Goal: Task Accomplishment & Management: Manage account settings

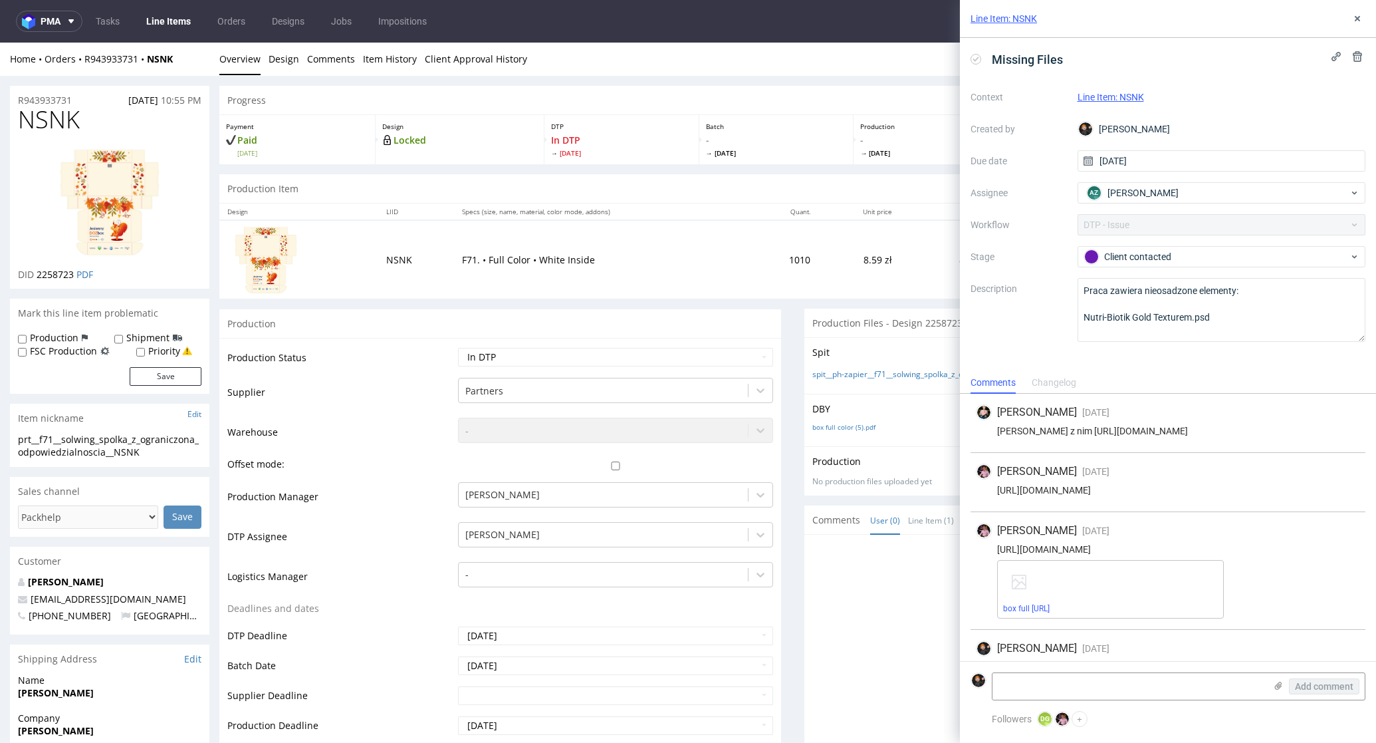
scroll to position [156, 0]
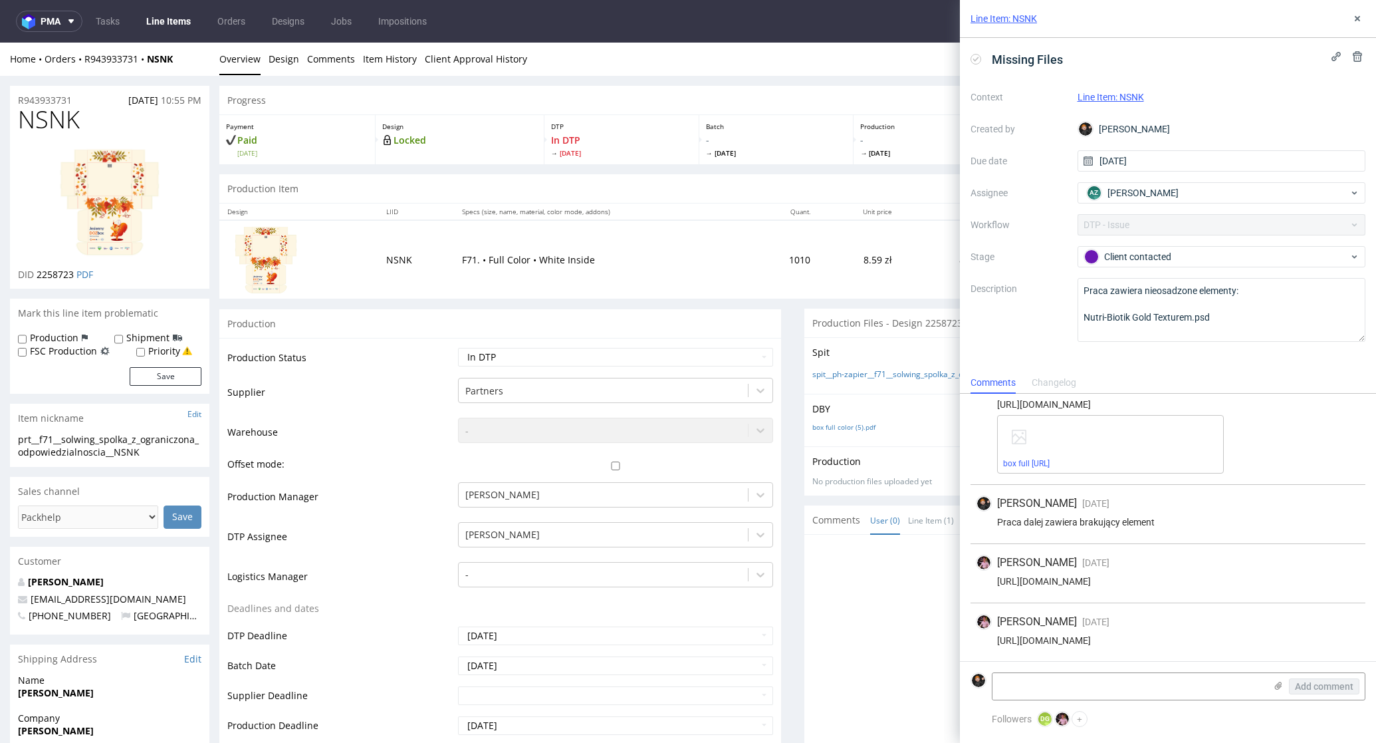
click at [572, 366] on td "Waiting for Artwork Waiting for Diecut Waiting for Mockup Waiting for DTP Waiti…" at bounding box center [614, 361] width 318 height 30
select select "dtp_ca_needed"
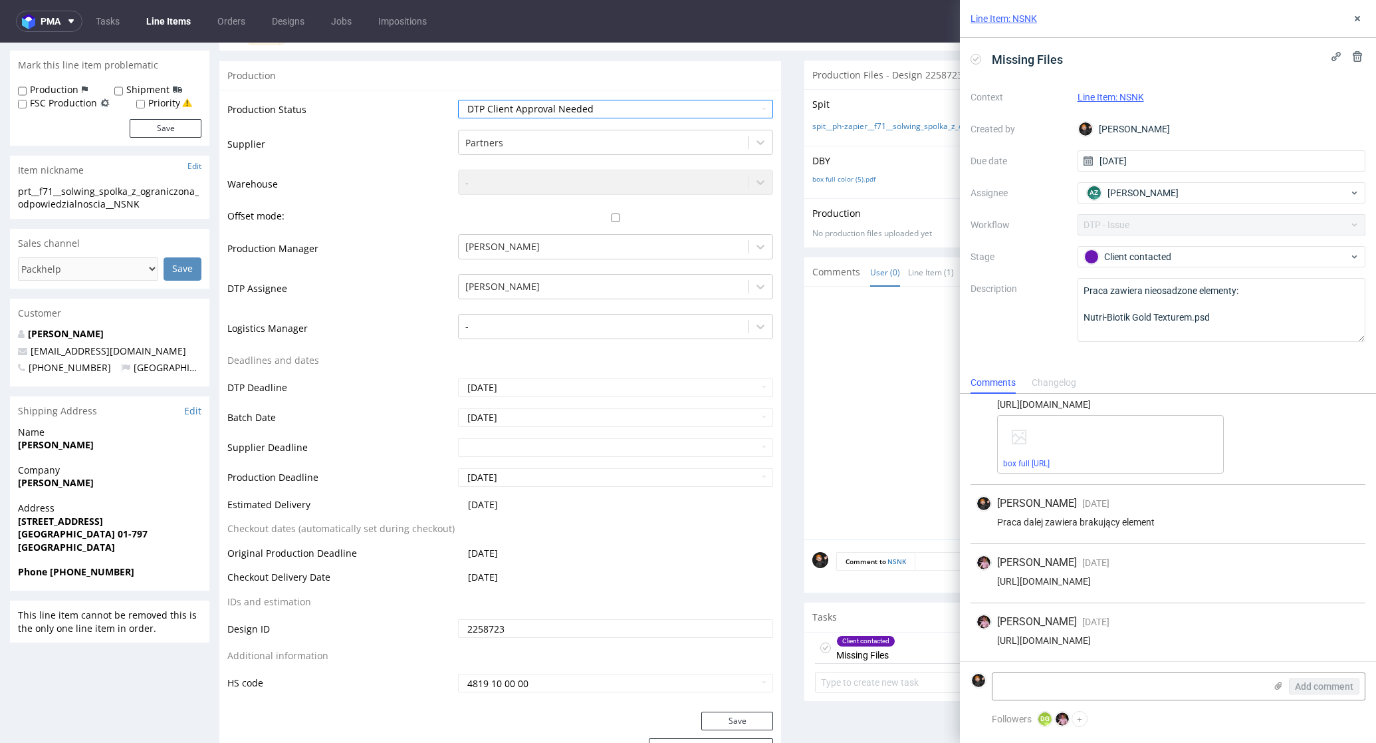
scroll to position [503, 0]
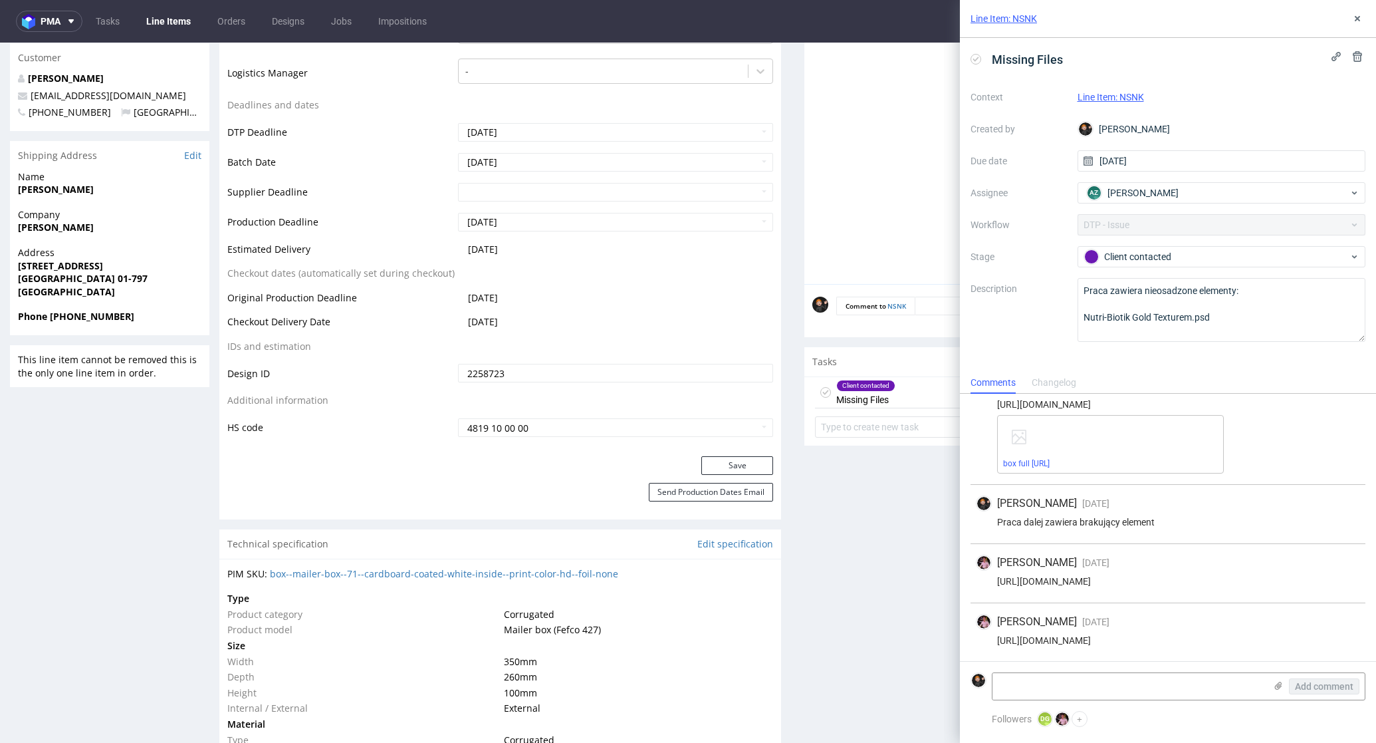
click at [739, 450] on div "Production Status Waiting for Artwork Waiting for Diecut Waiting for Mockup Wai…" at bounding box center [500, 145] width 562 height 622
click at [738, 456] on button "Save" at bounding box center [737, 465] width 72 height 19
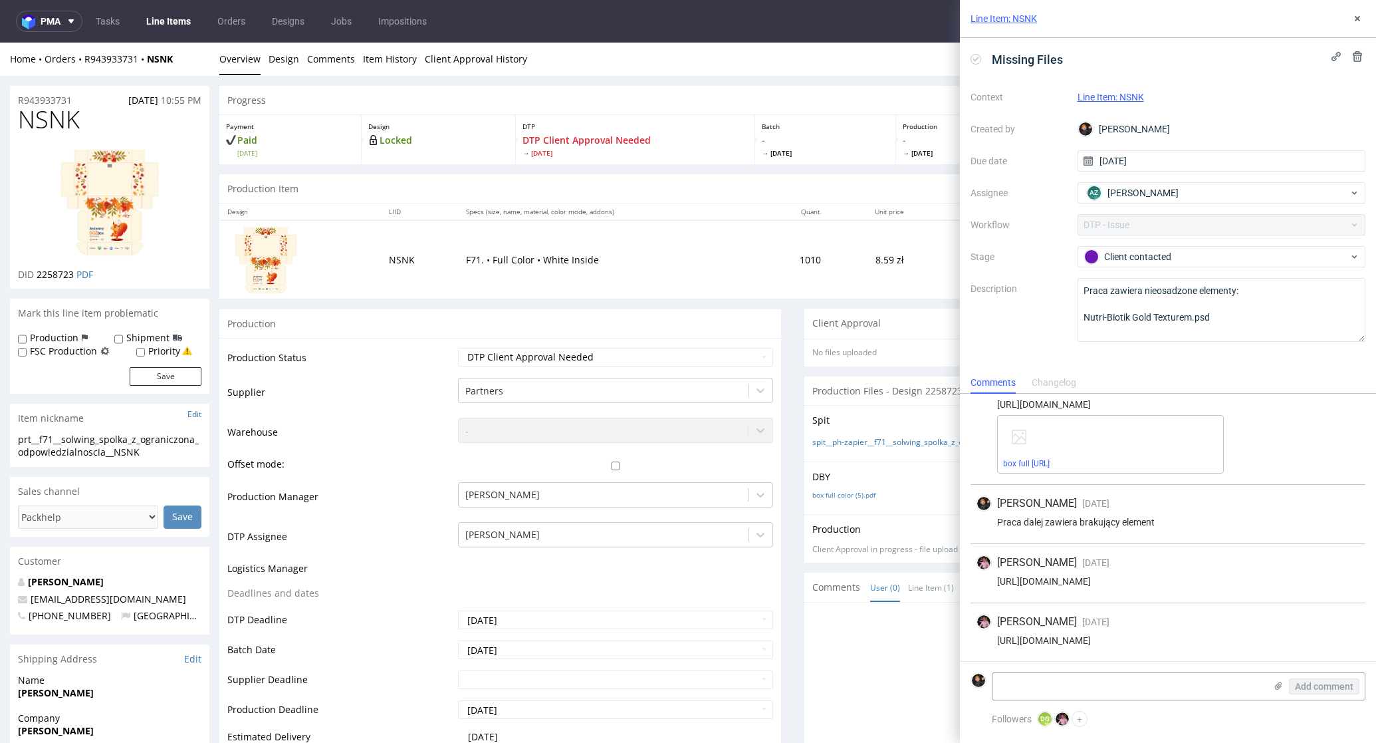
scroll to position [0, 0]
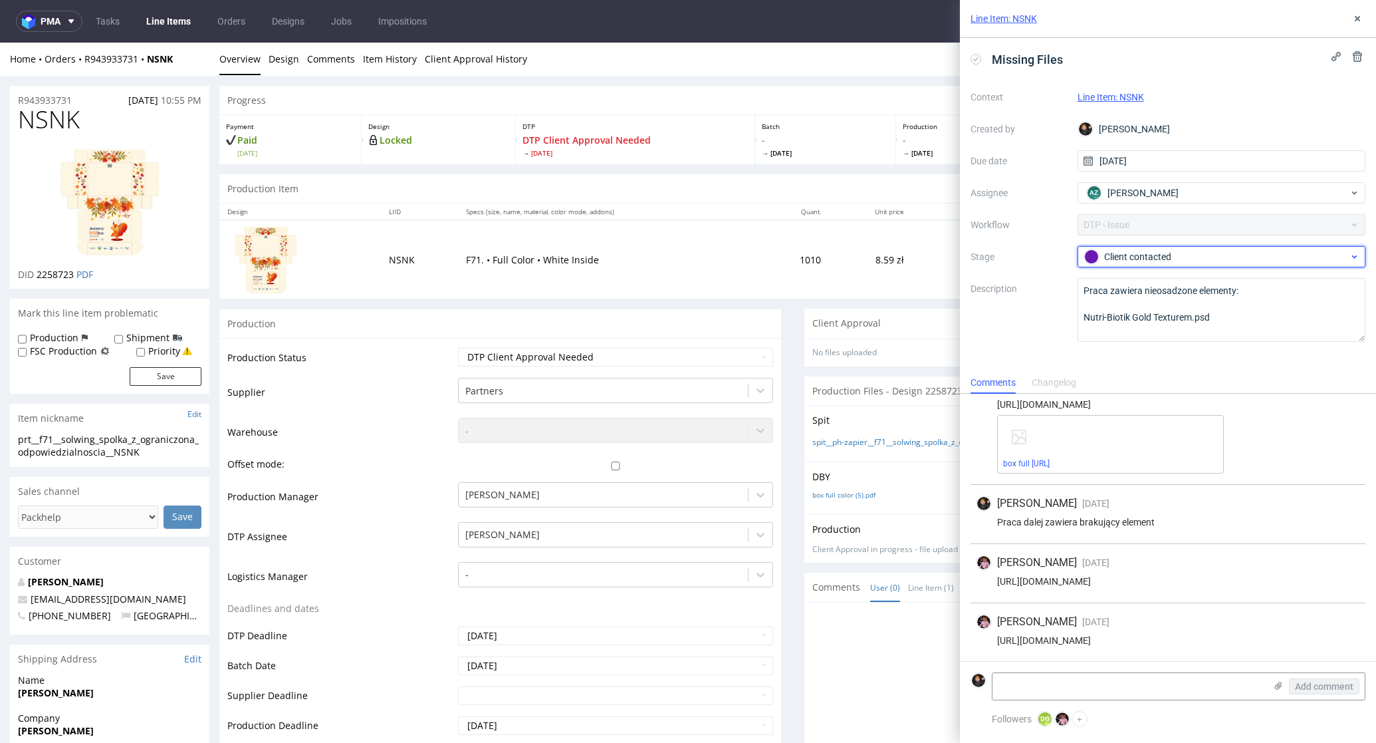
click at [1169, 258] on div "Client contacted" at bounding box center [1216, 256] width 265 height 15
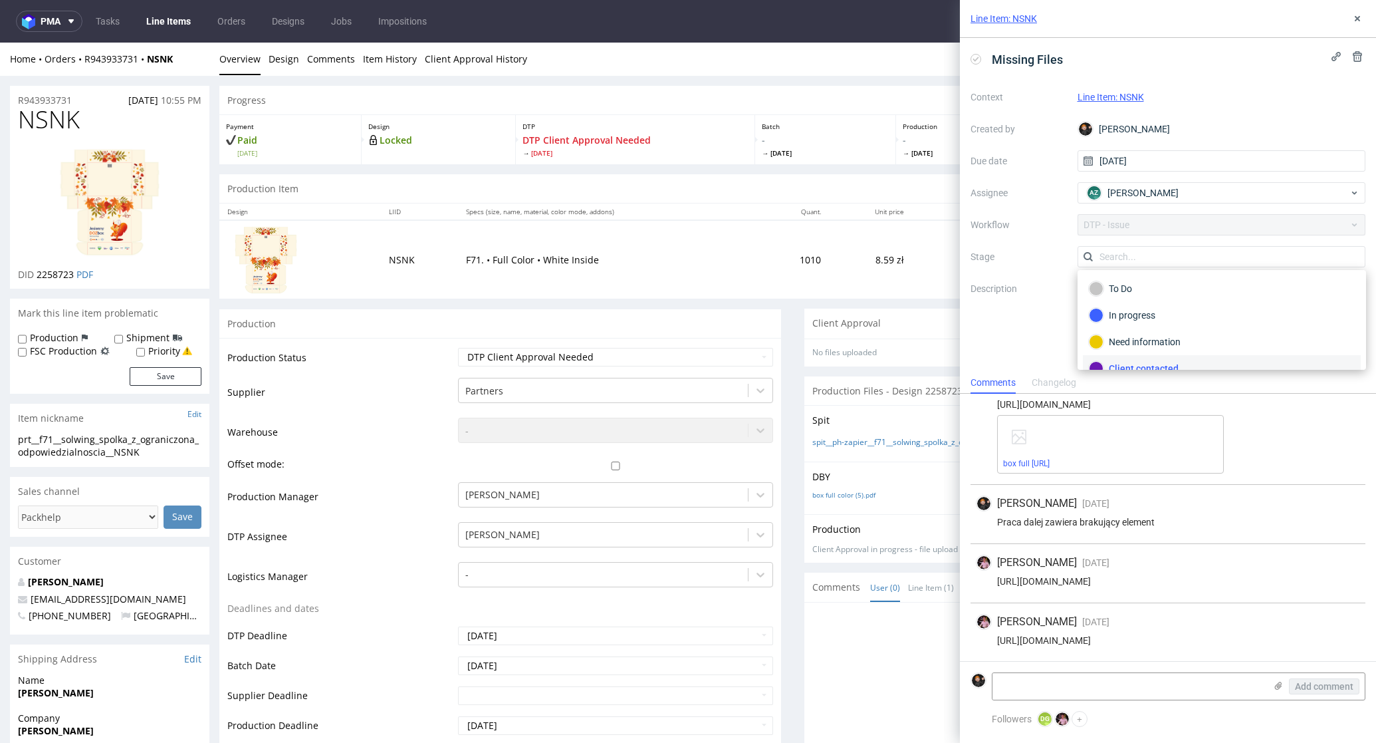
scroll to position [97, 0]
click at [1148, 331] on div "Completed" at bounding box center [1222, 324] width 266 height 15
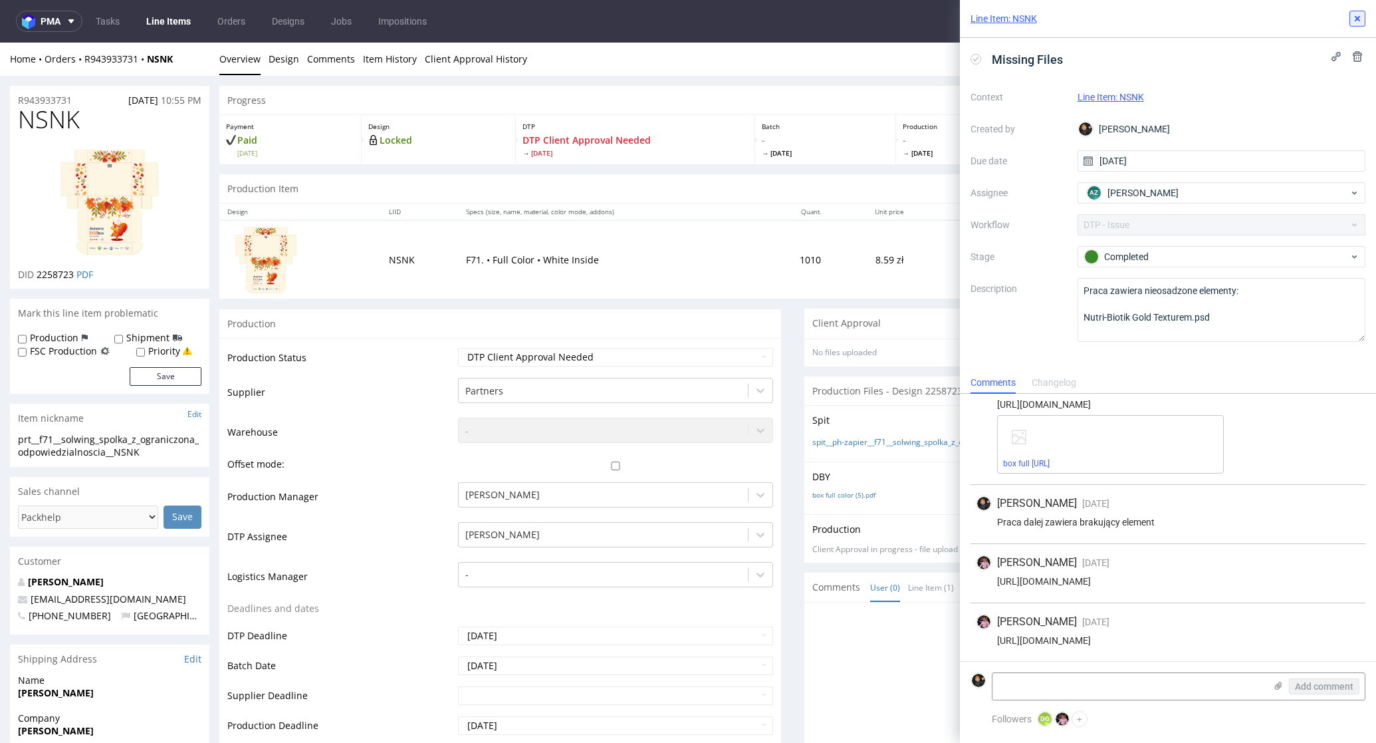
click at [1359, 22] on icon at bounding box center [1357, 18] width 11 height 11
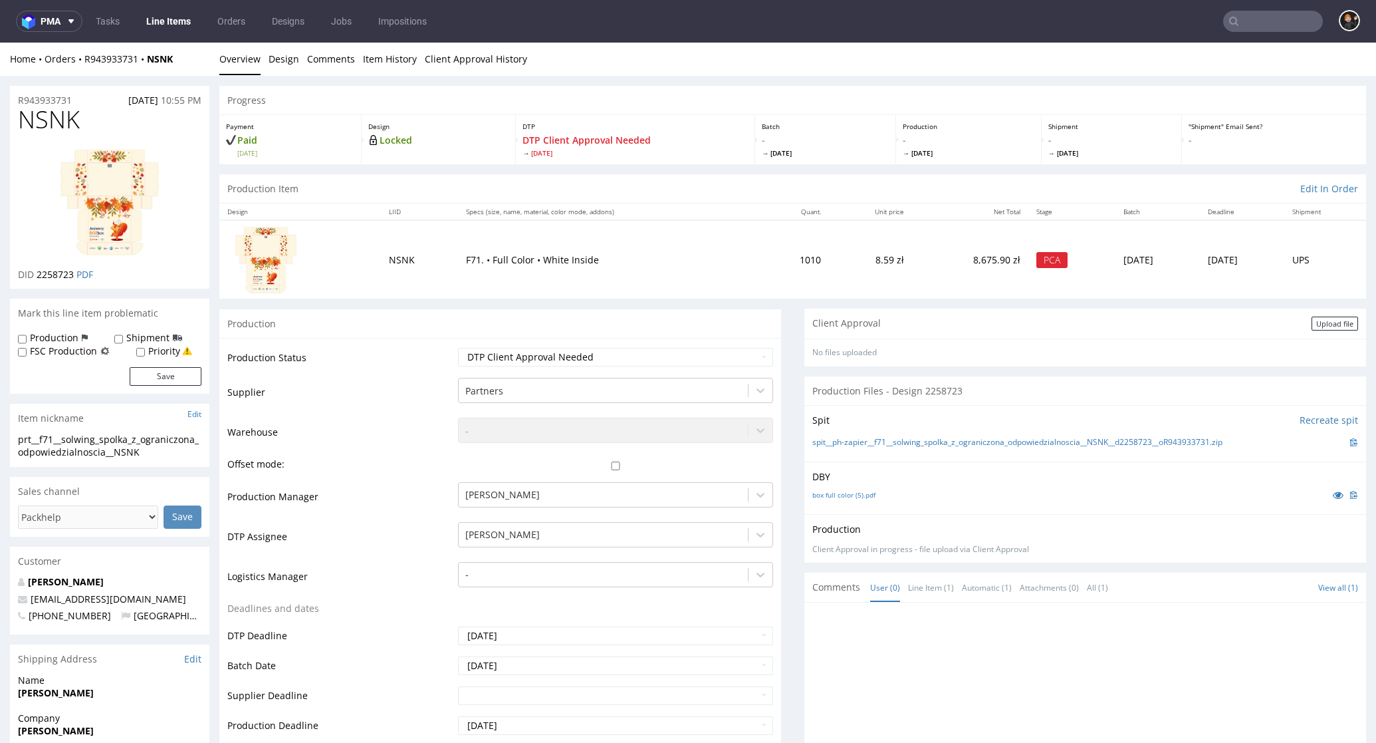
click at [1310, 331] on div "Client Approval Upload file" at bounding box center [1085, 323] width 562 height 30
click at [1312, 326] on div "Upload file" at bounding box center [1335, 323] width 47 height 14
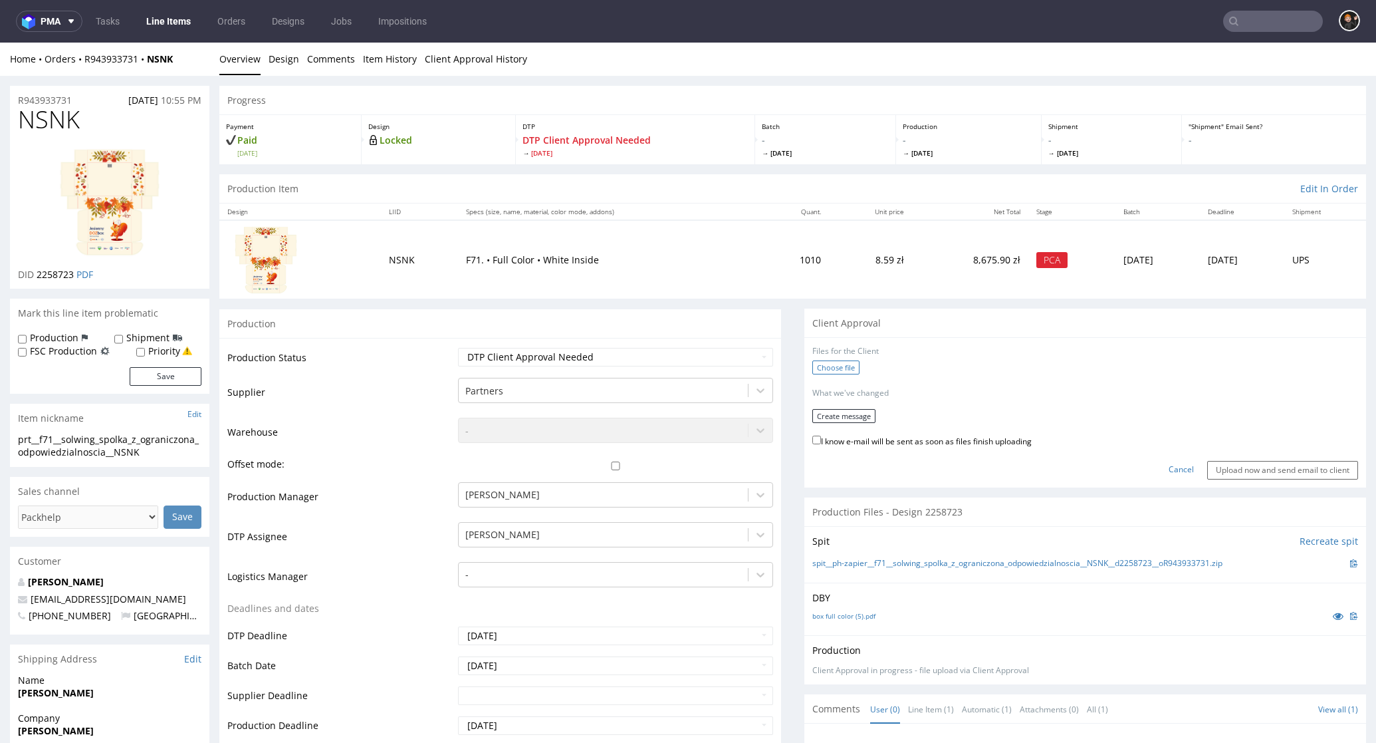
click at [849, 366] on label "Choose file" at bounding box center [835, 367] width 47 height 14
click at [0, 43] on input "Choose file" at bounding box center [0, 43] width 0 height 0
click at [860, 439] on label "I know e-mail will be sent as soon as files finish uploading" at bounding box center [921, 440] width 219 height 15
click at [821, 439] on input "I know e-mail will be sent as soon as files finish uploading" at bounding box center [816, 439] width 9 height 9
checkbox input "true"
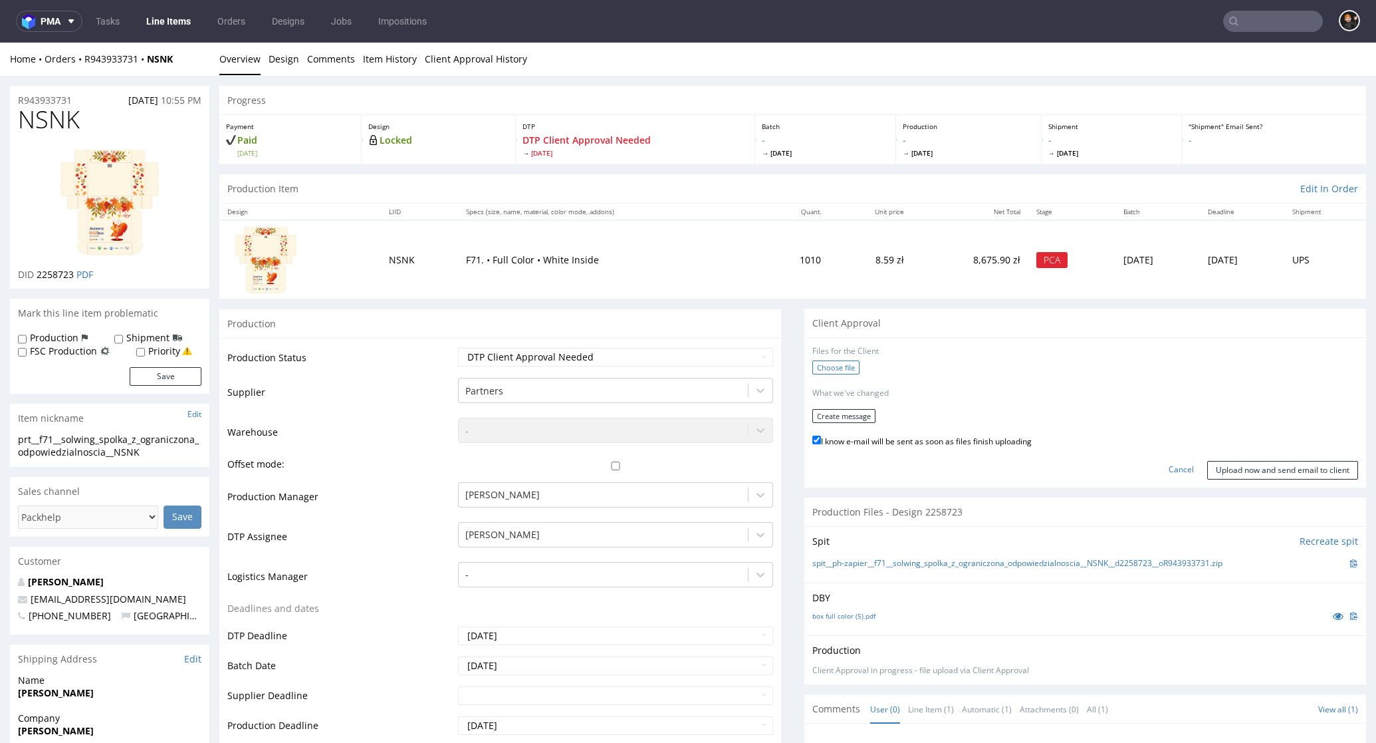
click at [822, 370] on label "Choose file" at bounding box center [835, 367] width 47 height 14
click at [0, 43] on input "Choose file" at bounding box center [0, 43] width 0 height 0
click at [842, 408] on button "Create message" at bounding box center [843, 412] width 63 height 14
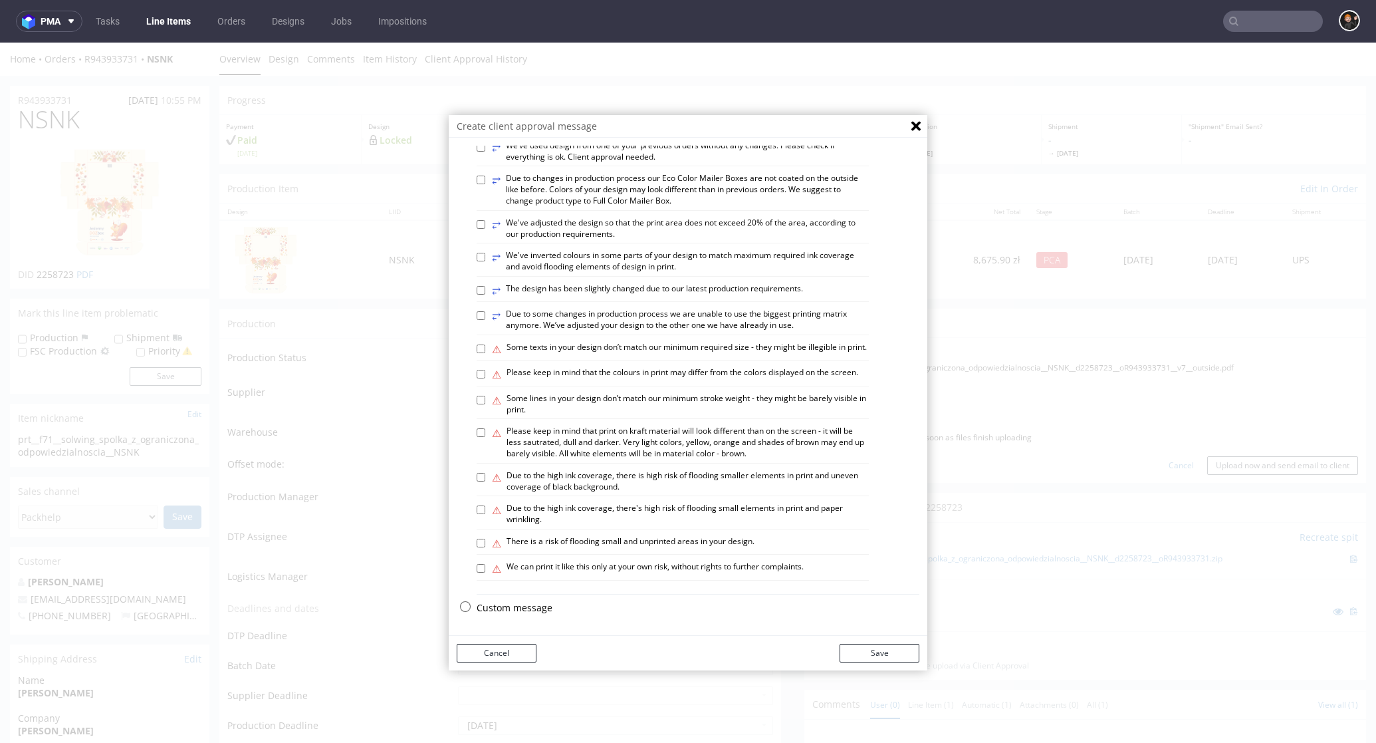
scroll to position [3, 0]
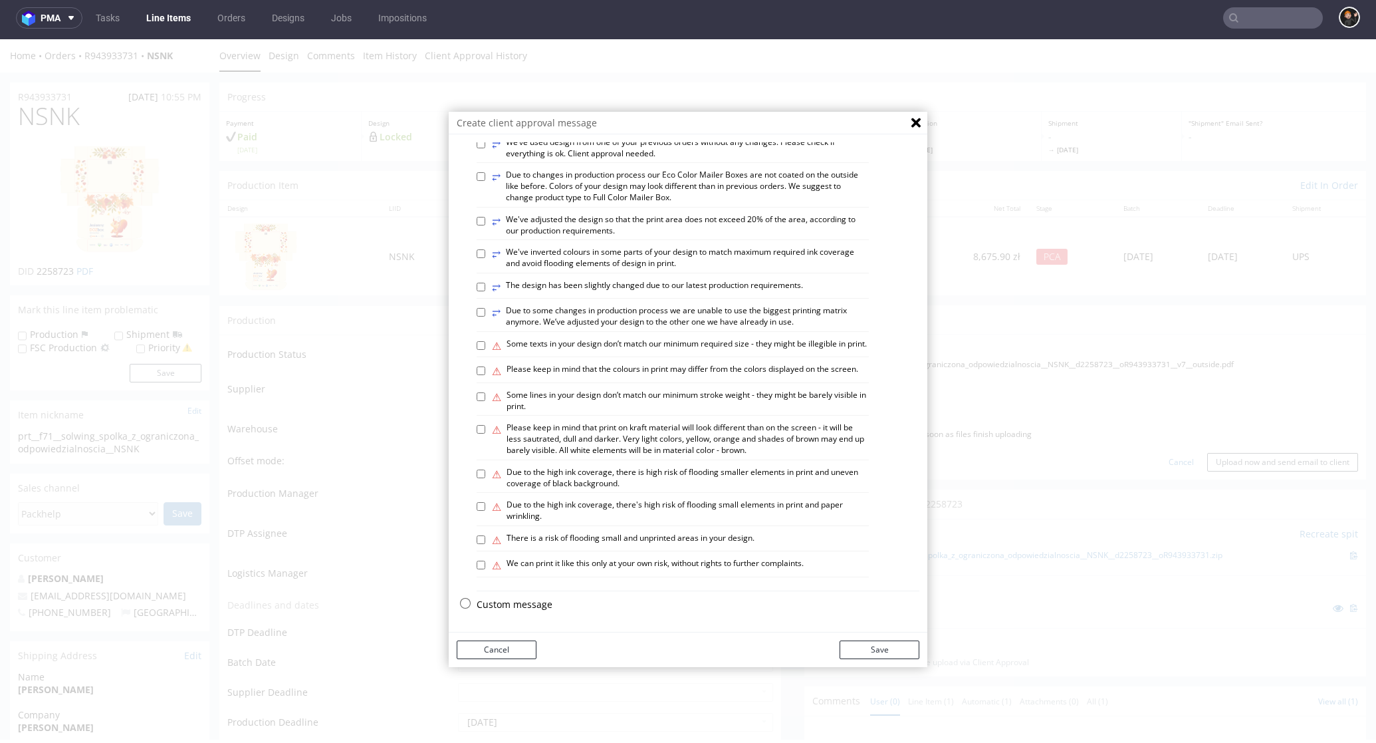
click at [491, 610] on p "Custom message" at bounding box center [698, 604] width 443 height 13
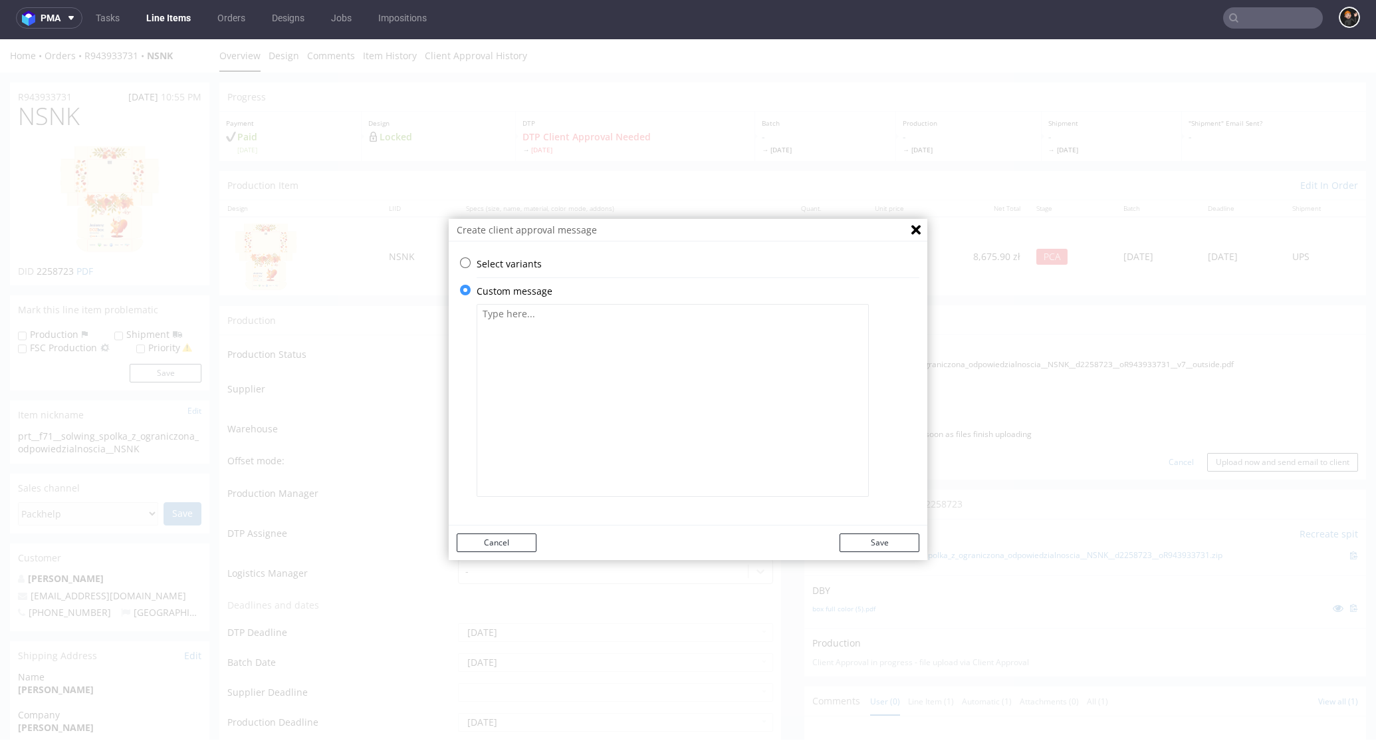
scroll to position [0, 0]
click at [617, 386] on textarea at bounding box center [673, 400] width 392 height 193
paste textarea "Praca została dostosowana do naszych aktualnych wymogów produkcyjnych. Poprawio…"
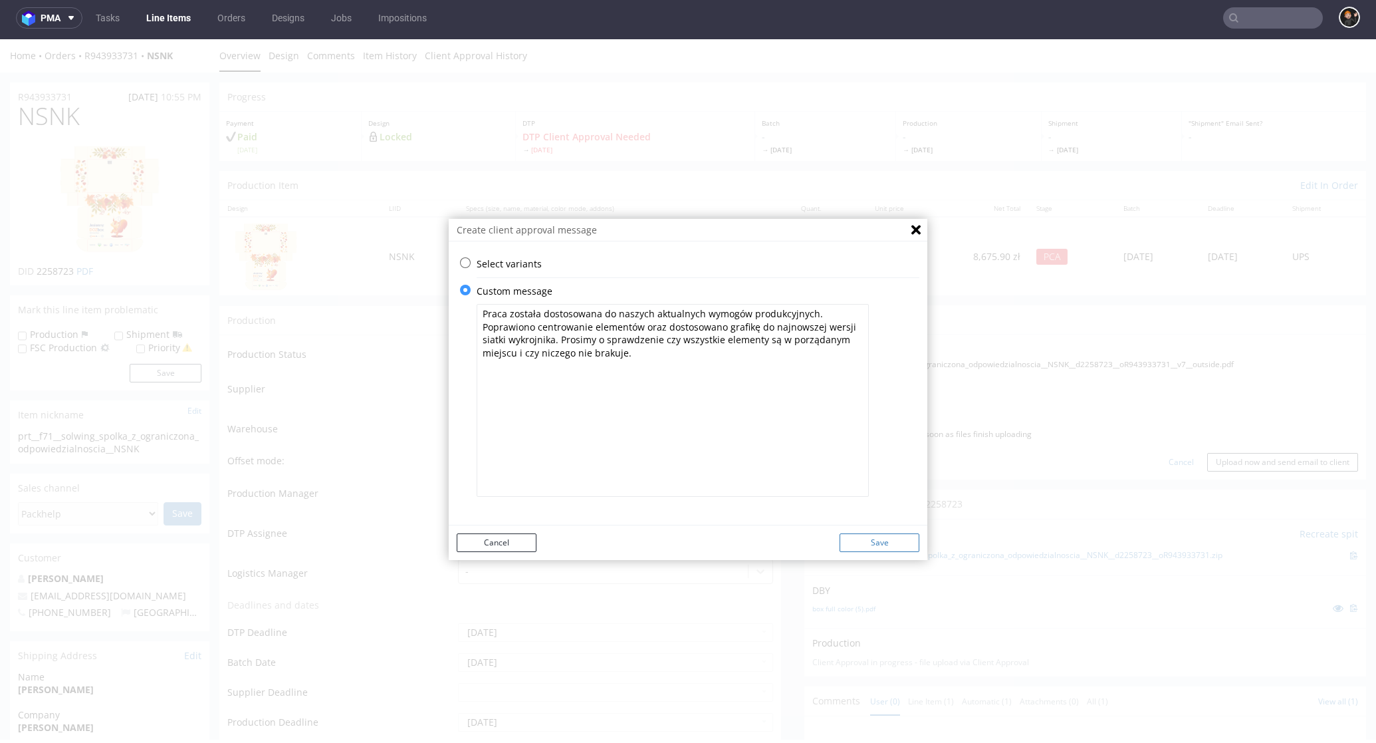
type textarea "Praca została dostosowana do naszych aktualnych wymogów produkcyjnych. Poprawio…"
click at [880, 535] on button "Save" at bounding box center [880, 542] width 80 height 19
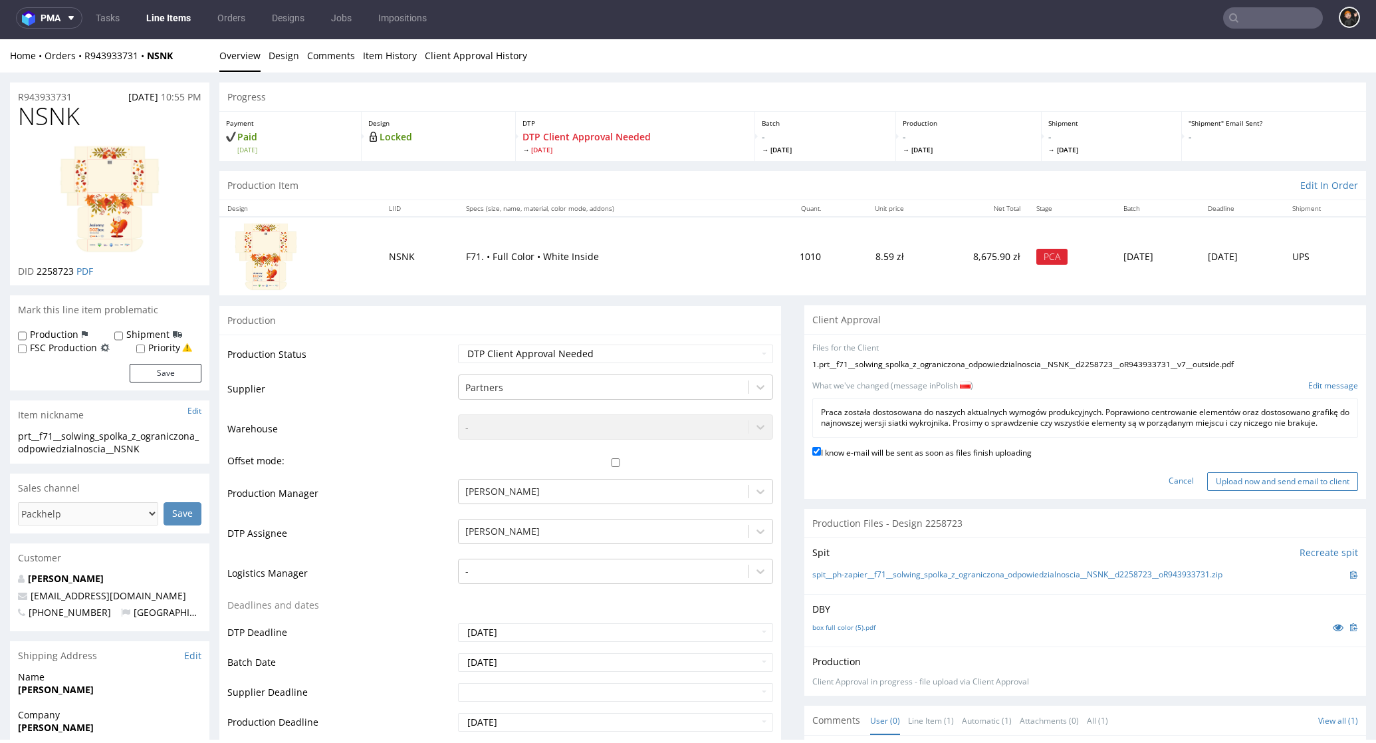
click at [1219, 480] on input "Upload now and send email to client" at bounding box center [1282, 481] width 151 height 19
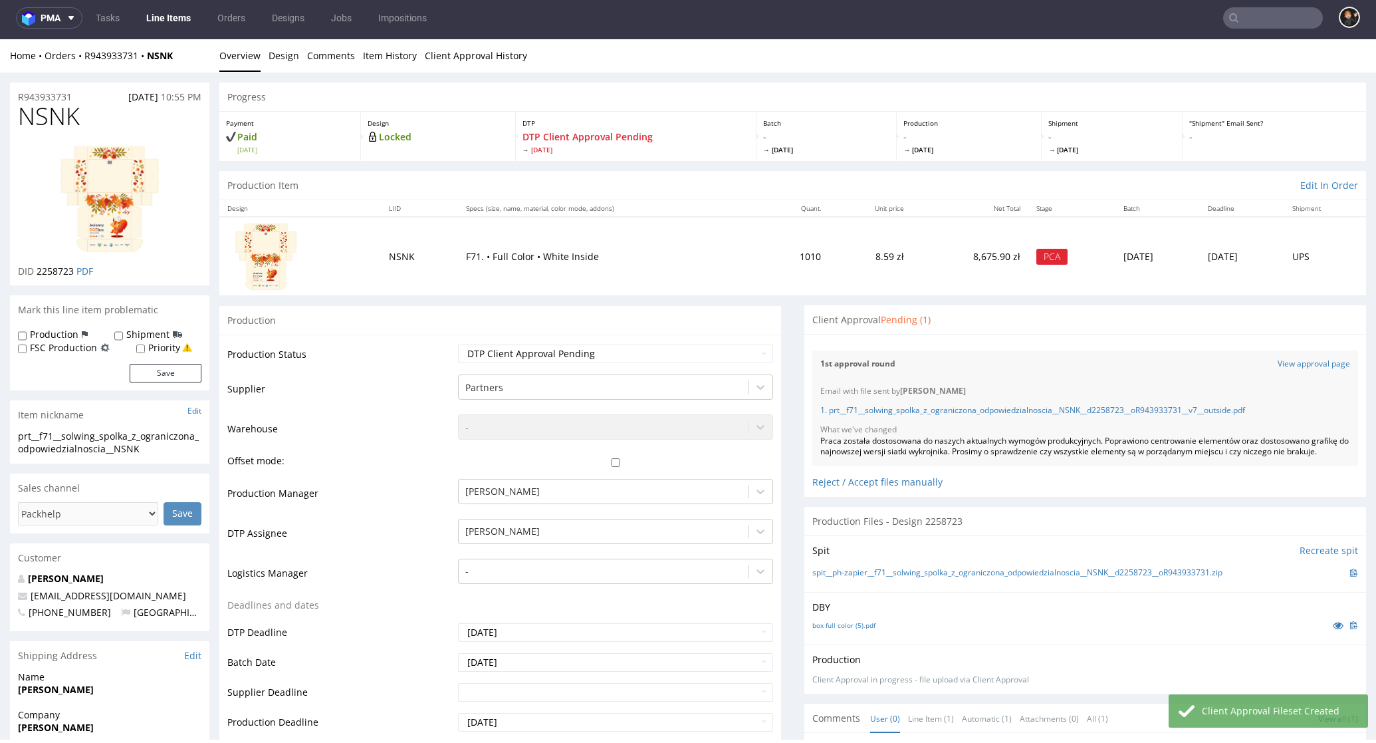
click at [170, 17] on link "Line Items" at bounding box center [168, 17] width 60 height 21
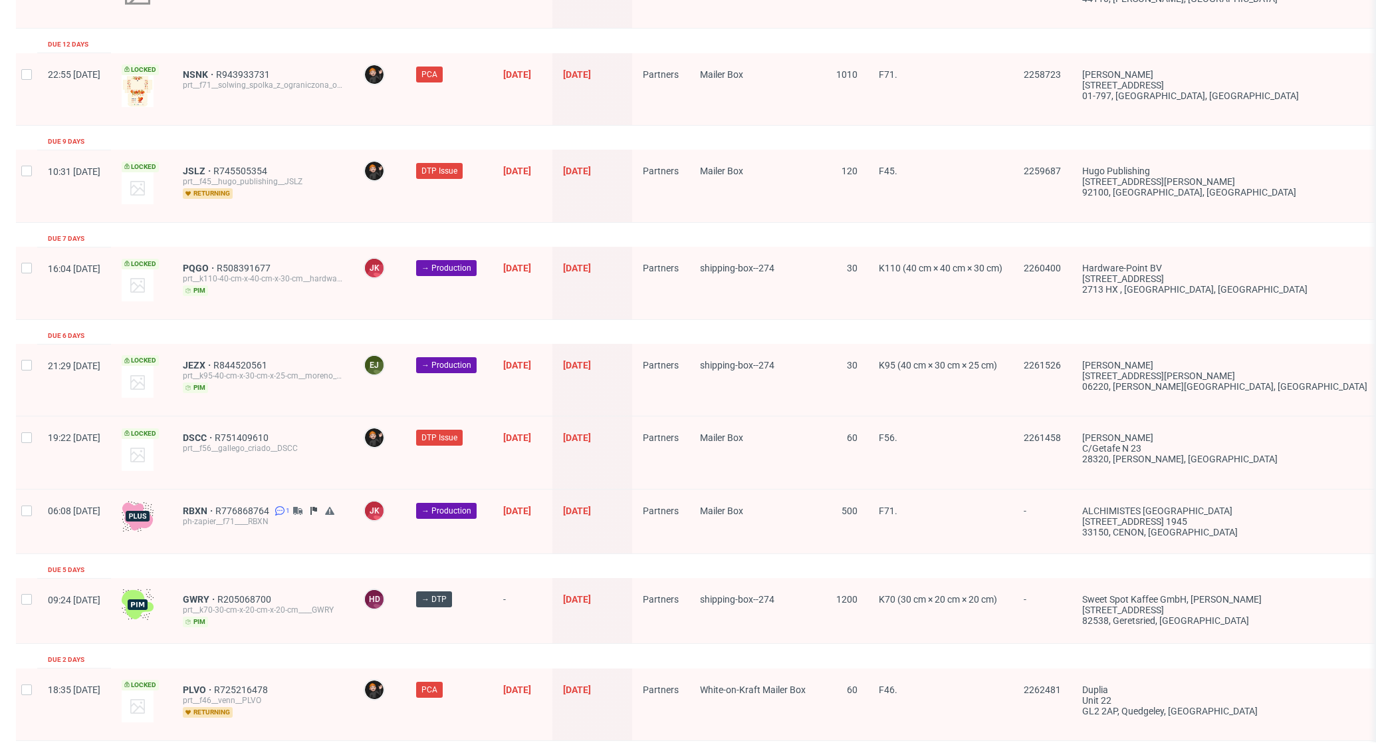
scroll to position [2003, 0]
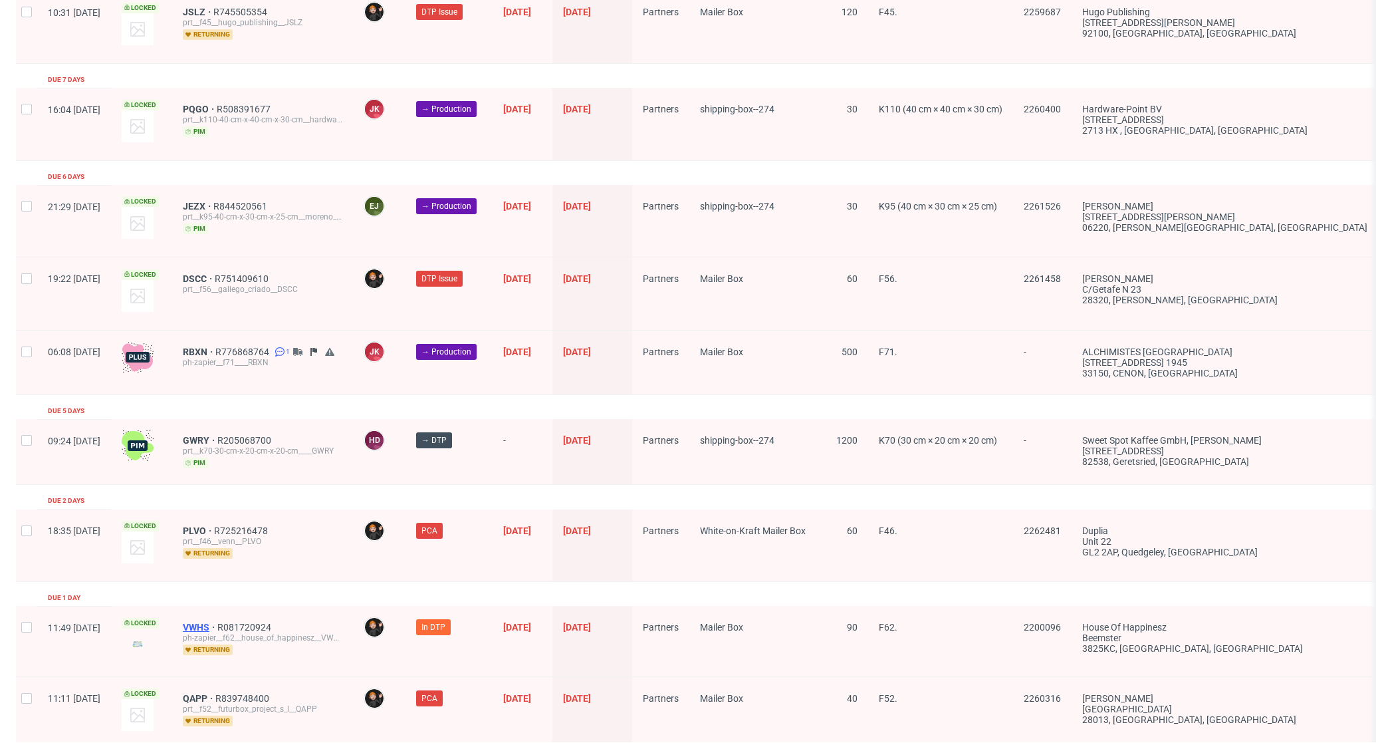
click at [217, 622] on span "VWHS" at bounding box center [200, 627] width 35 height 11
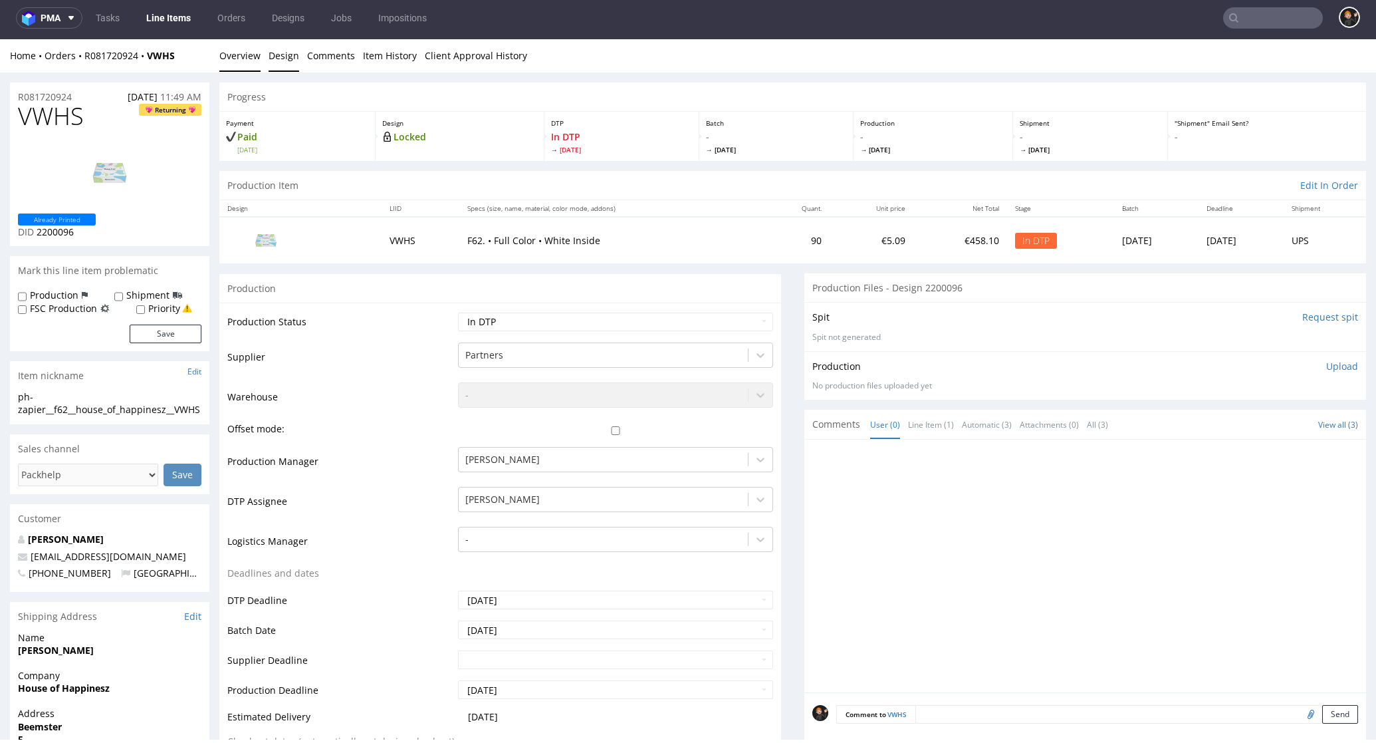
click at [279, 55] on link "Design" at bounding box center [284, 55] width 31 height 33
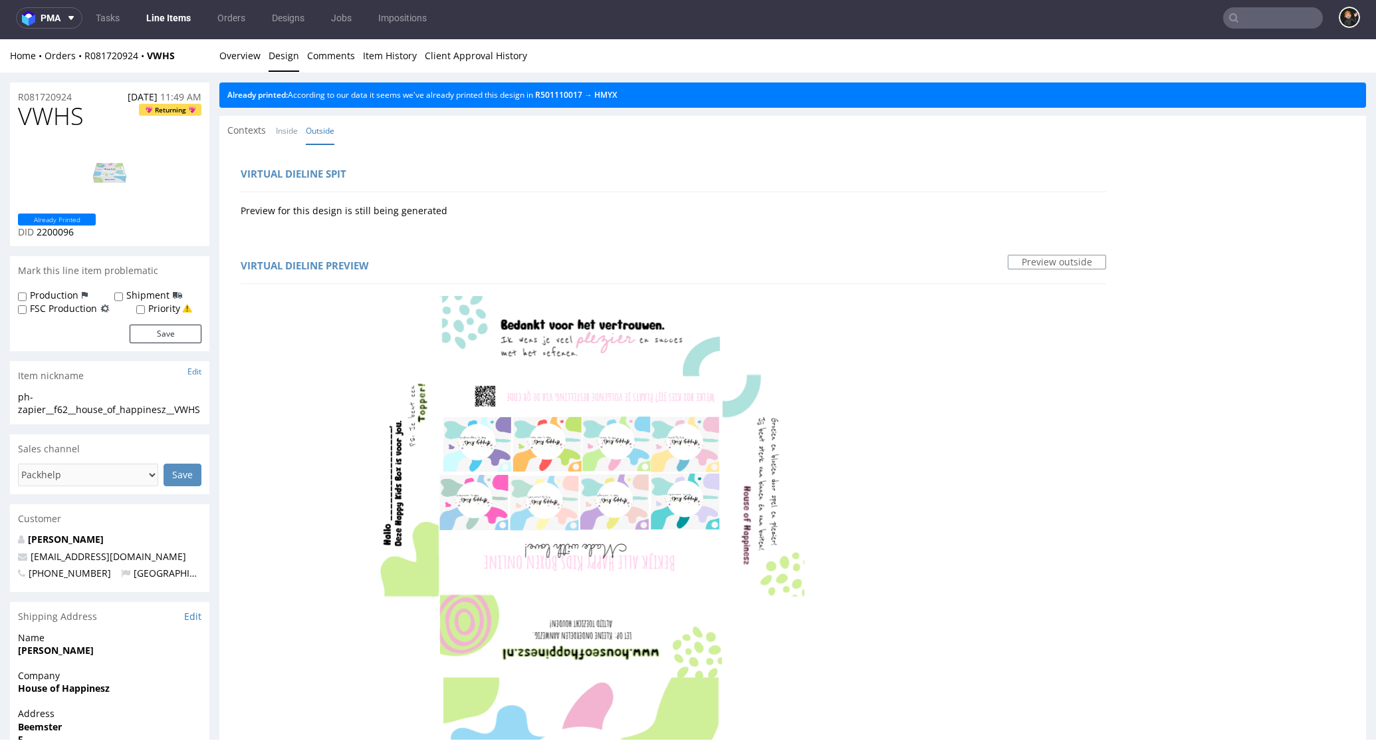
click at [65, 118] on span "VWHS" at bounding box center [51, 116] width 66 height 27
copy span "VWHS"
click at [241, 59] on link "Overview" at bounding box center [239, 55] width 41 height 33
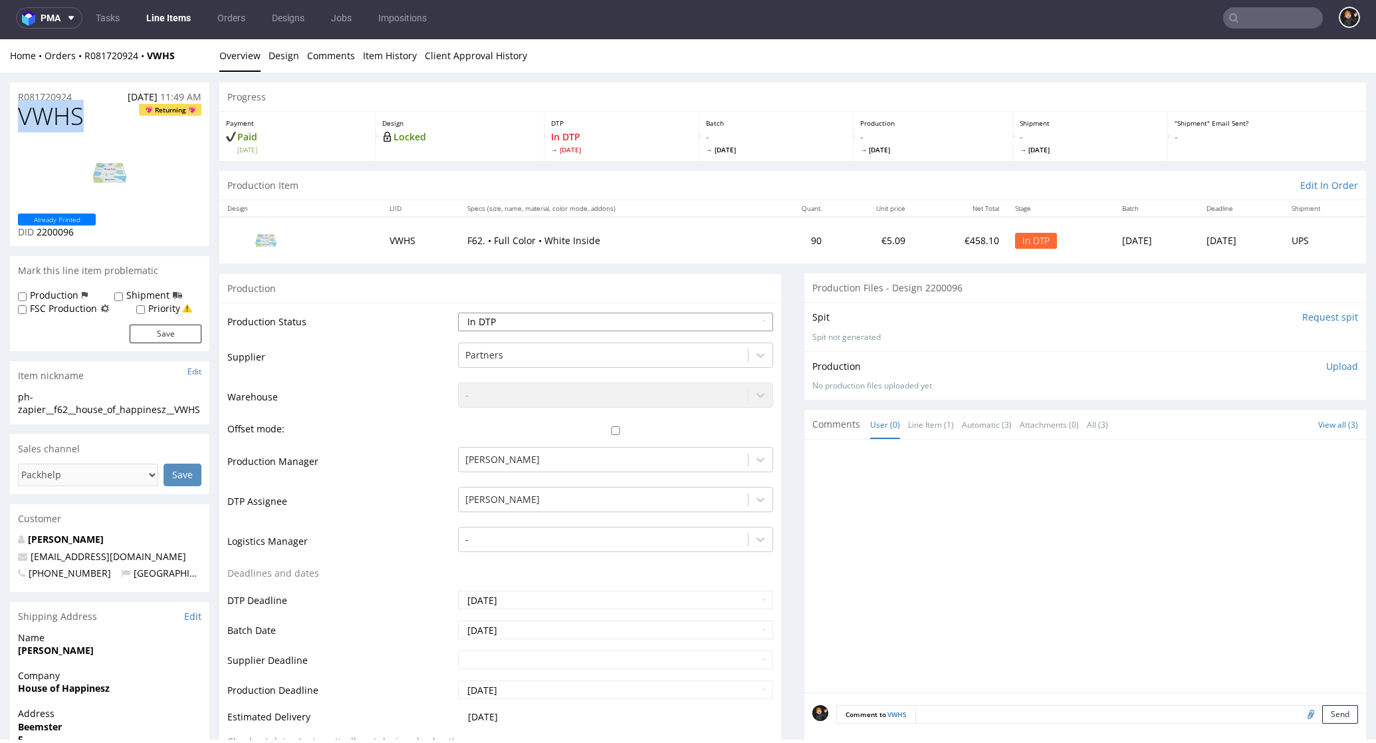
select select "dtp_ca_needed"
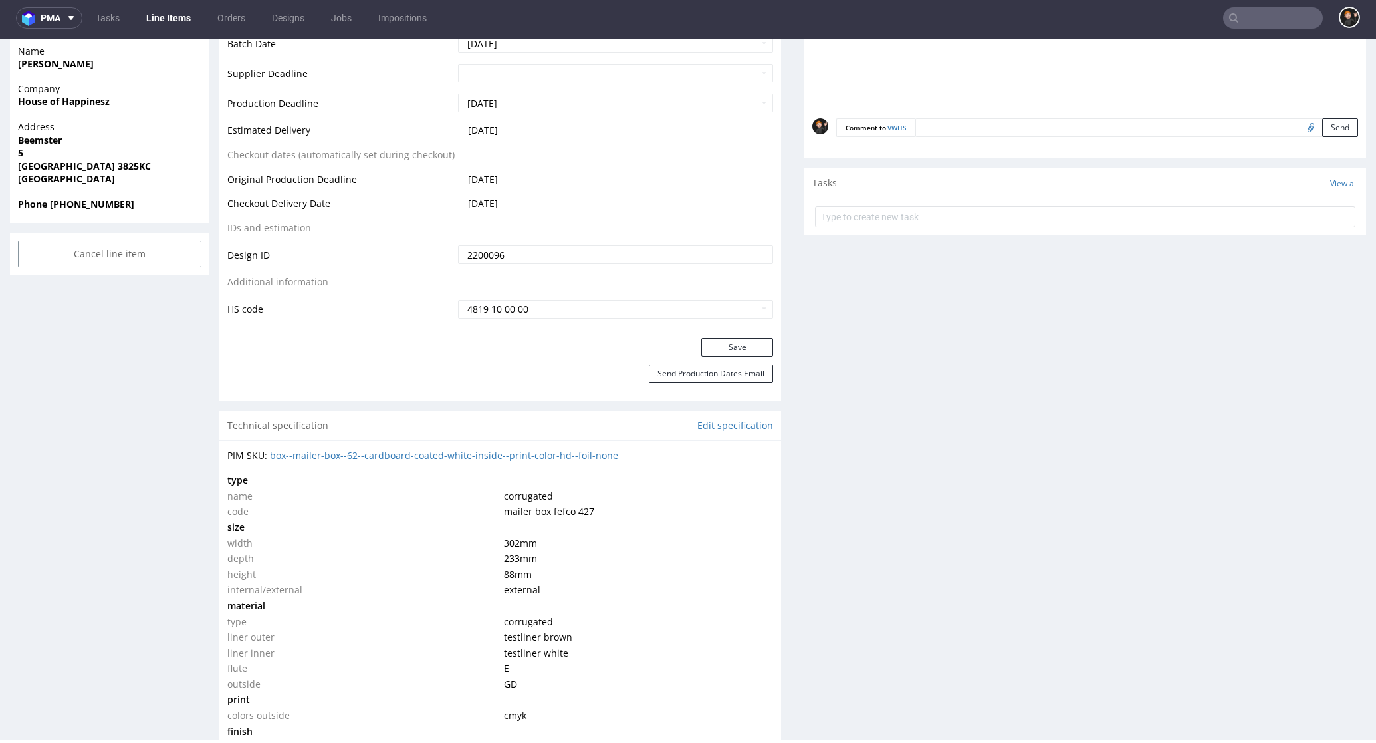
scroll to position [559, 0]
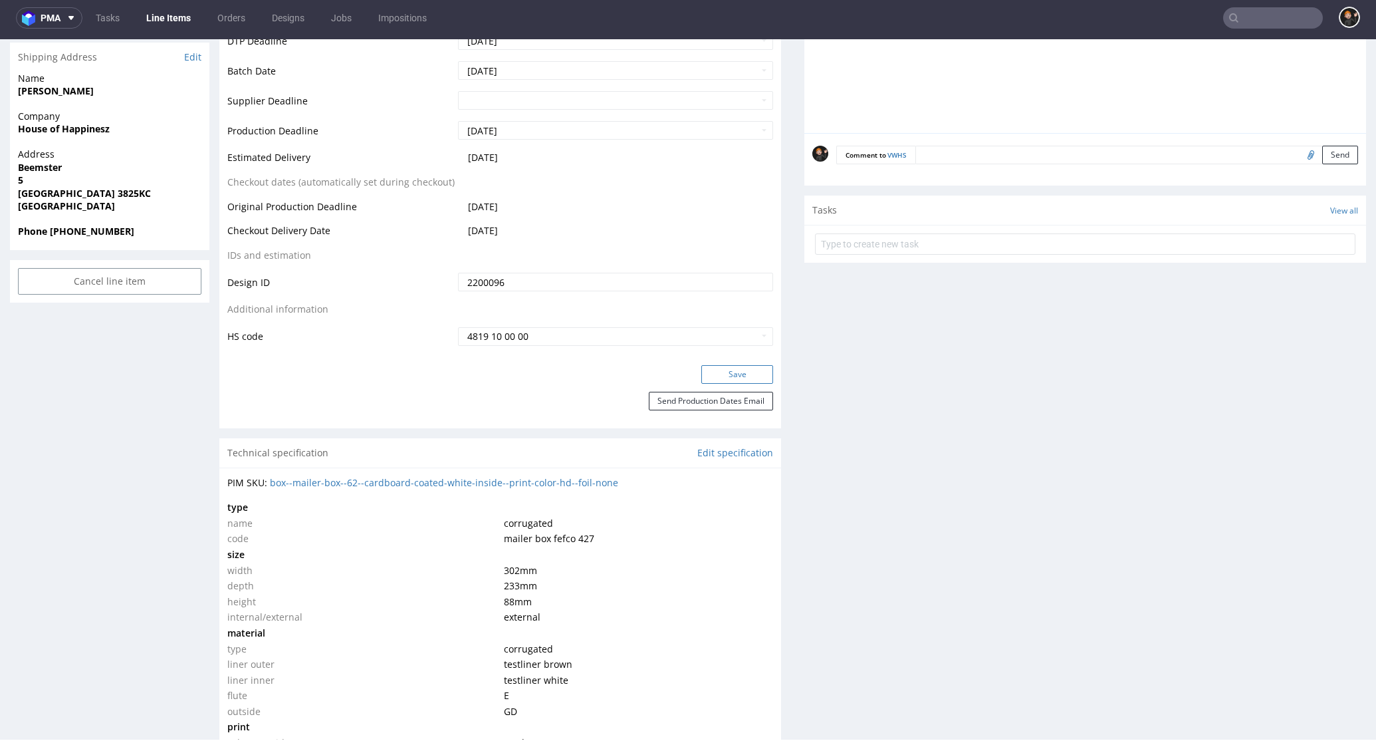
click at [717, 372] on button "Save" at bounding box center [737, 374] width 72 height 19
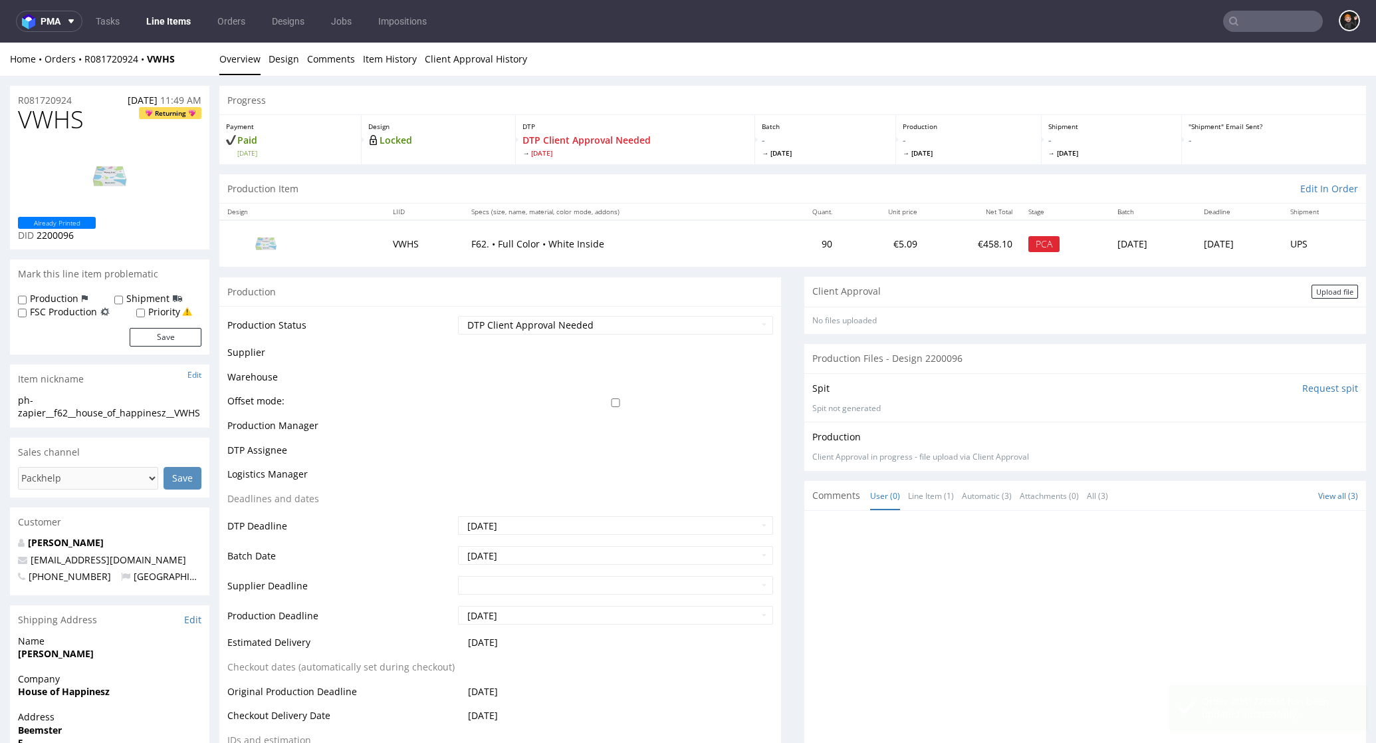
scroll to position [43, 0]
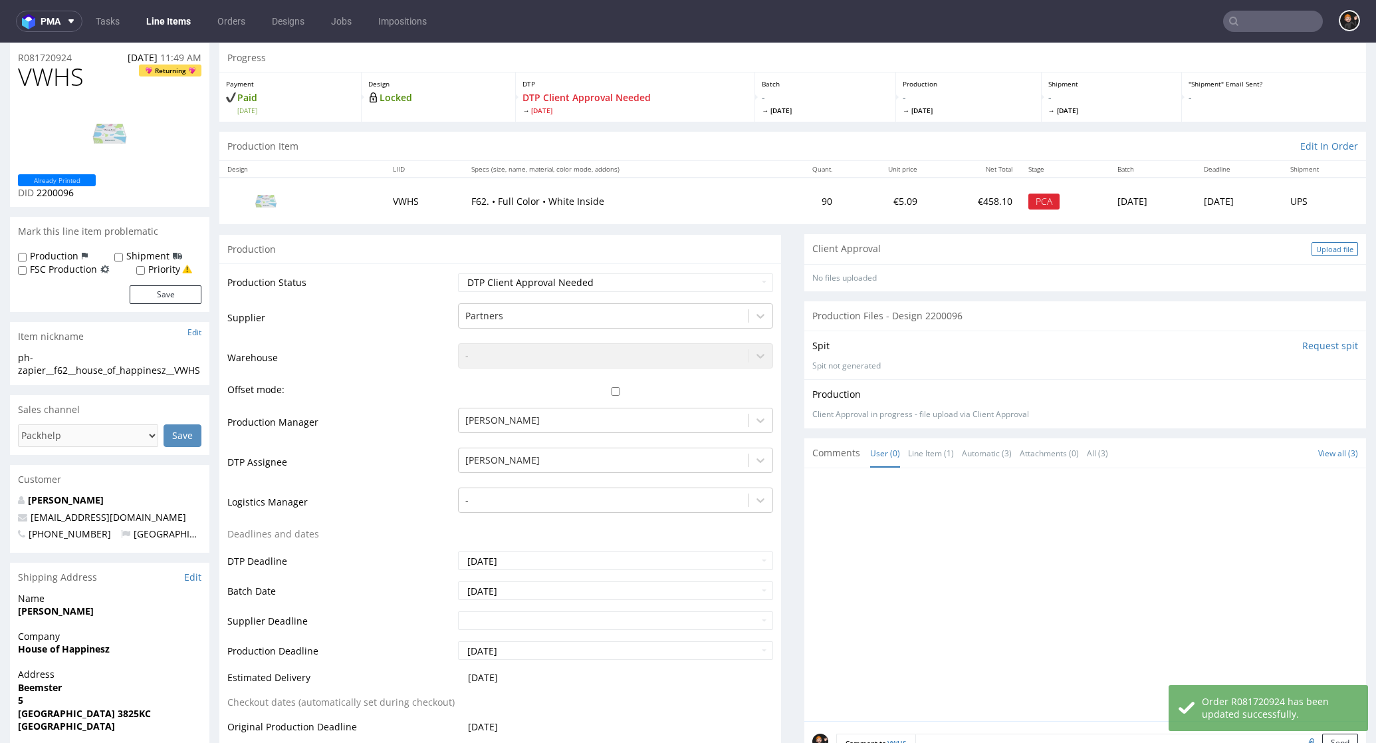
click at [1328, 248] on div "Upload file" at bounding box center [1335, 249] width 47 height 14
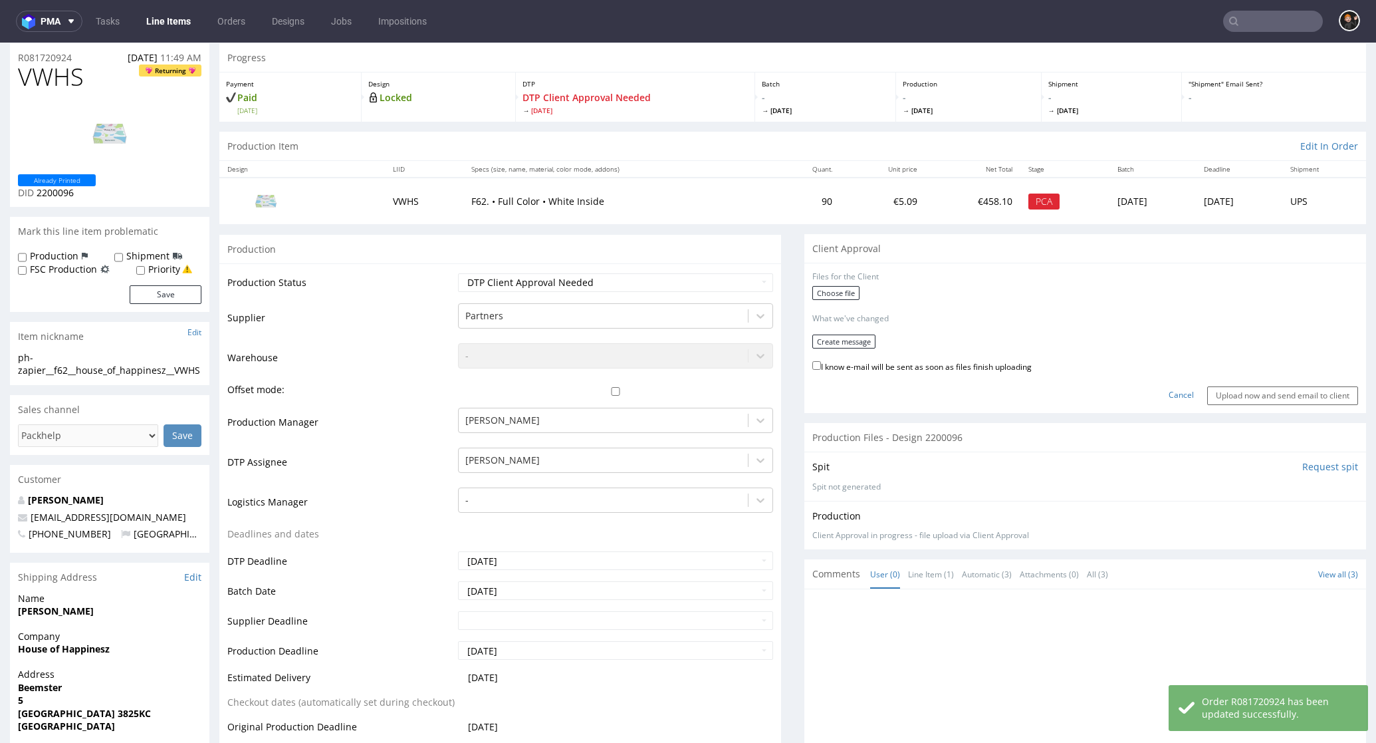
scroll to position [0, 0]
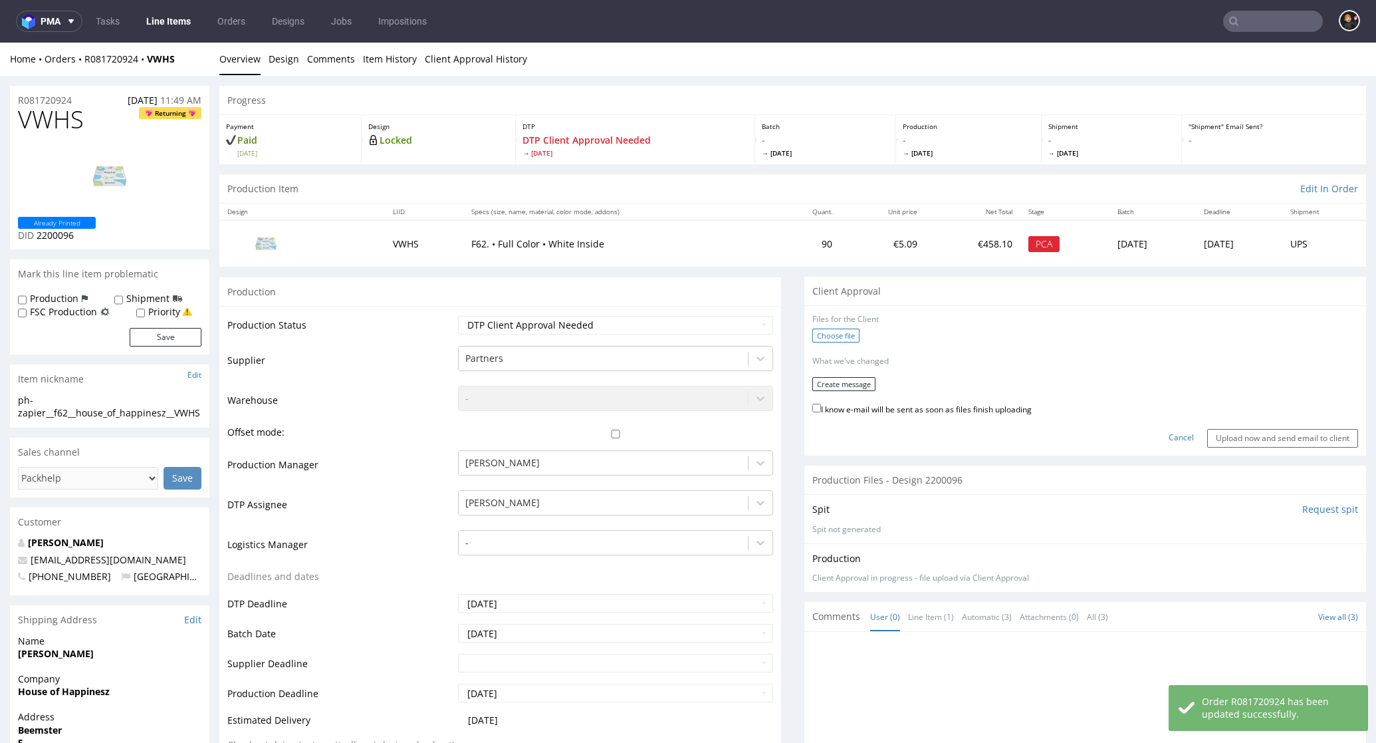
click at [823, 331] on label "Choose file" at bounding box center [835, 335] width 47 height 14
click at [0, 43] on input "Choose file" at bounding box center [0, 43] width 0 height 0
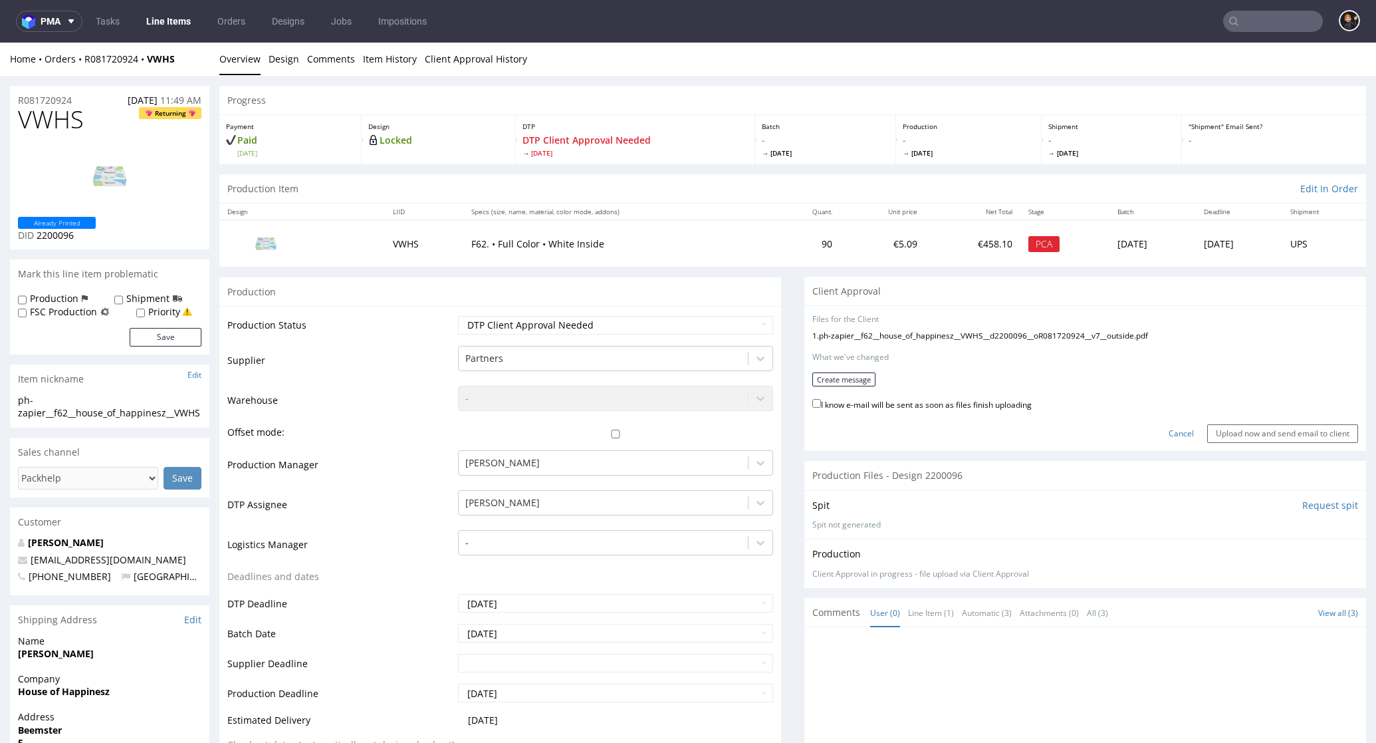
click at [888, 398] on label "I know e-mail will be sent as soon as files finish uploading" at bounding box center [921, 403] width 219 height 15
click at [821, 399] on input "I know e-mail will be sent as soon as files finish uploading" at bounding box center [816, 403] width 9 height 9
checkbox input "true"
click at [850, 375] on button "Create message" at bounding box center [843, 379] width 63 height 14
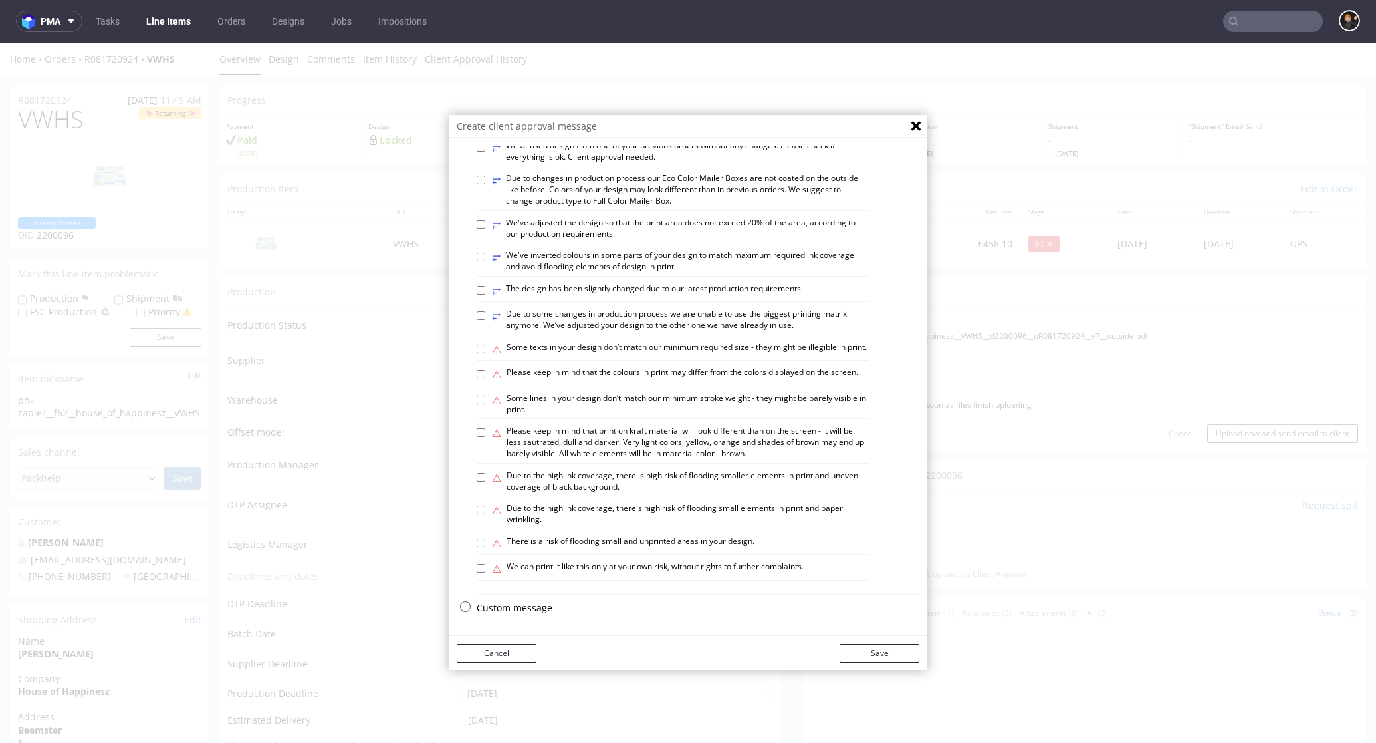
scroll to position [614, 0]
click at [621, 163] on label "⥂ We’ve used design from one of your previous orders without any changes. Pleas…" at bounding box center [680, 151] width 377 height 23
click at [485, 152] on input "⥂ We’ve used design from one of your previous orders without any changes. Pleas…" at bounding box center [481, 147] width 9 height 9
checkbox input "true"
click at [890, 646] on button "Save" at bounding box center [880, 653] width 80 height 19
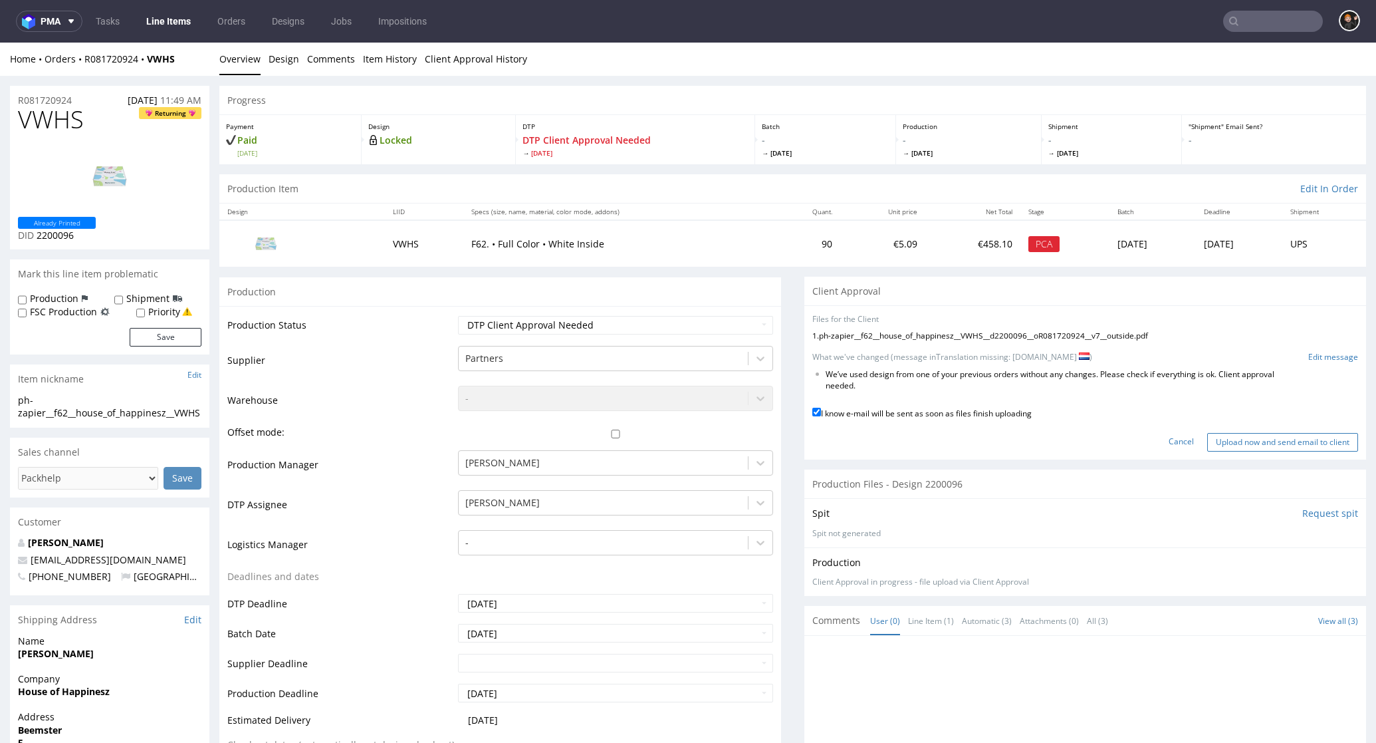
click at [1310, 433] on input "Upload now and send email to client" at bounding box center [1282, 442] width 151 height 19
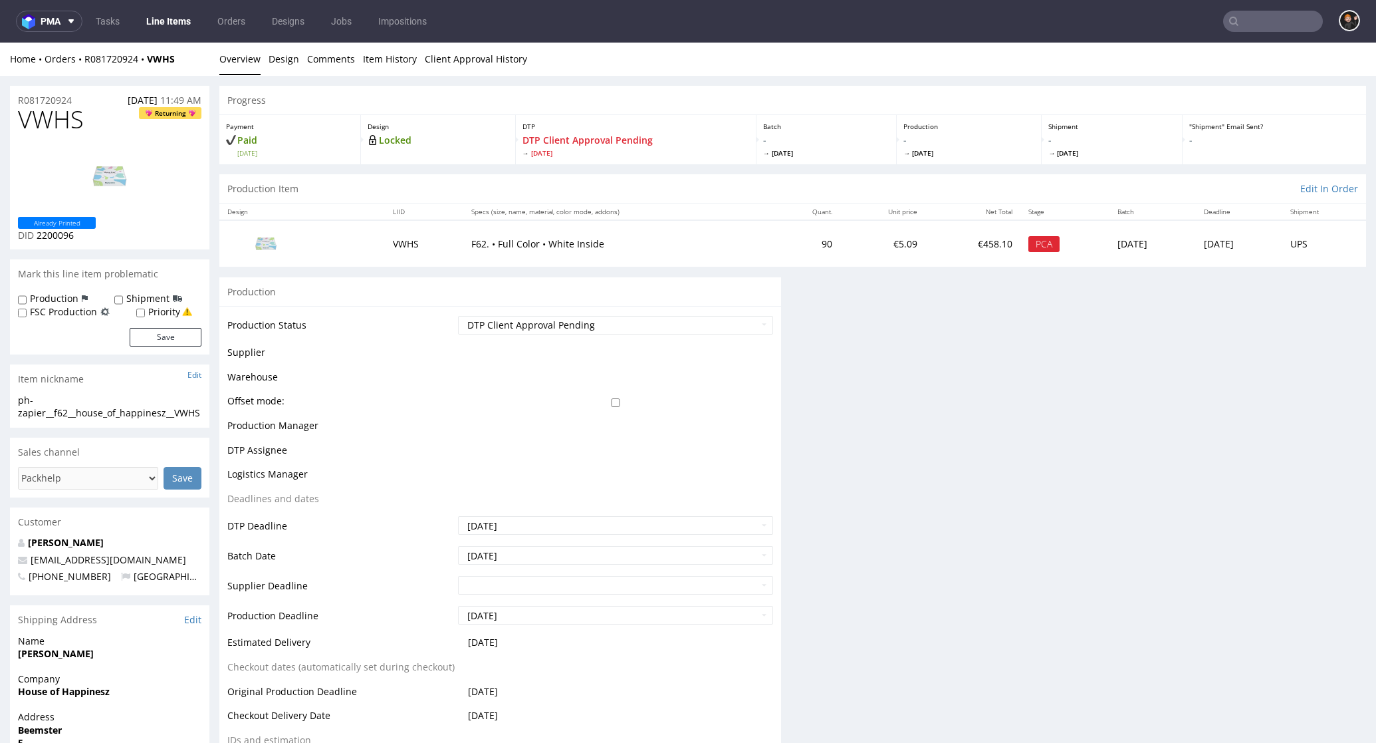
scroll to position [0, 0]
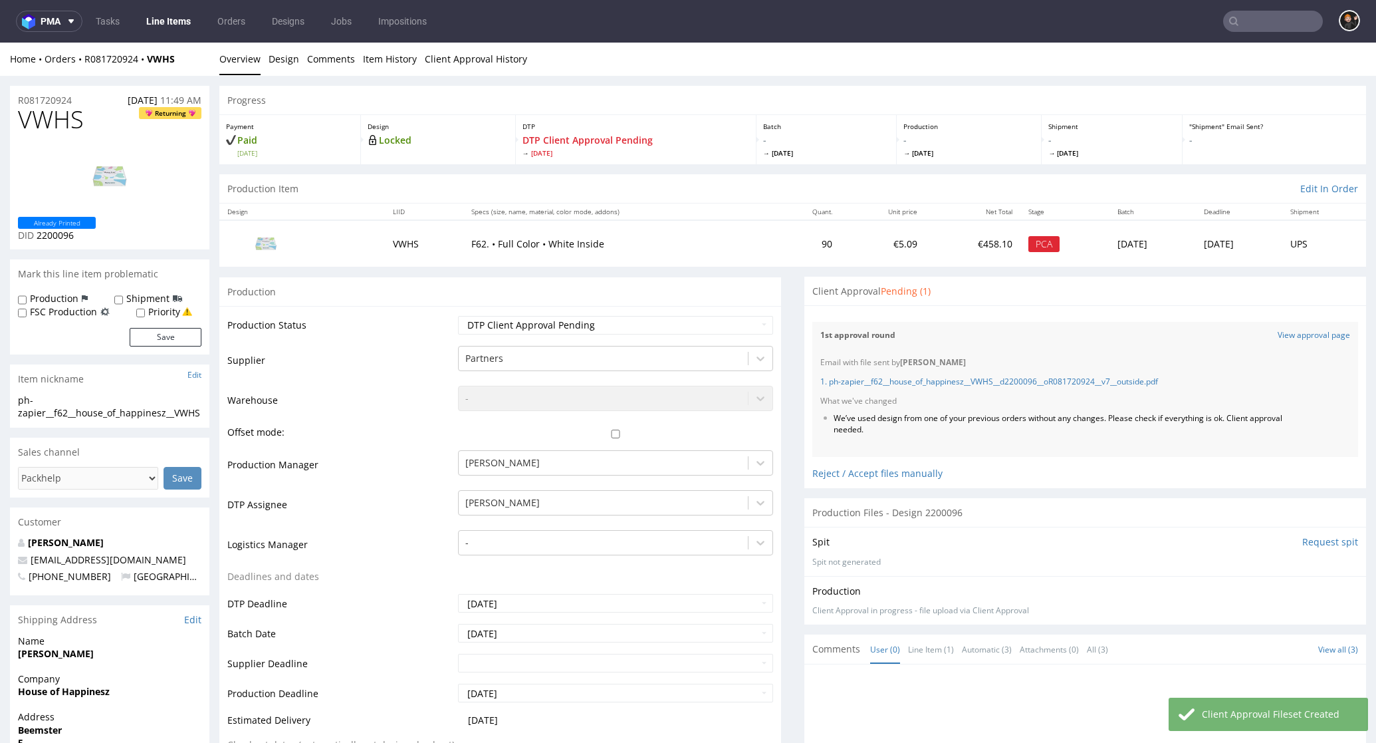
click at [168, 22] on link "Line Items" at bounding box center [168, 21] width 60 height 21
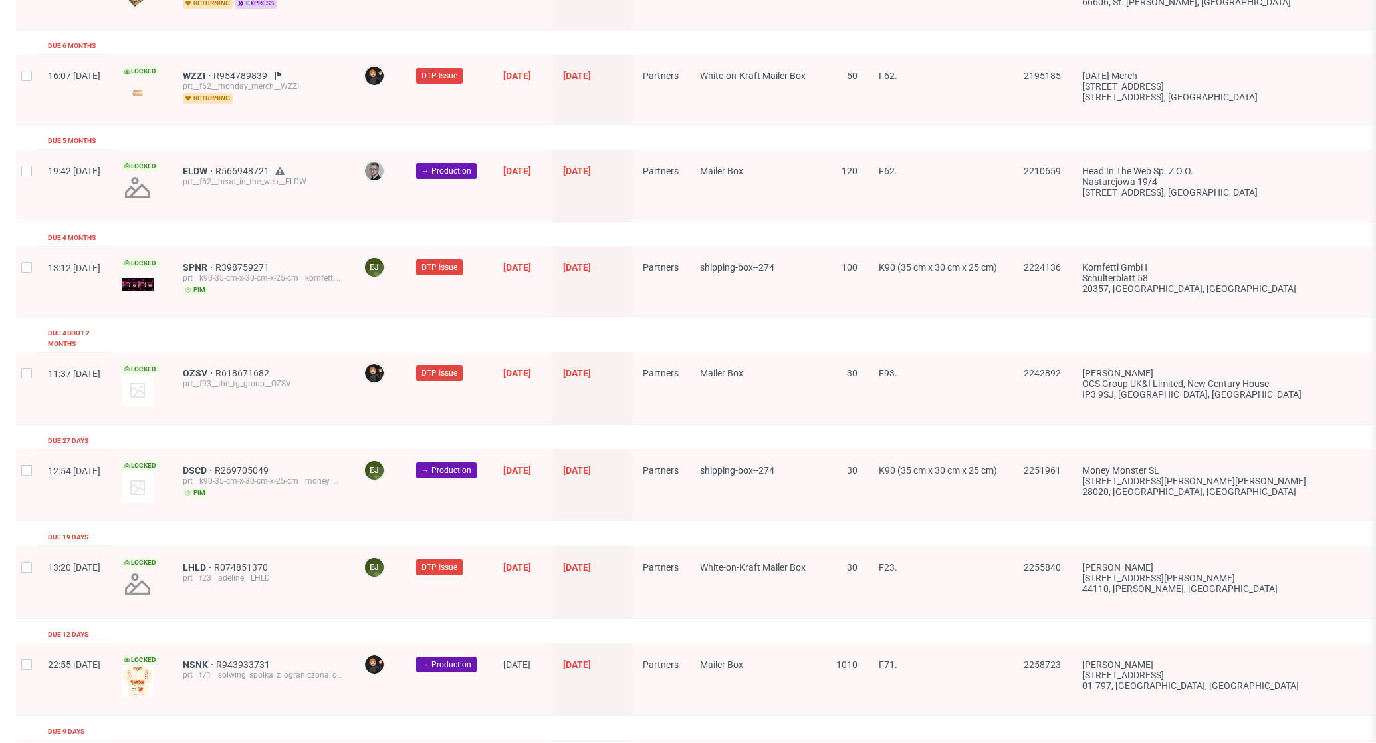
scroll to position [2005, 0]
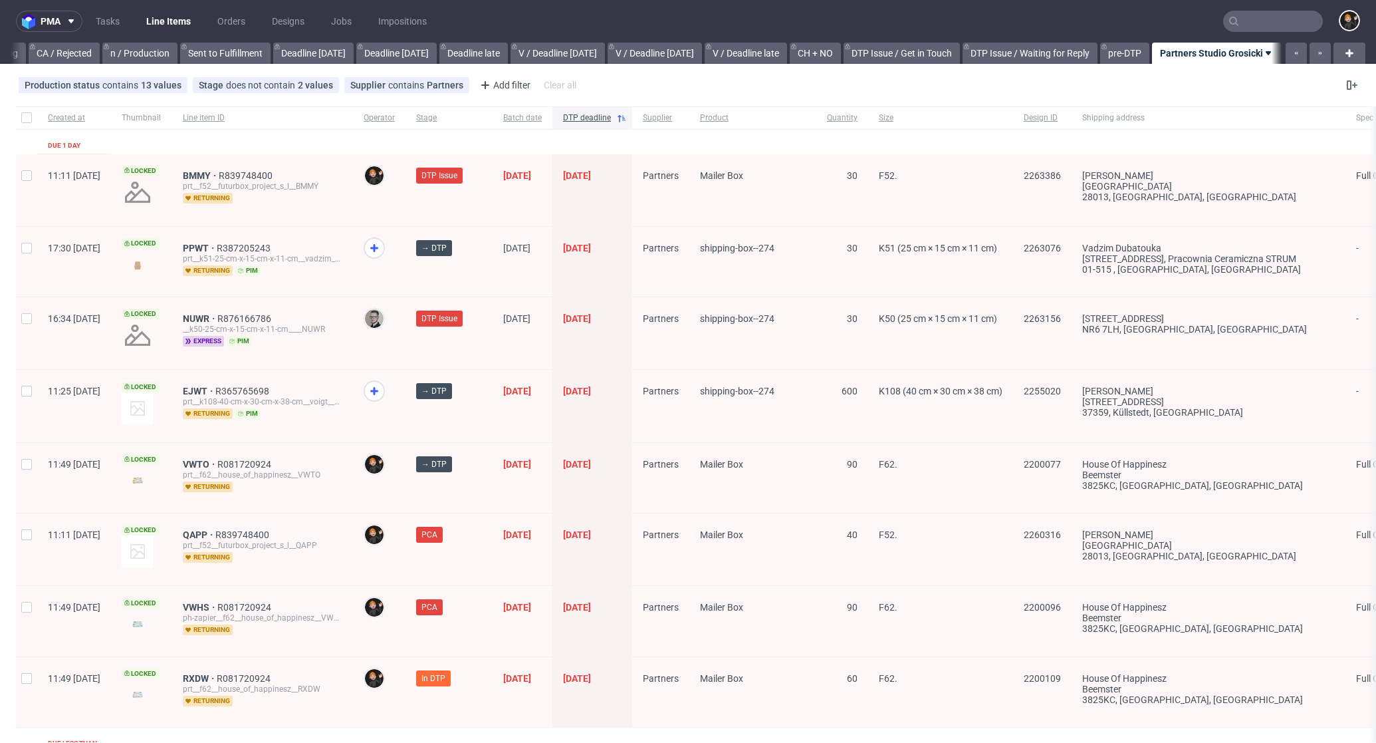
scroll to position [119, 0]
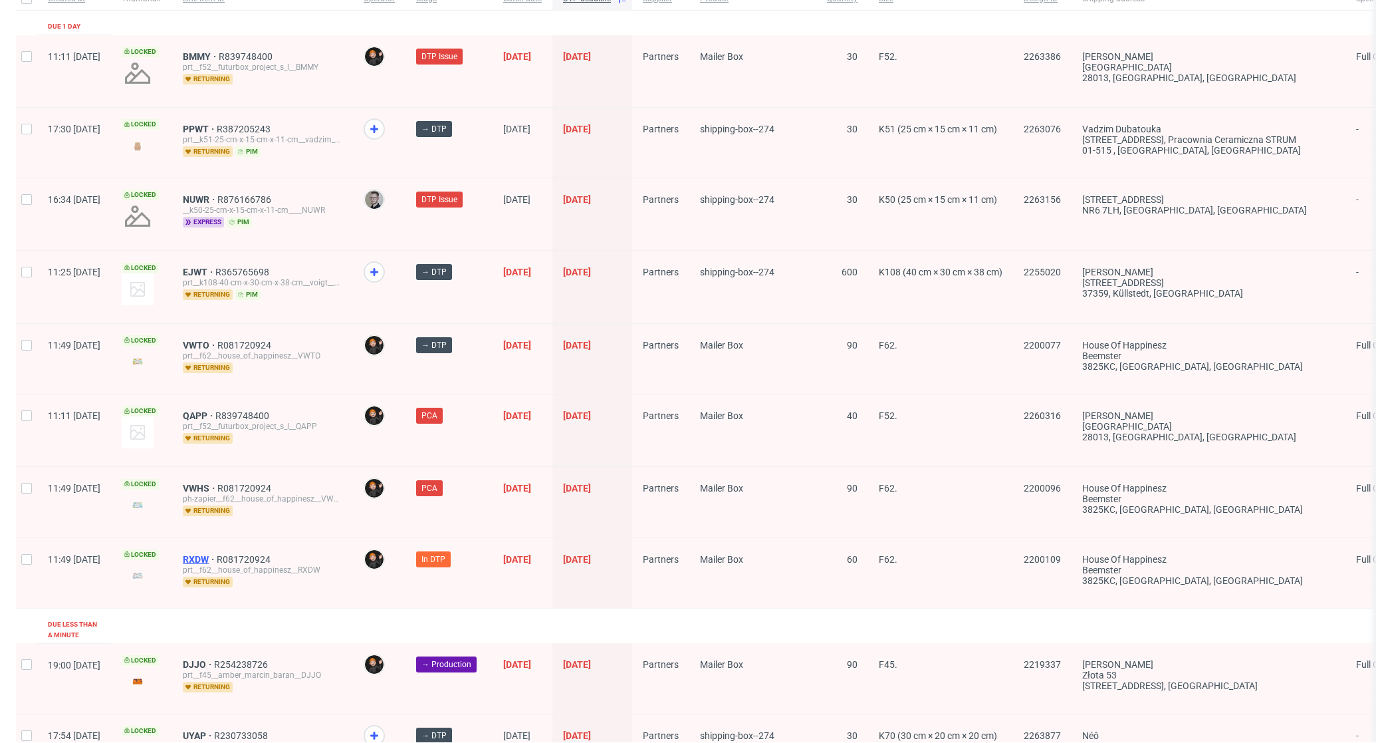
click at [217, 563] on span "RXDW" at bounding box center [200, 559] width 34 height 11
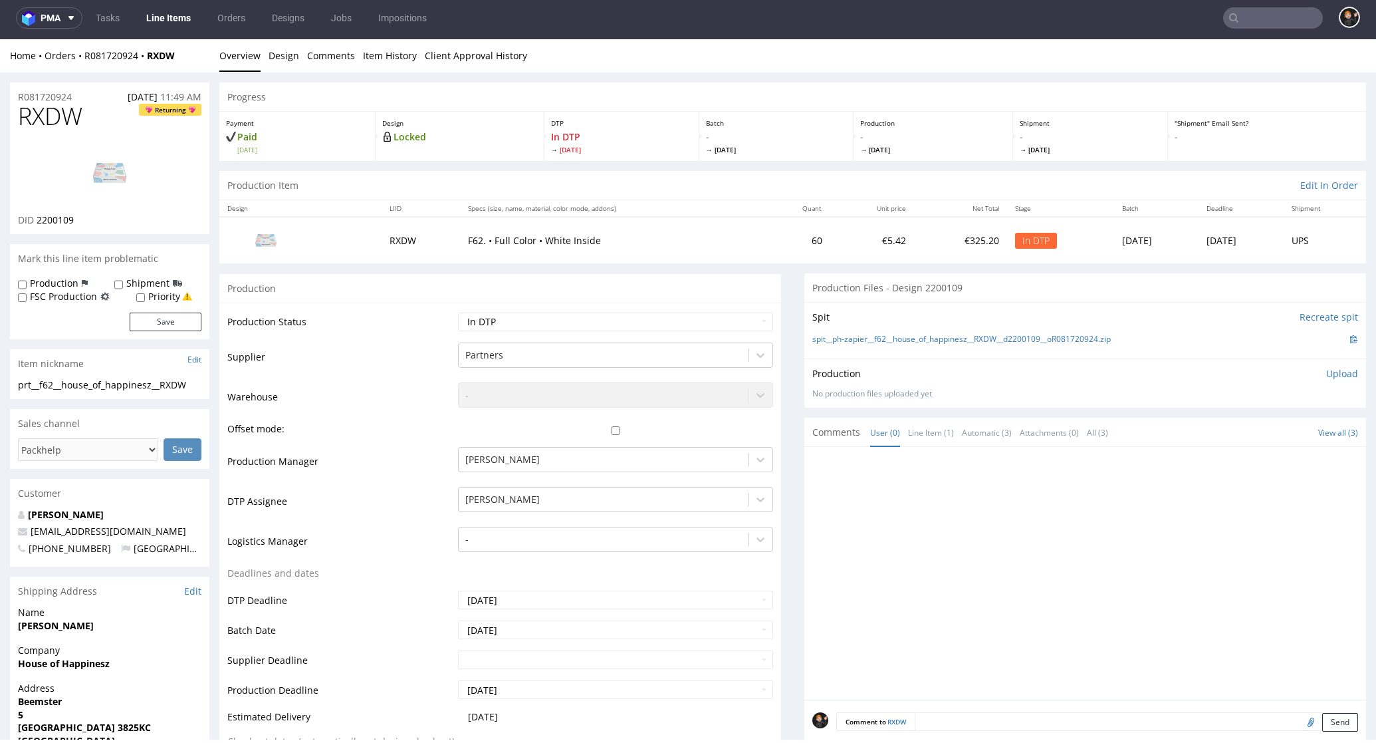
click at [67, 120] on span "RXDW" at bounding box center [50, 116] width 64 height 27
click at [67, 121] on span "RXDW" at bounding box center [50, 116] width 64 height 27
copy span "RXDW"
click at [336, 402] on td "Warehouse" at bounding box center [340, 401] width 227 height 40
click at [118, 174] on img at bounding box center [110, 173] width 106 height 60
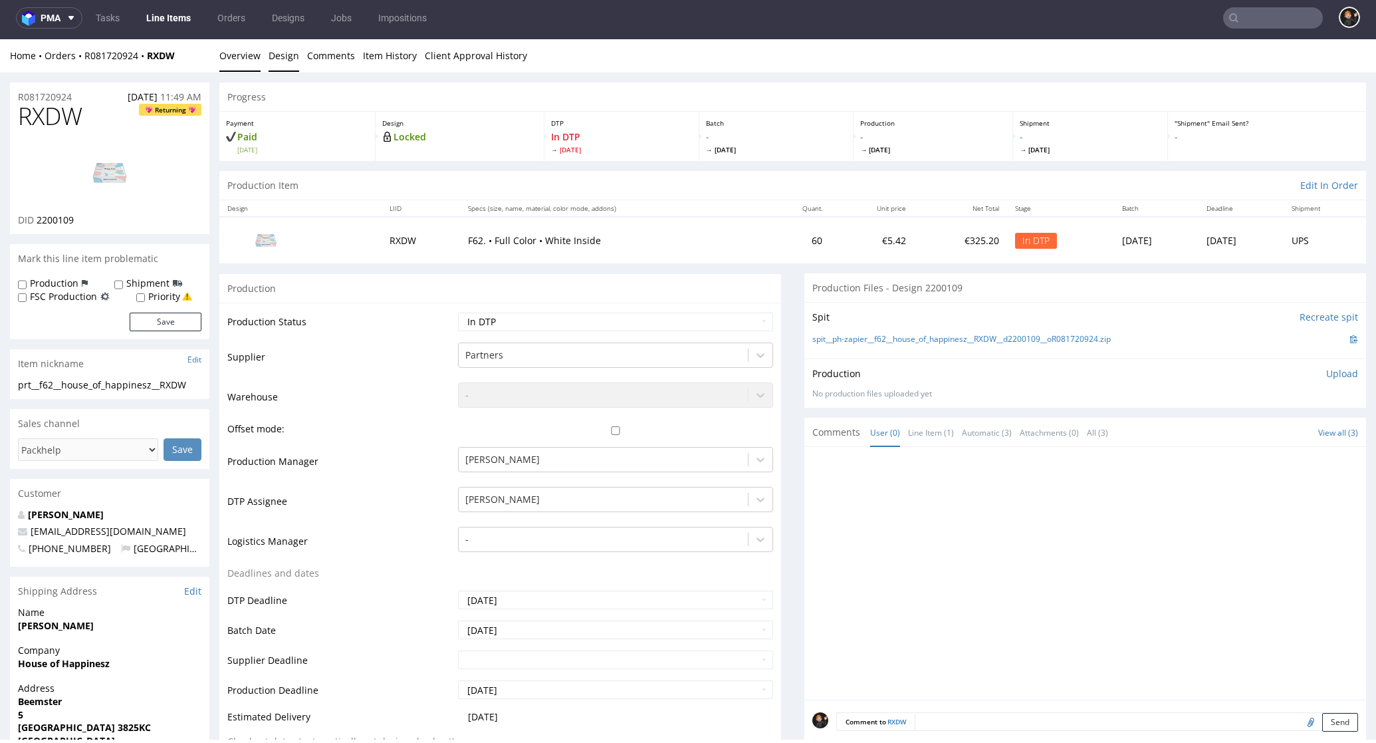
click at [290, 60] on link "Design" at bounding box center [284, 55] width 31 height 33
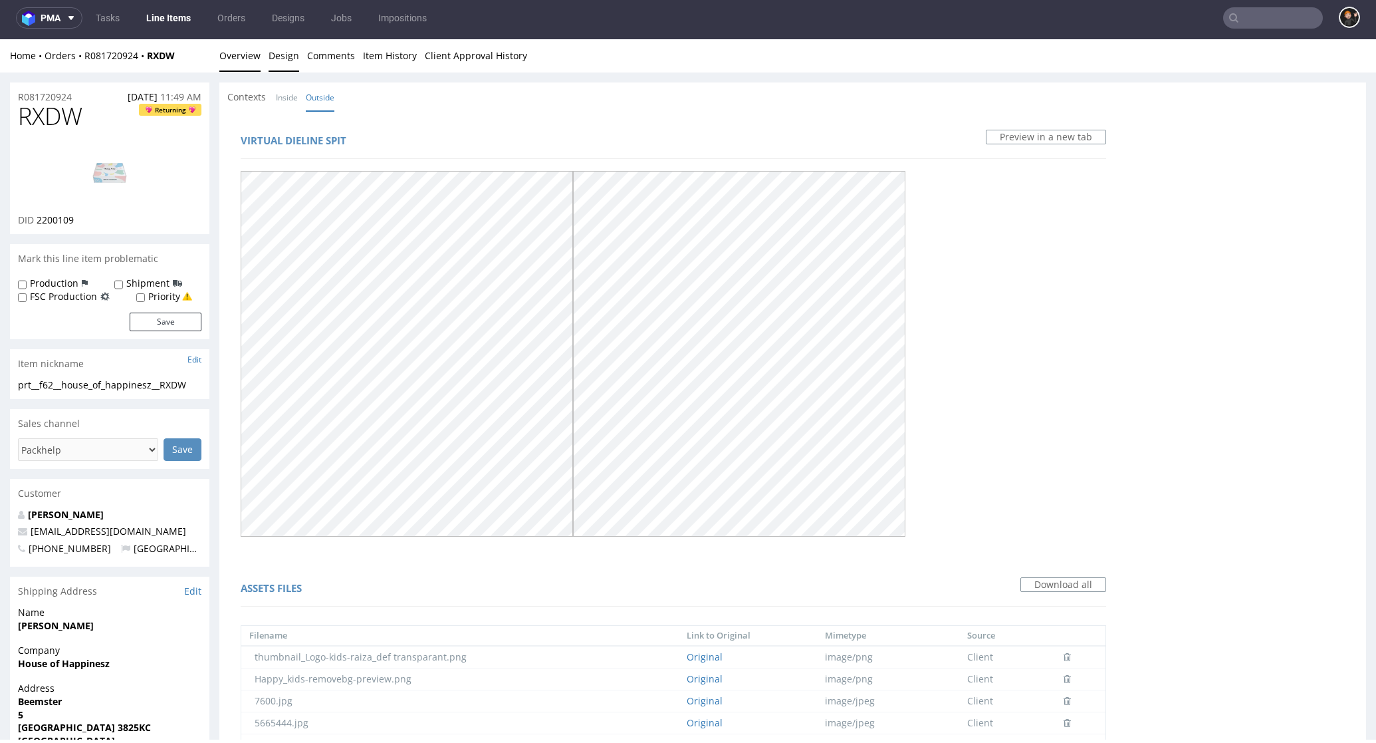
click at [250, 59] on link "Overview" at bounding box center [239, 55] width 41 height 33
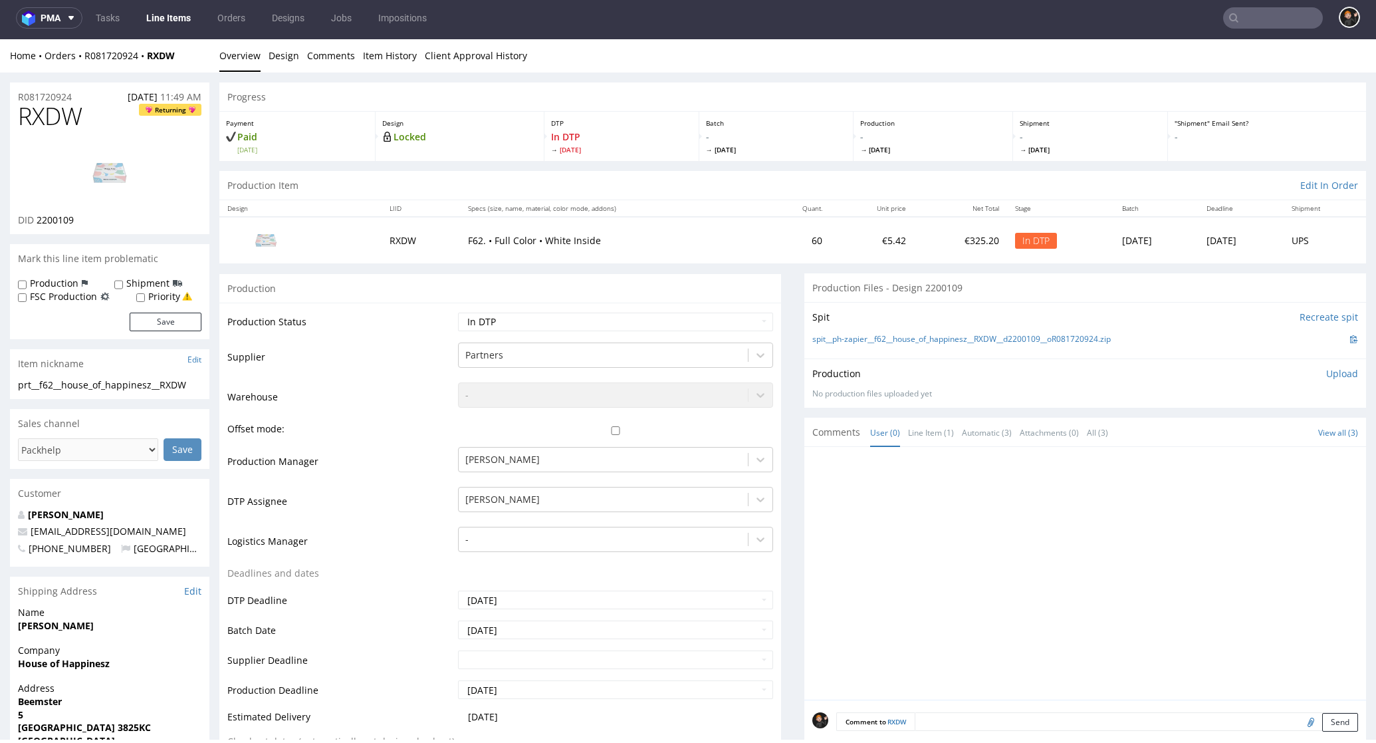
click at [146, 178] on img at bounding box center [110, 173] width 106 height 60
select select "dtp_ca_needed"
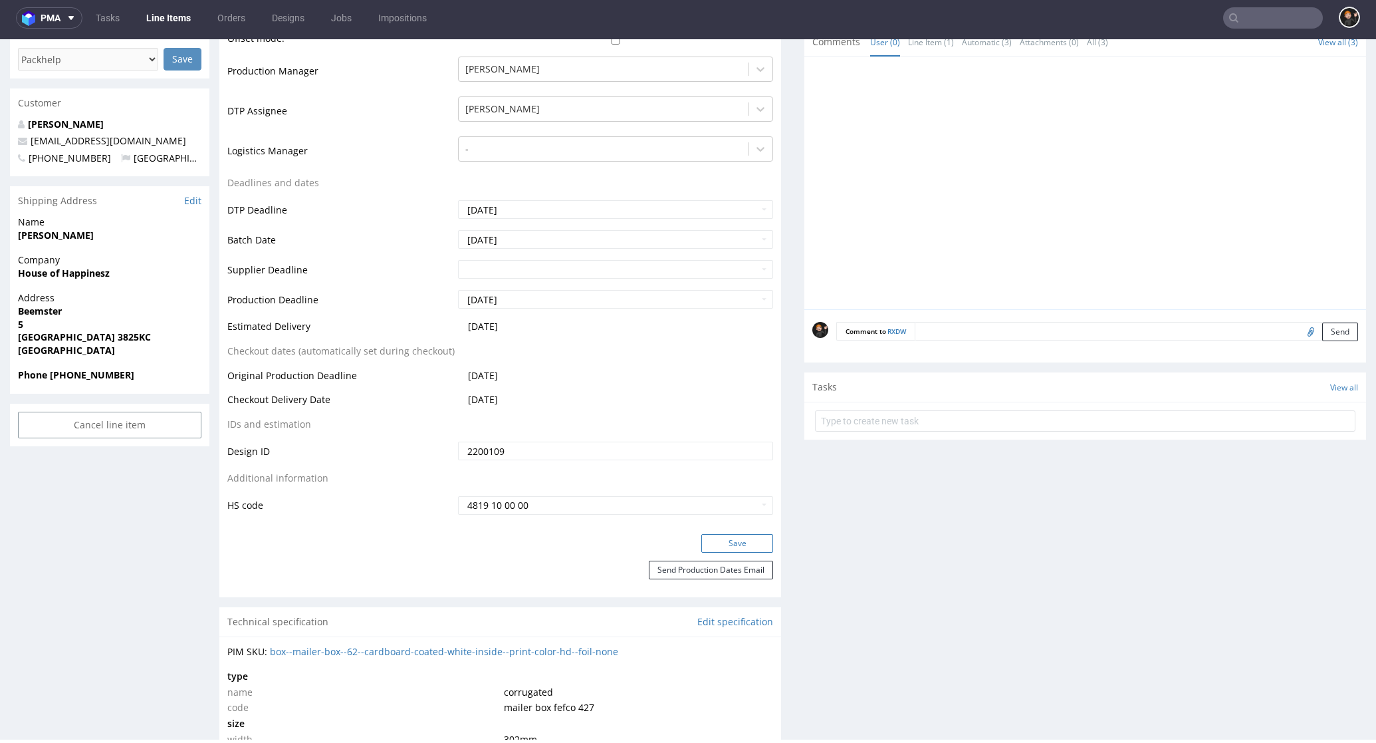
click at [705, 539] on button "Save" at bounding box center [737, 543] width 72 height 19
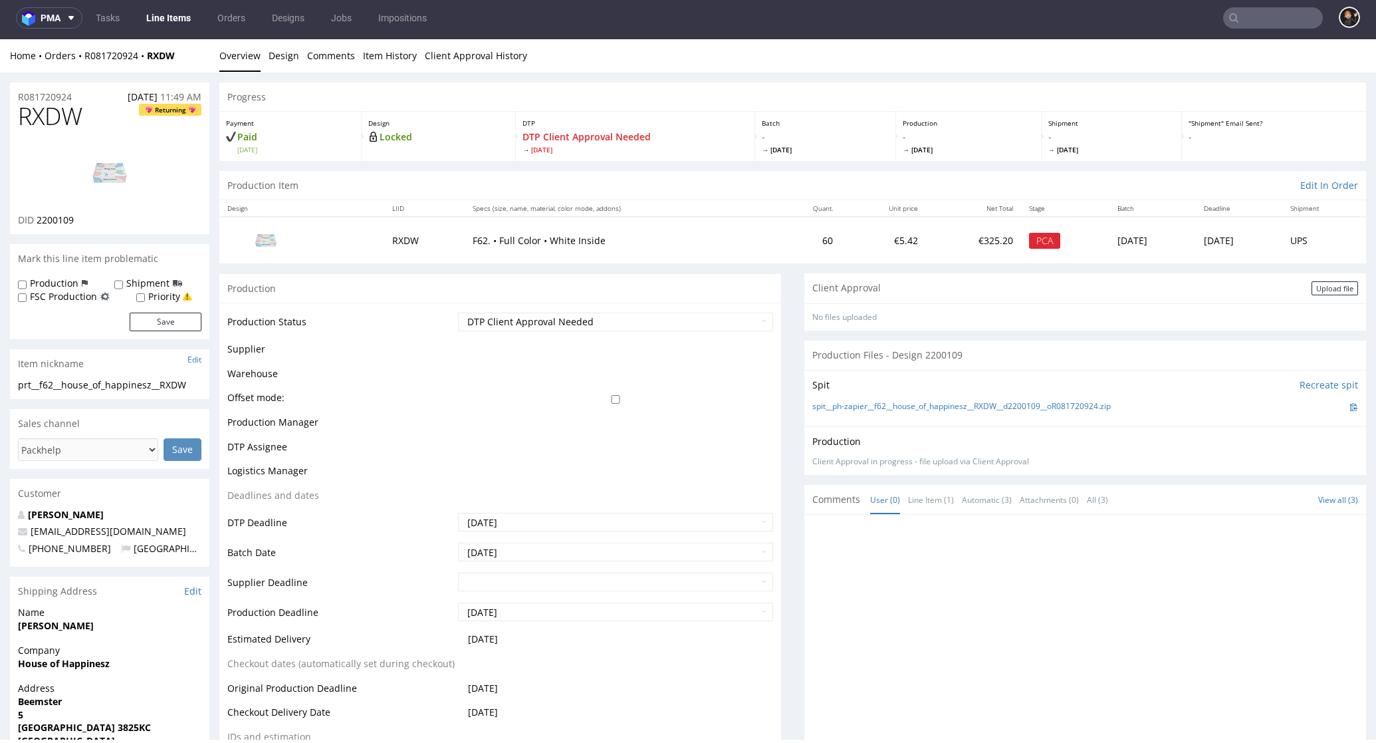
scroll to position [0, 0]
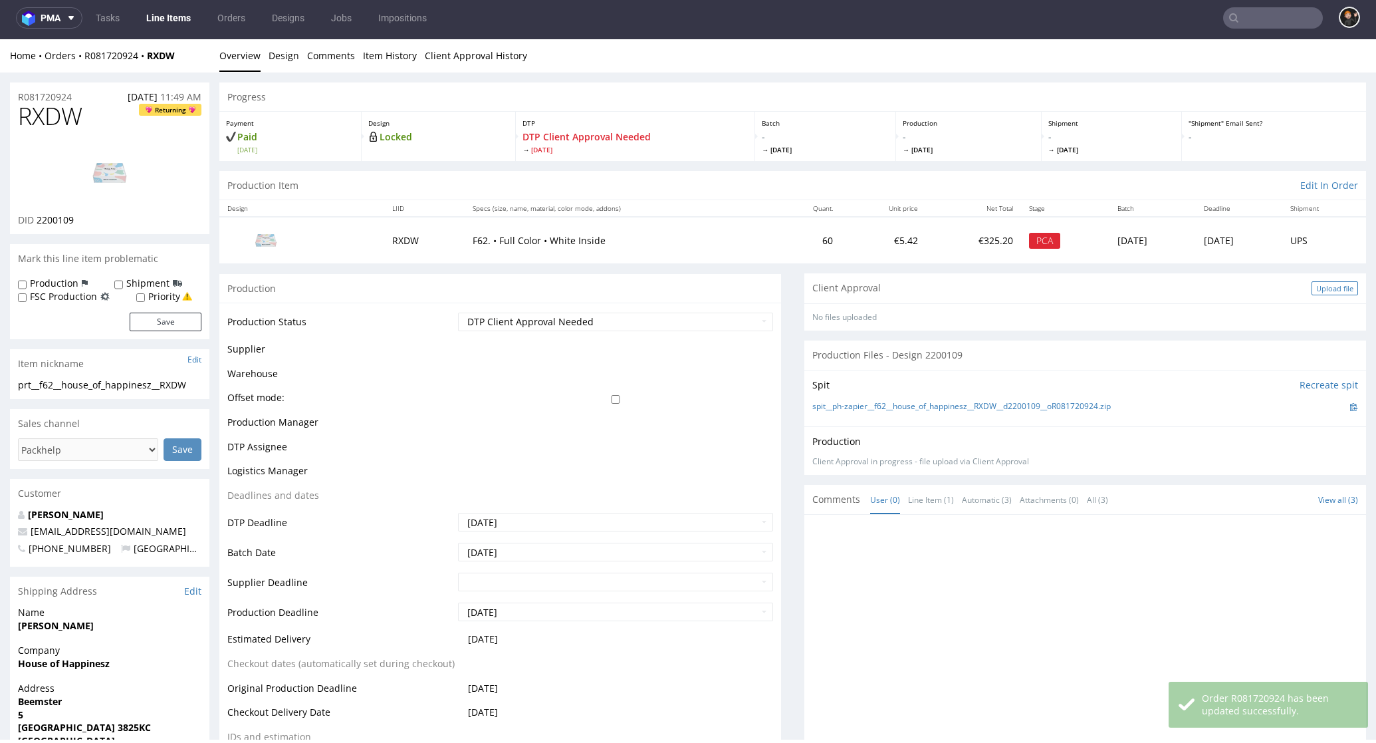
click at [1316, 291] on div "Upload file" at bounding box center [1335, 288] width 47 height 14
click at [1312, 283] on div "Upload file" at bounding box center [1335, 288] width 47 height 14
click at [1312, 289] on div "Upload file" at bounding box center [1335, 288] width 47 height 14
click at [1314, 291] on div "Upload file" at bounding box center [1335, 288] width 47 height 14
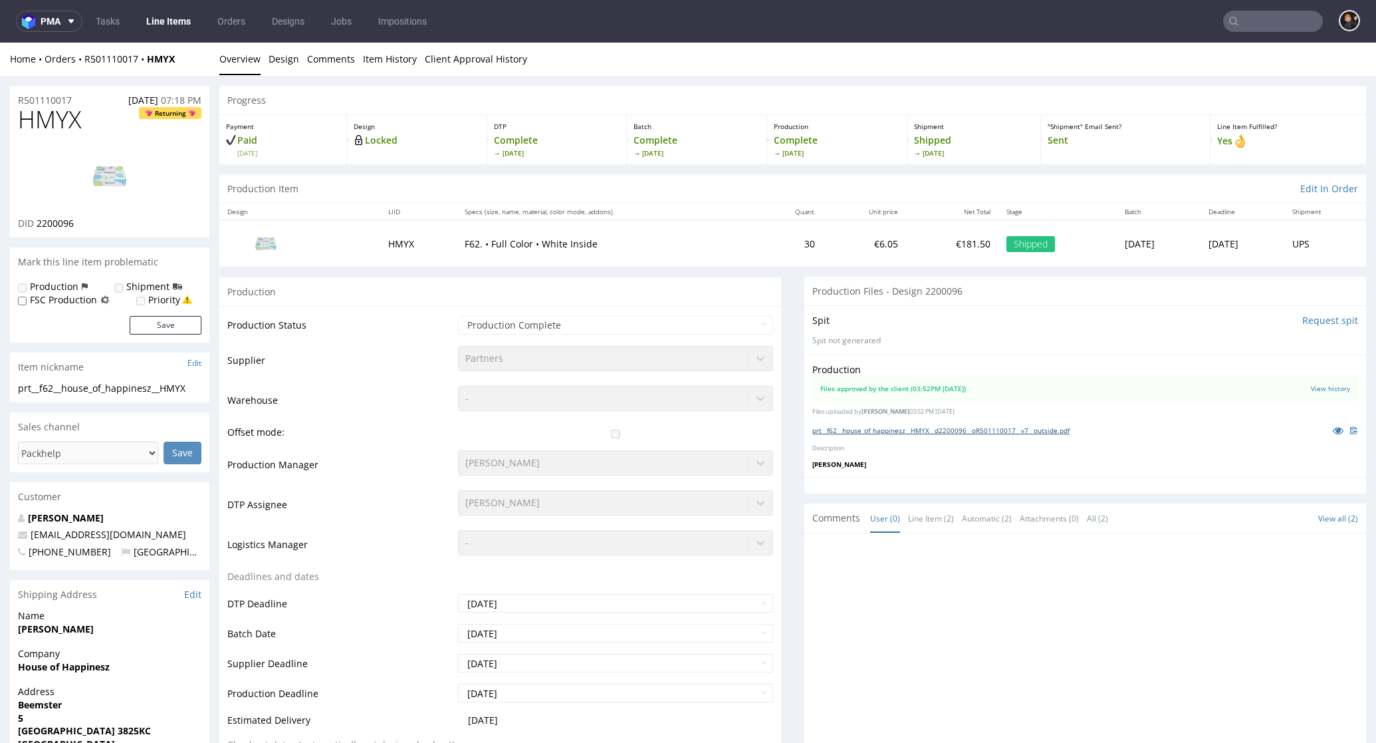
click at [917, 429] on link "prt__f62__house_of_happinesz__HMYX__d2200096__oR501110017__v7__outside.pdf" at bounding box center [940, 429] width 257 height 9
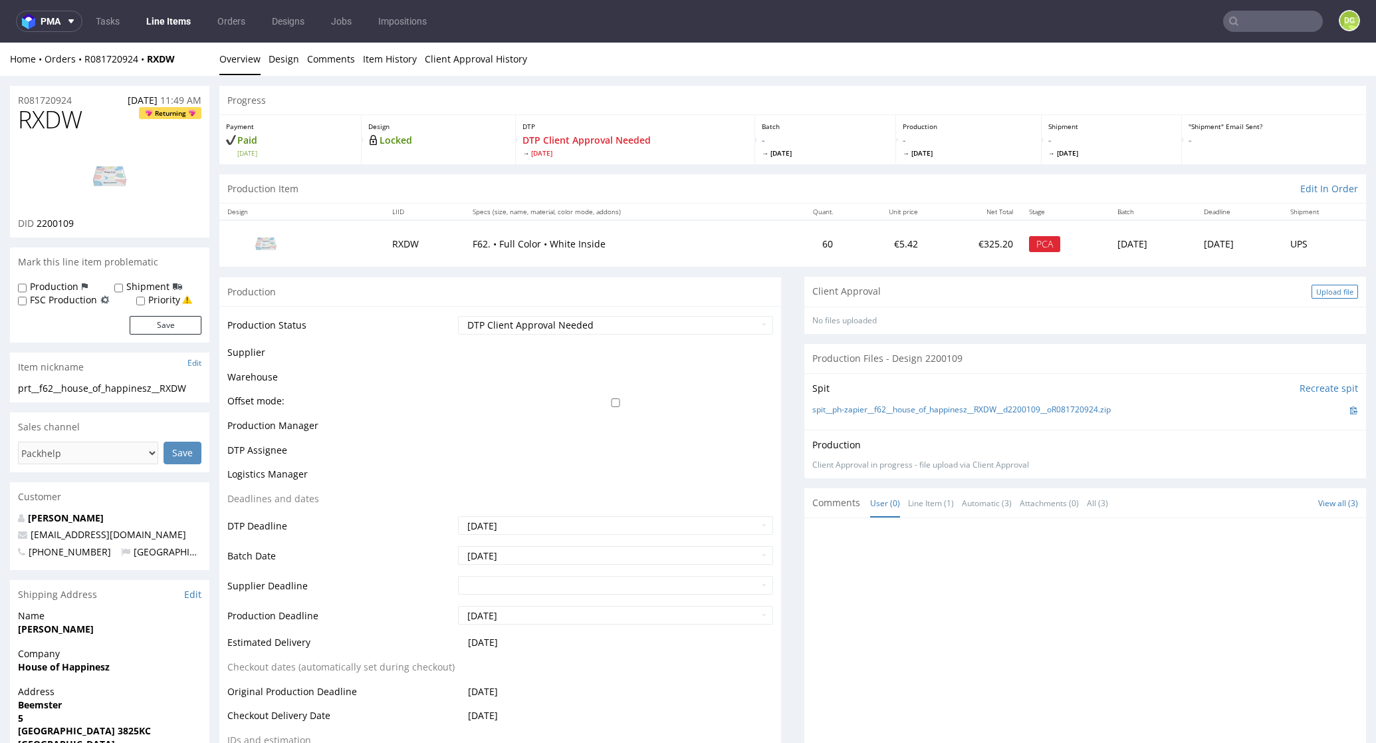
click at [1317, 291] on div "Upload file" at bounding box center [1335, 292] width 47 height 14
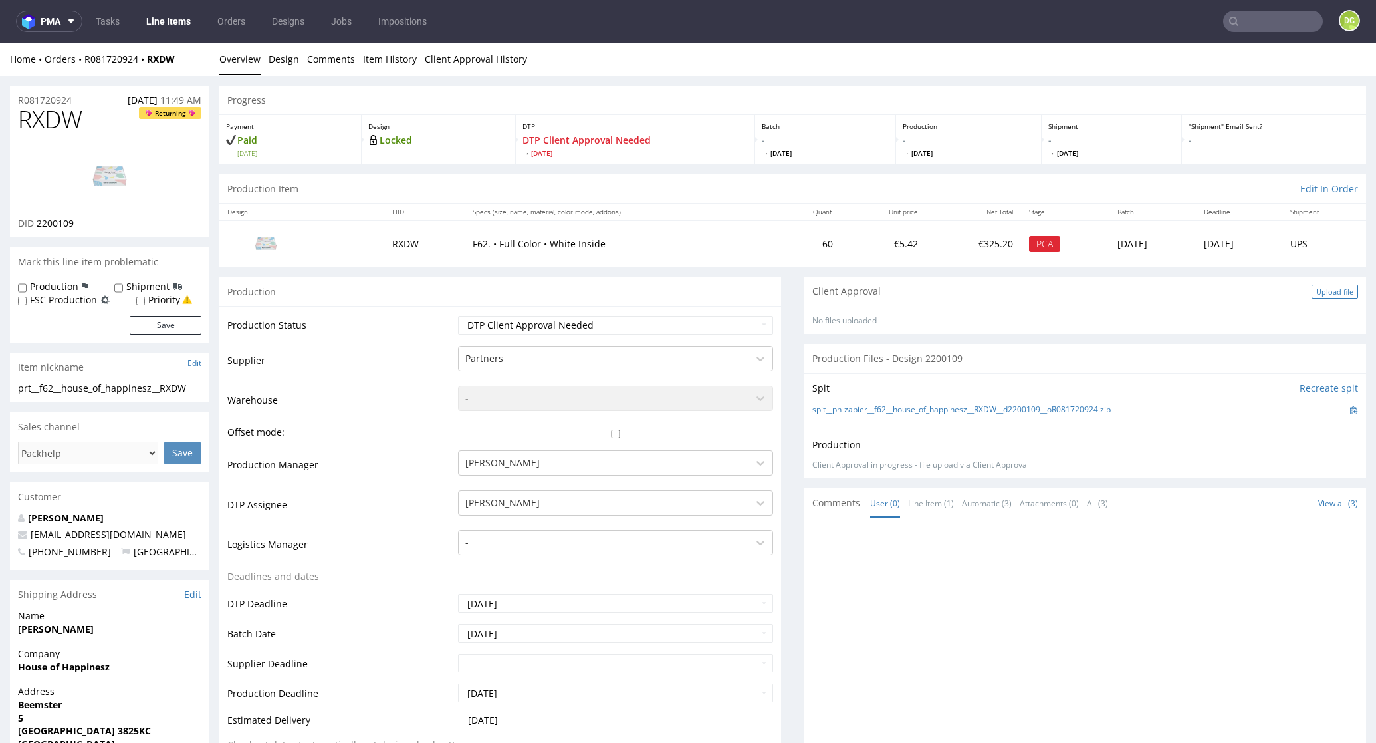
click at [1324, 293] on div "Upload file" at bounding box center [1335, 292] width 47 height 14
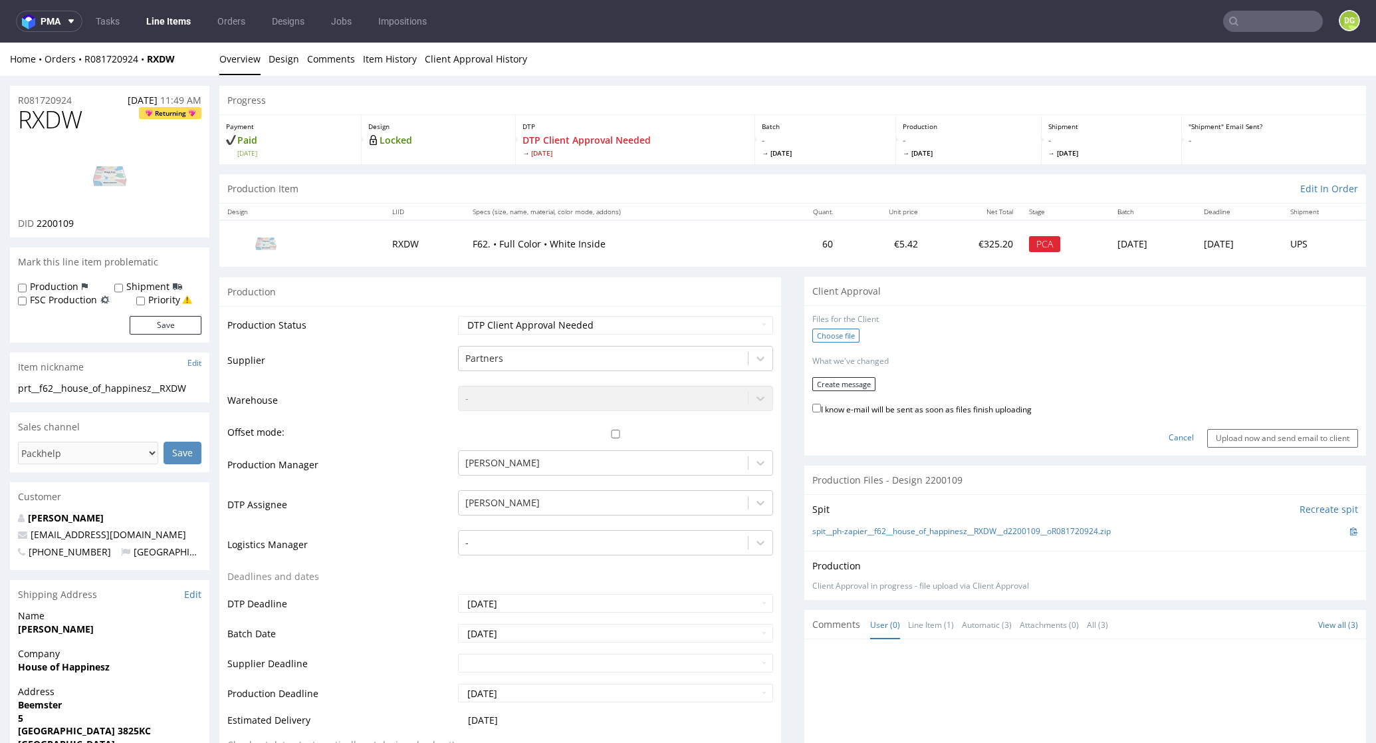
click at [817, 332] on label "Choose file" at bounding box center [835, 335] width 47 height 14
click at [0, 43] on input "Choose file" at bounding box center [0, 43] width 0 height 0
click at [903, 404] on label "I know e-mail will be sent as soon as files finish uploading" at bounding box center [921, 403] width 219 height 15
click at [821, 404] on input "I know e-mail will be sent as soon as files finish uploading" at bounding box center [816, 403] width 9 height 9
checkbox input "true"
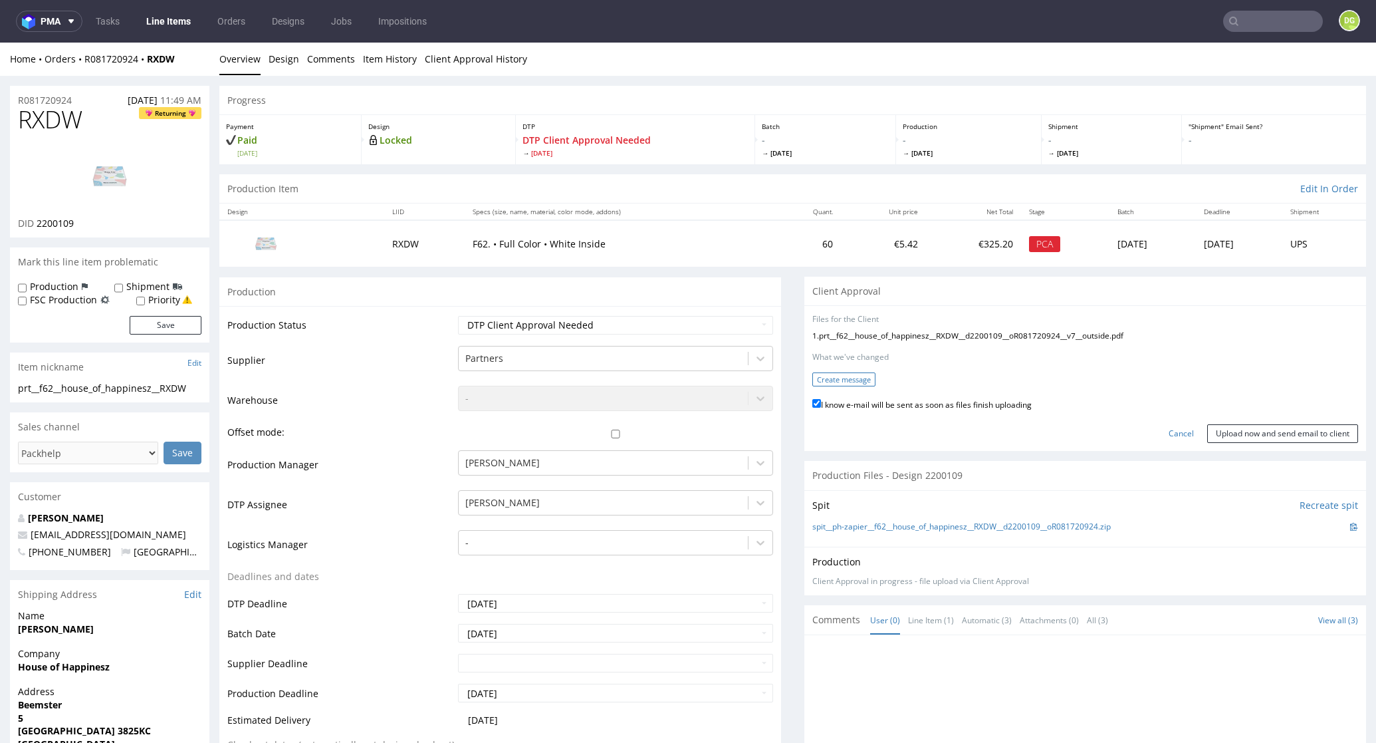
click at [843, 375] on button "Create message" at bounding box center [843, 379] width 63 height 14
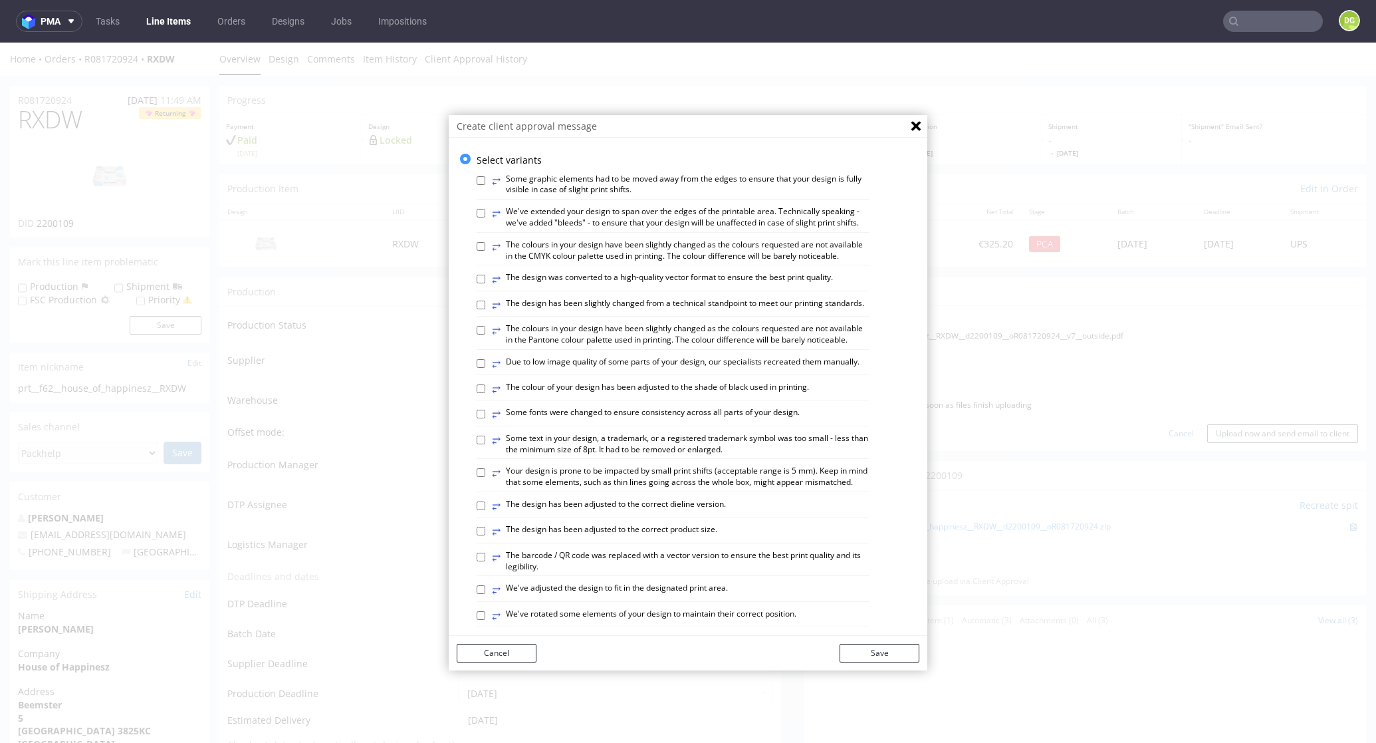
click at [703, 312] on label "⥂ The design has been slightly changed from a technical standpoint to meet our …" at bounding box center [678, 305] width 372 height 15
click at [485, 309] on input "⥂ The design has been slightly changed from a technical standpoint to meet our …" at bounding box center [481, 305] width 9 height 9
checkbox input "true"
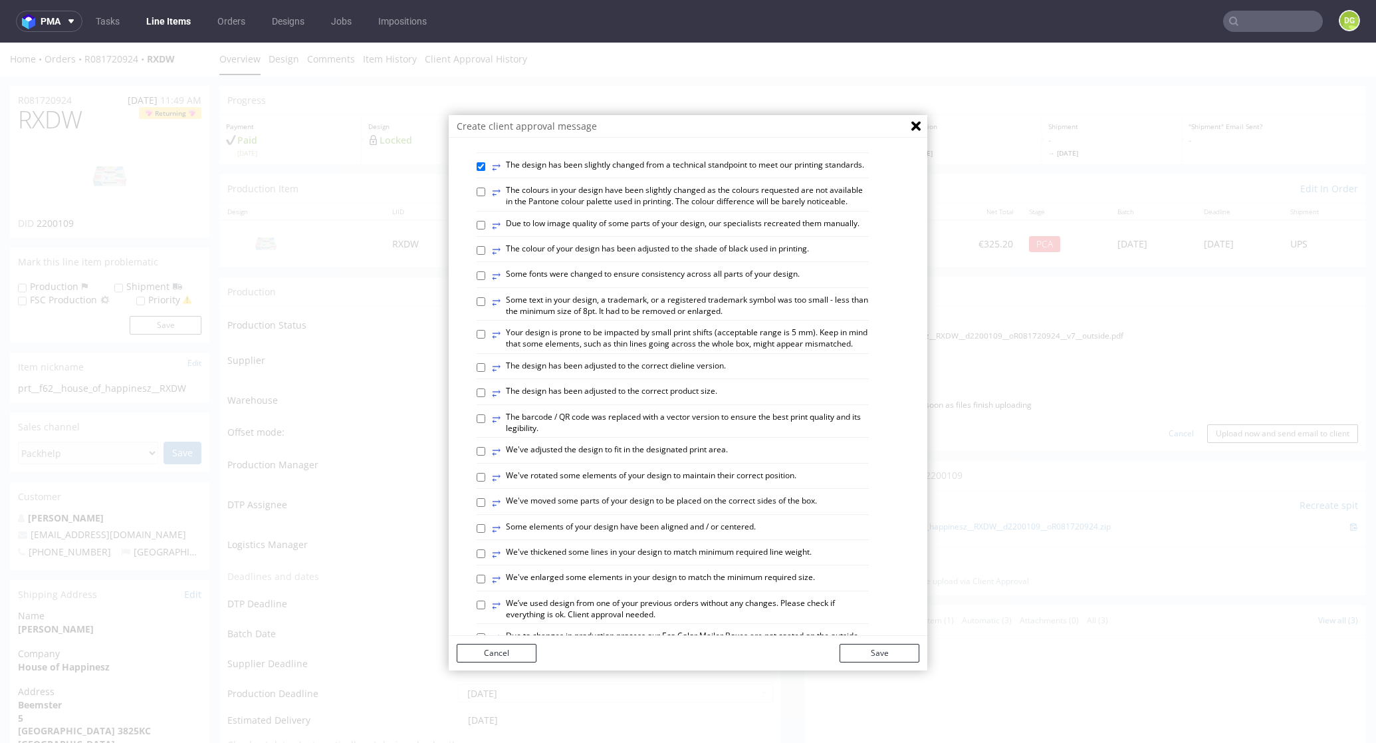
scroll to position [268, 0]
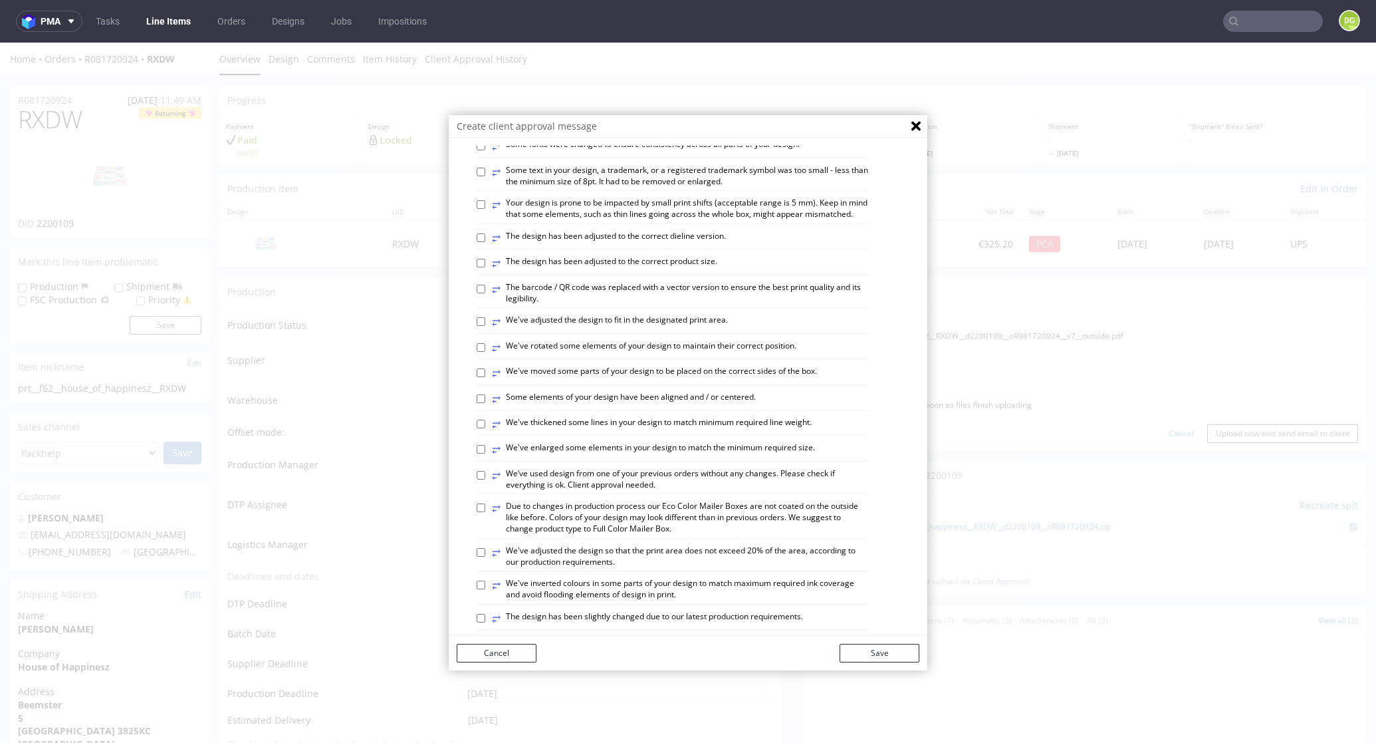
click at [711, 406] on label "⥂ Some elements of your design have been aligned and / or centered." at bounding box center [624, 399] width 264 height 15
click at [485, 403] on input "⥂ Some elements of your design have been aligned and / or centered." at bounding box center [481, 398] width 9 height 9
checkbox input "true"
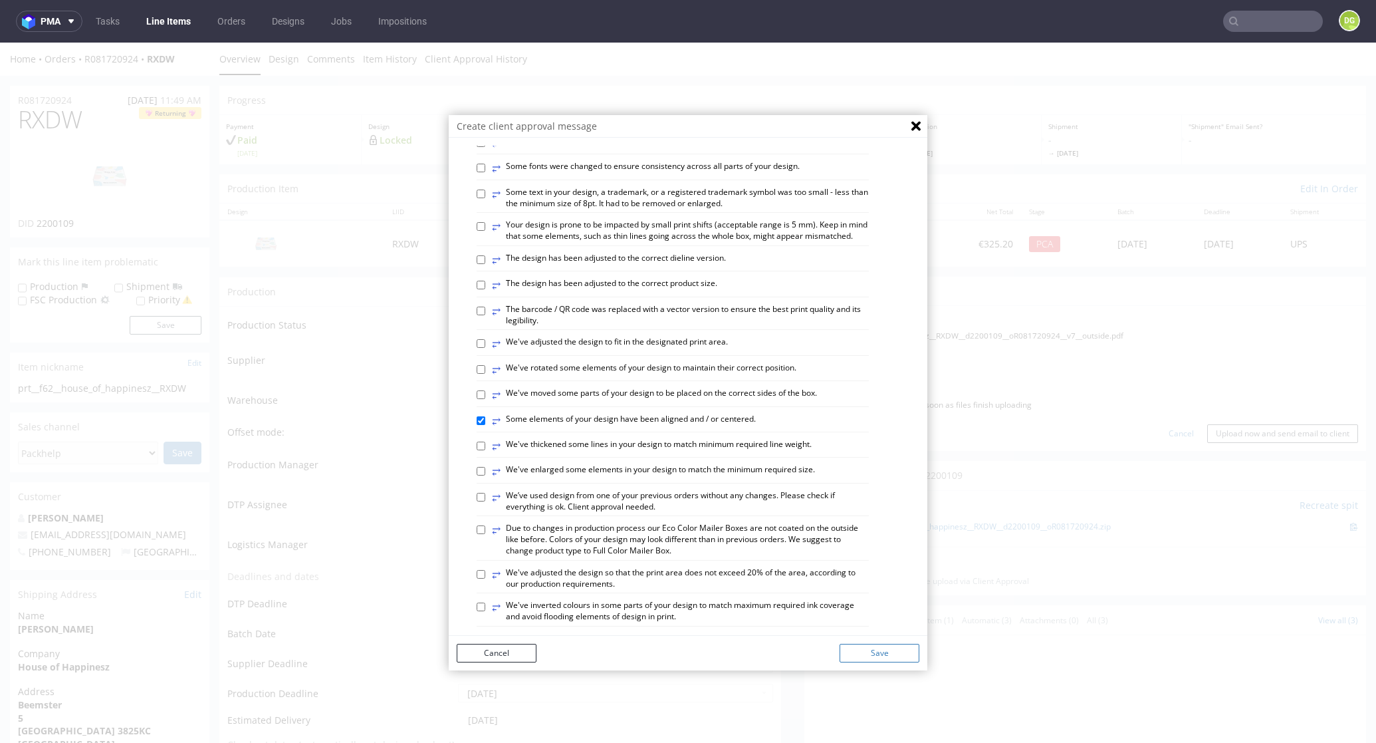
click at [892, 656] on button "Save" at bounding box center [880, 653] width 80 height 19
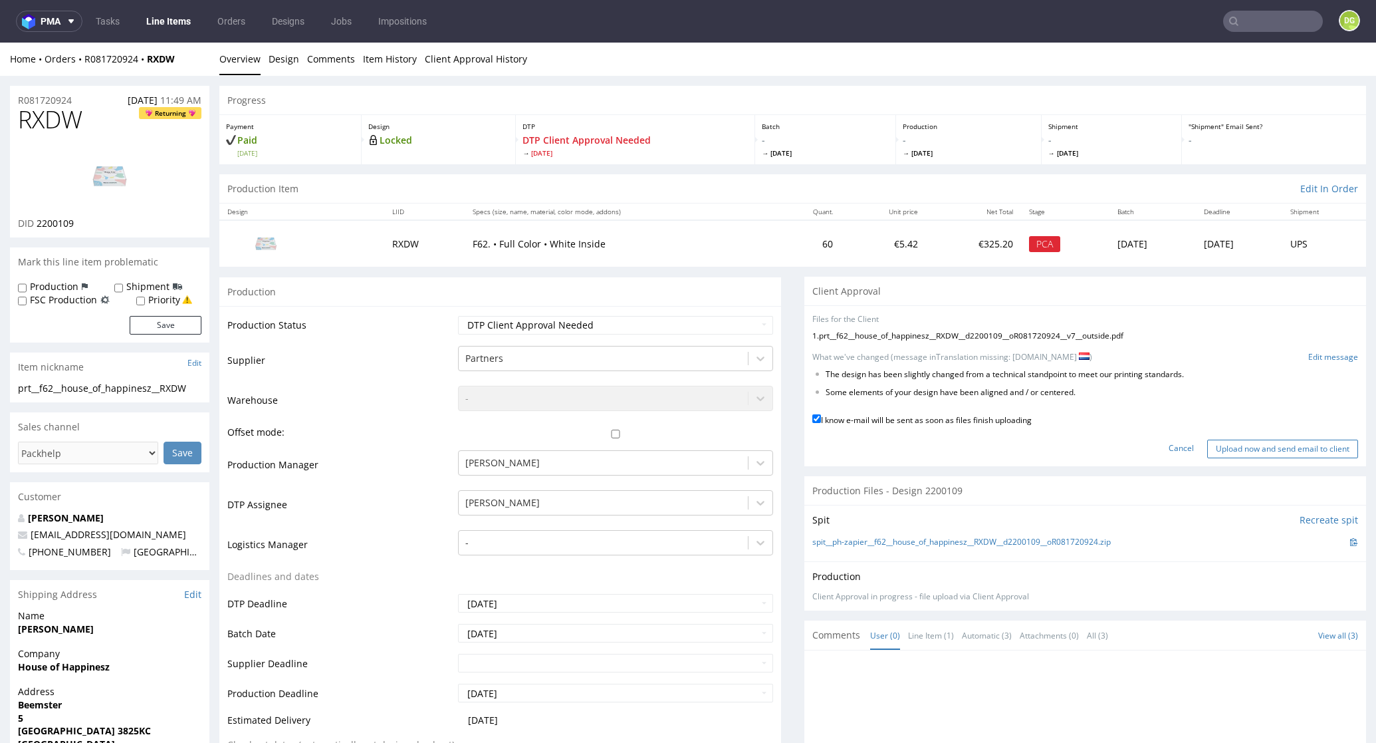
click at [1274, 443] on input "Upload now and send email to client" at bounding box center [1282, 448] width 151 height 19
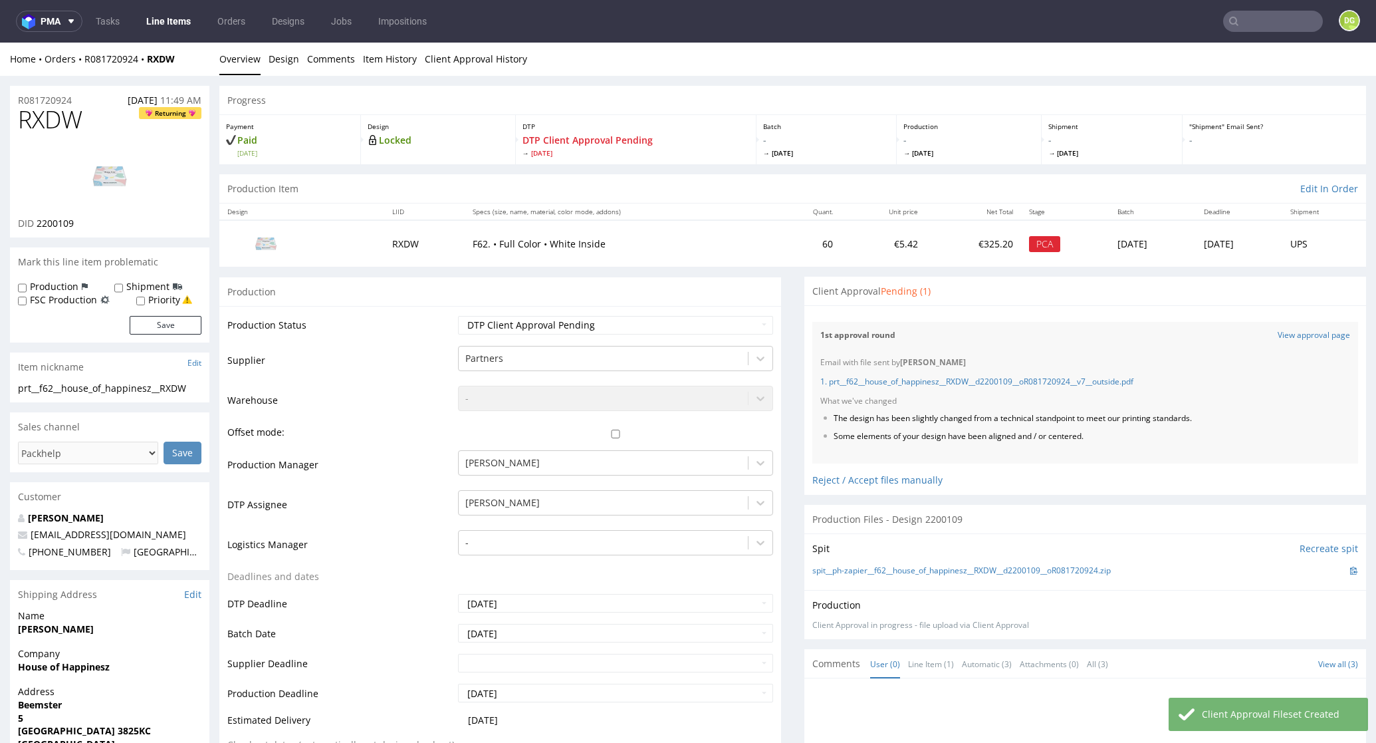
scroll to position [262, 0]
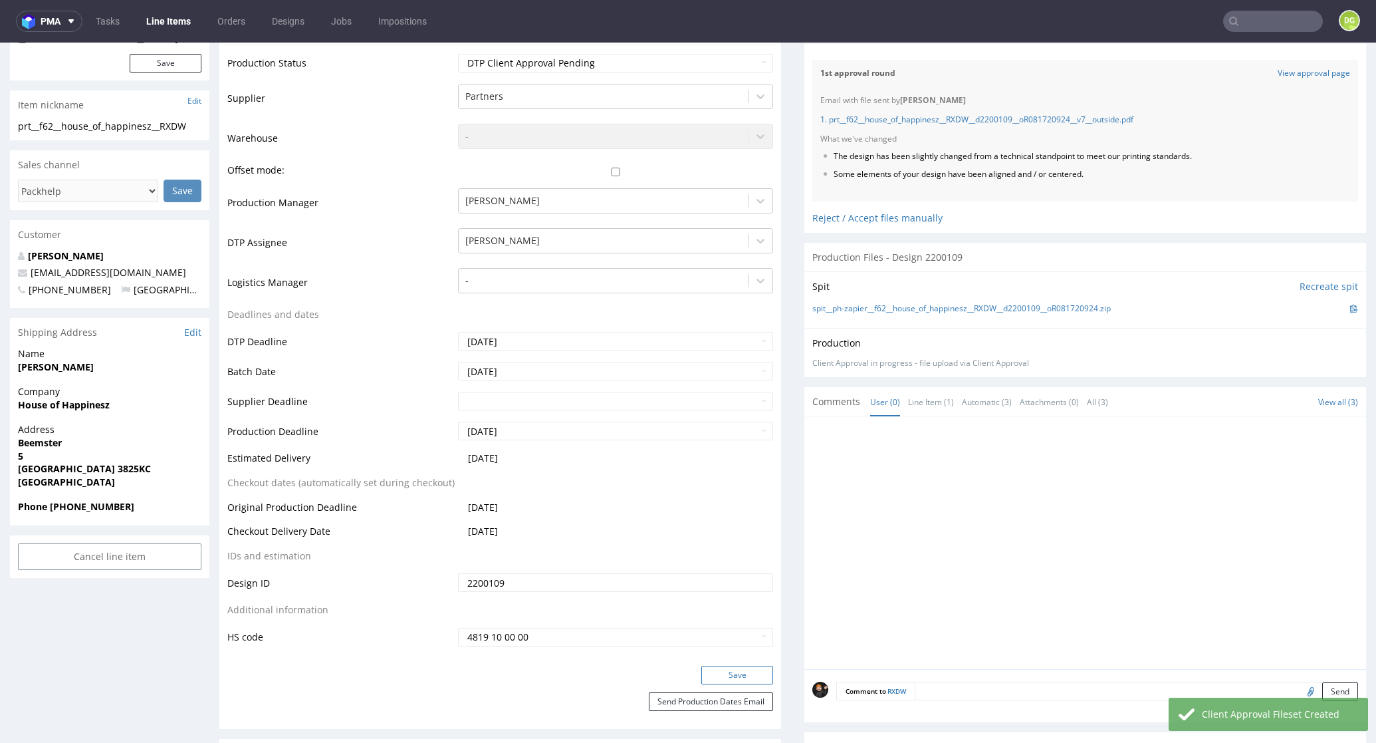
click at [737, 665] on button "Save" at bounding box center [737, 674] width 72 height 19
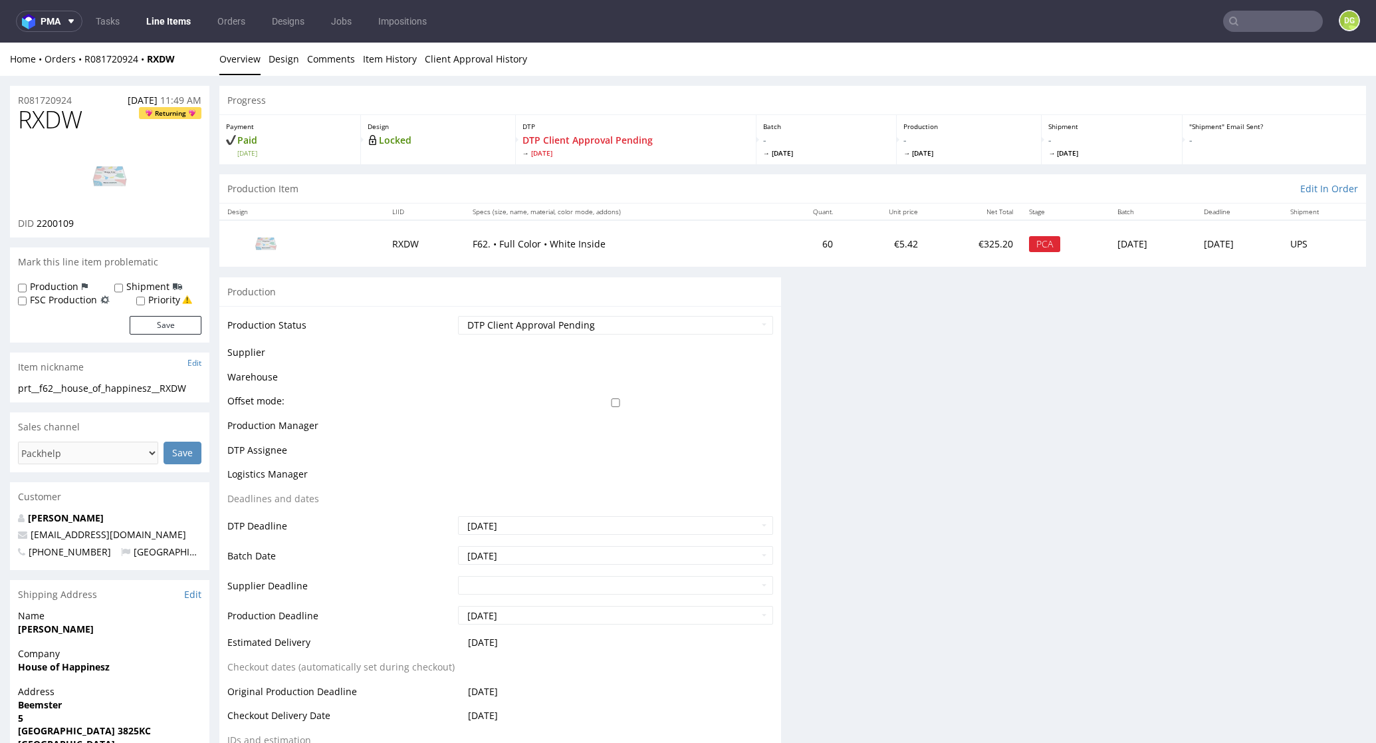
scroll to position [0, 0]
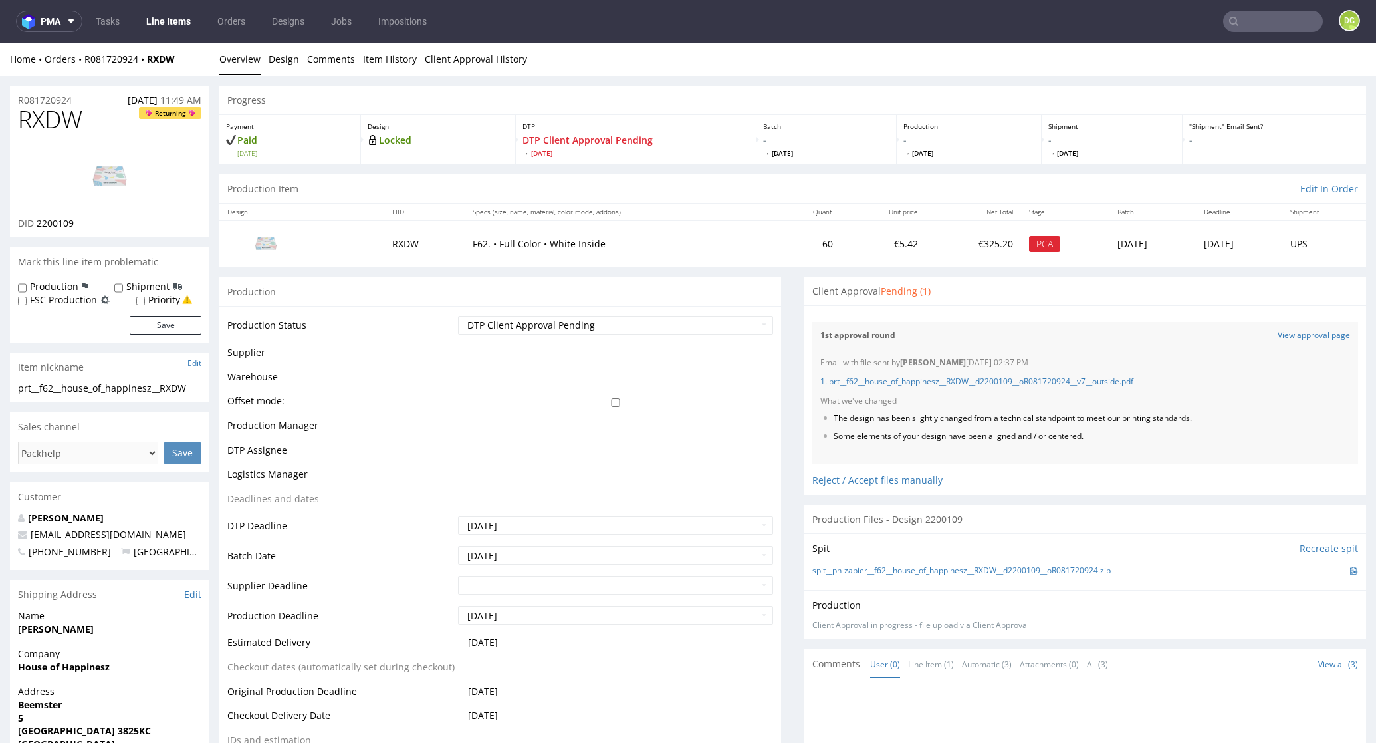
click at [172, 16] on link "Line Items" at bounding box center [168, 21] width 60 height 21
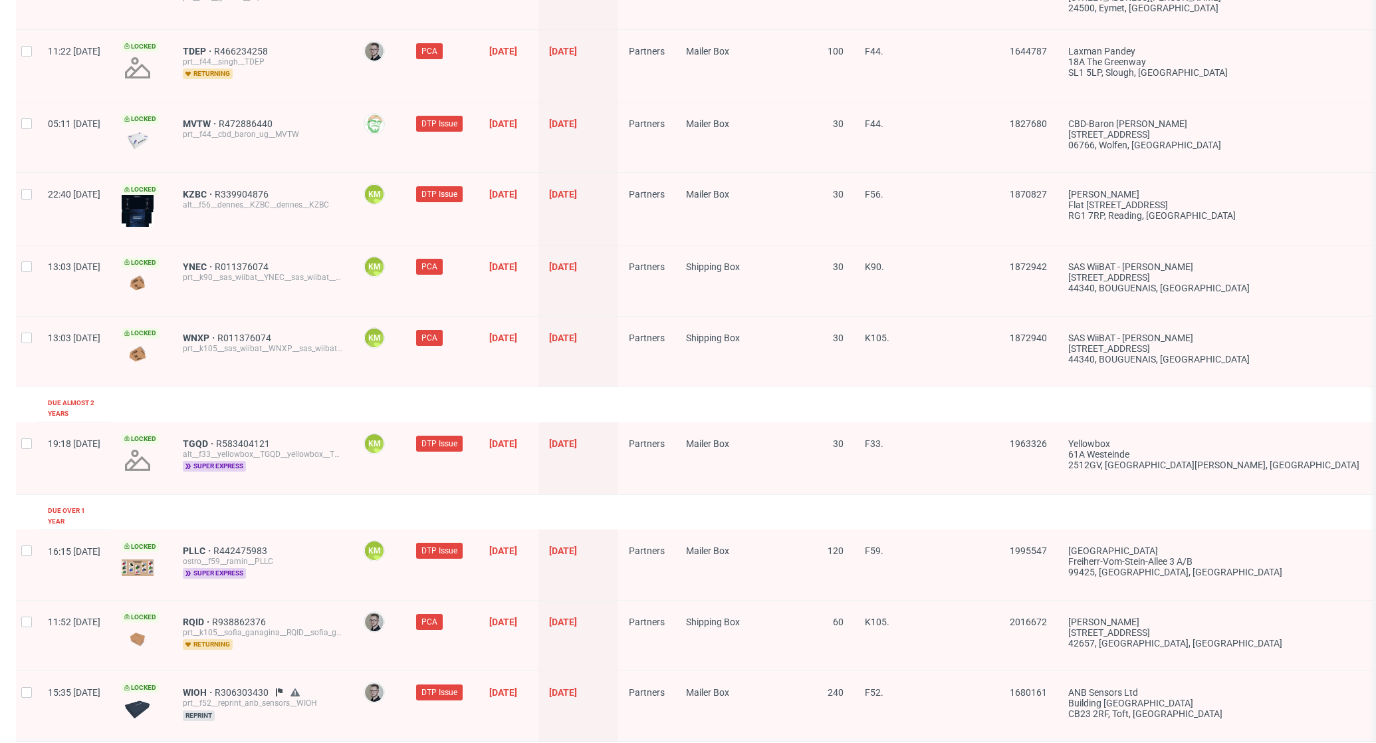
scroll to position [1909, 0]
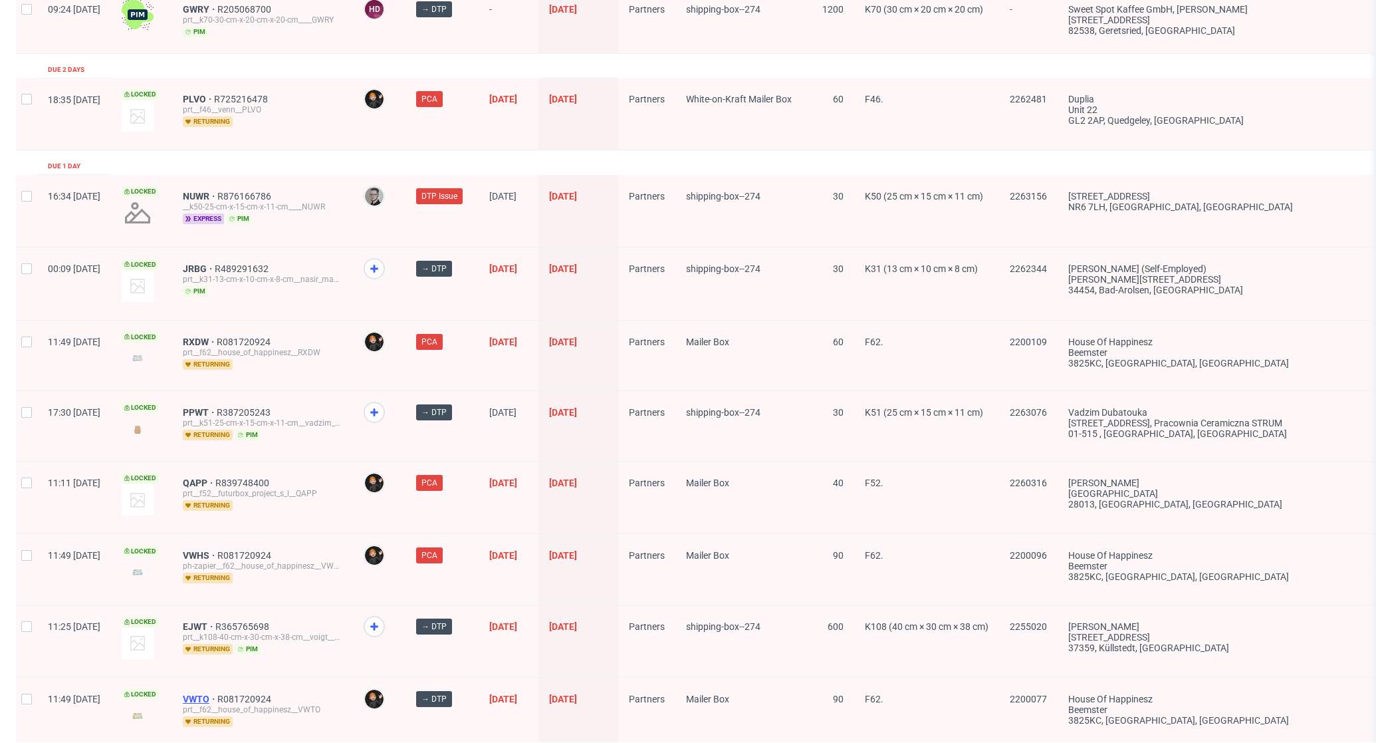
click at [217, 693] on span "VWTO" at bounding box center [200, 698] width 35 height 11
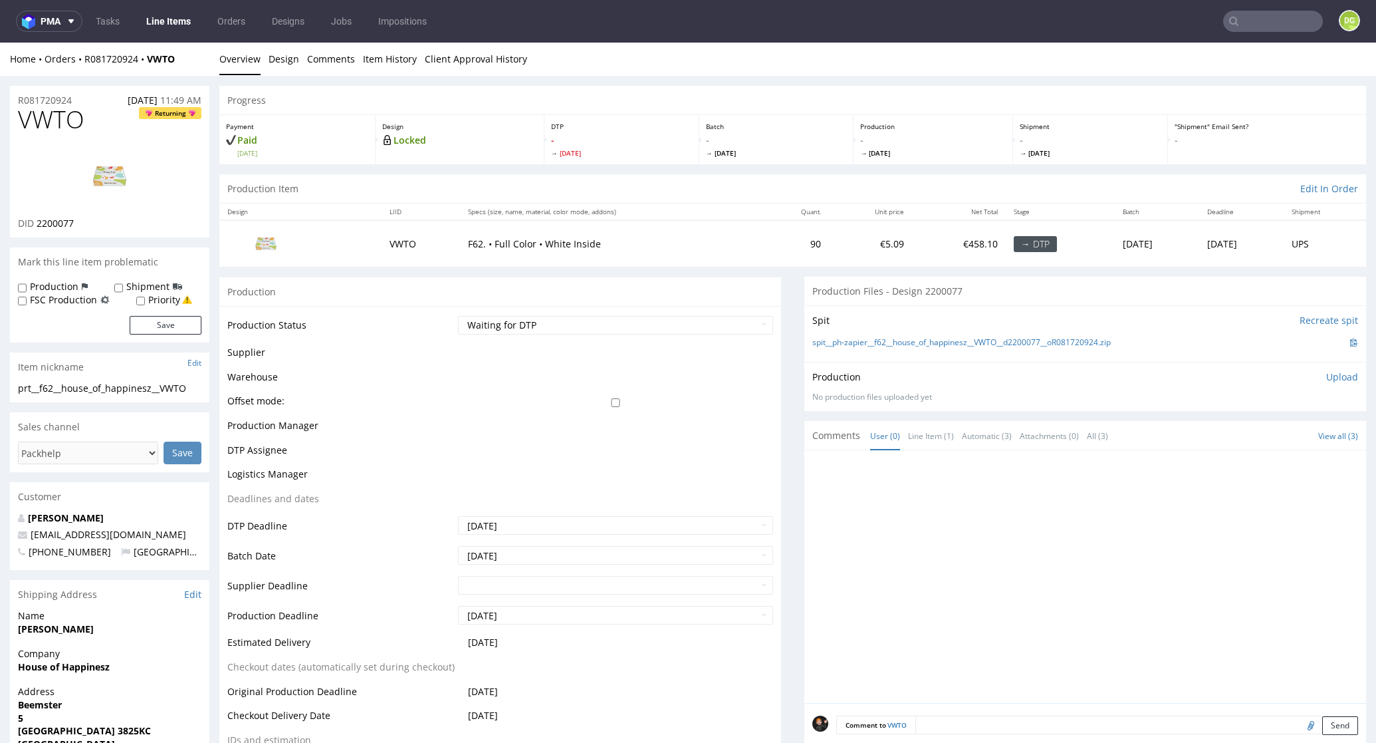
click at [152, 23] on link "Line Items" at bounding box center [168, 21] width 60 height 21
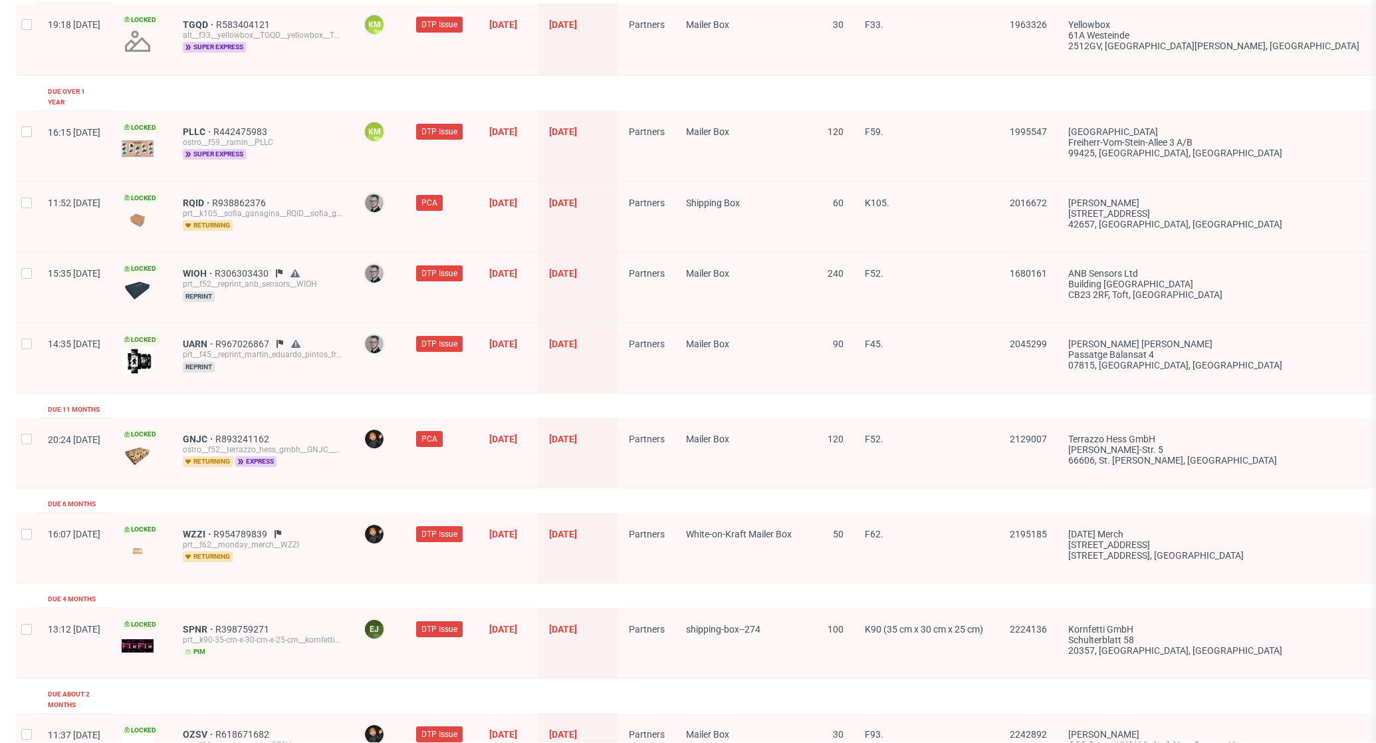
scroll to position [1909, 0]
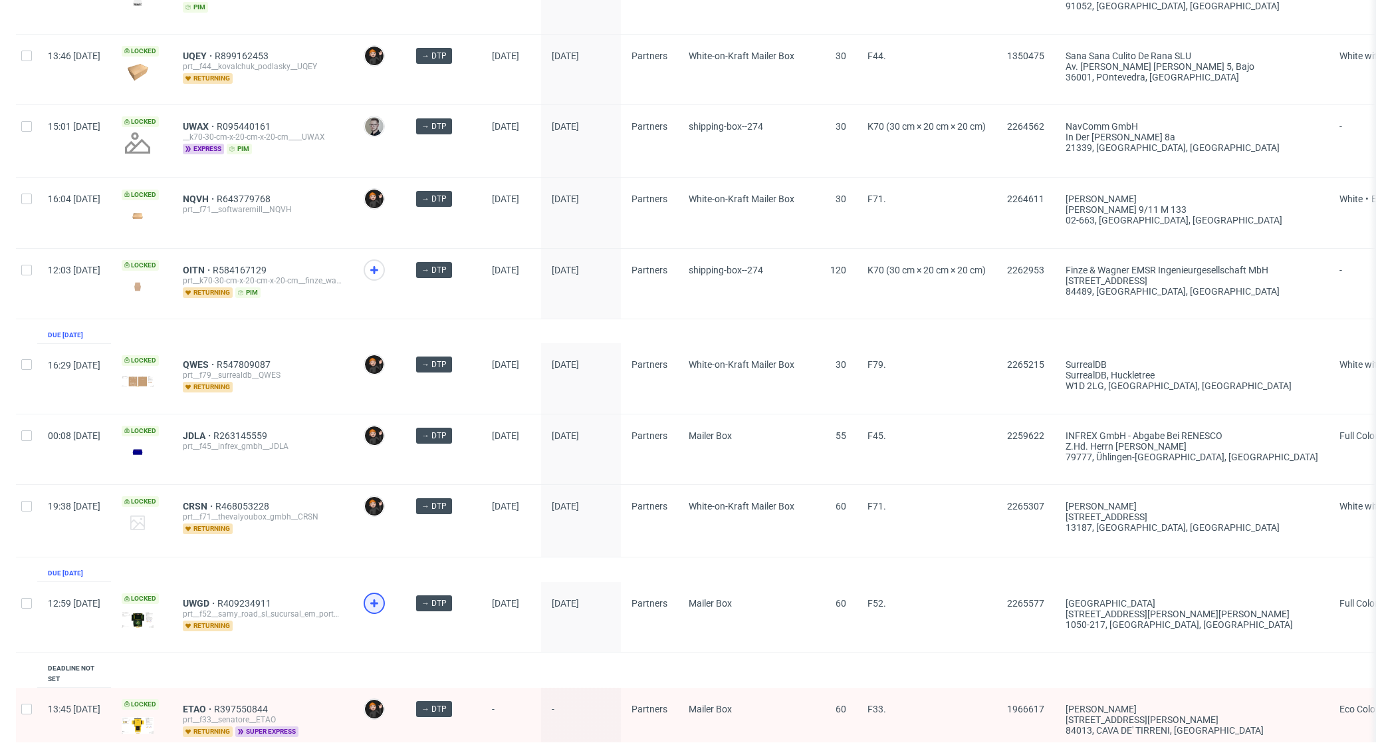
click at [385, 600] on div at bounding box center [374, 602] width 21 height 21
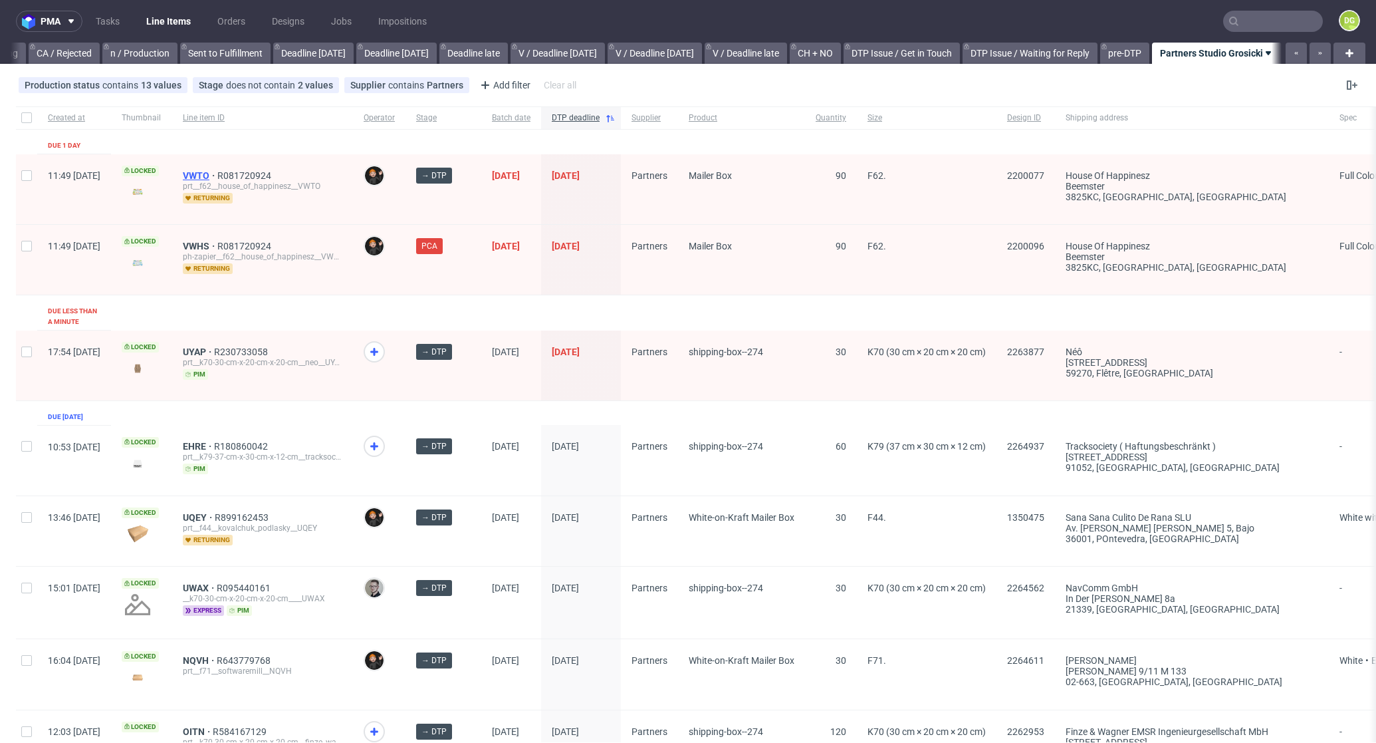
click at [217, 176] on span "VWTO" at bounding box center [200, 175] width 35 height 11
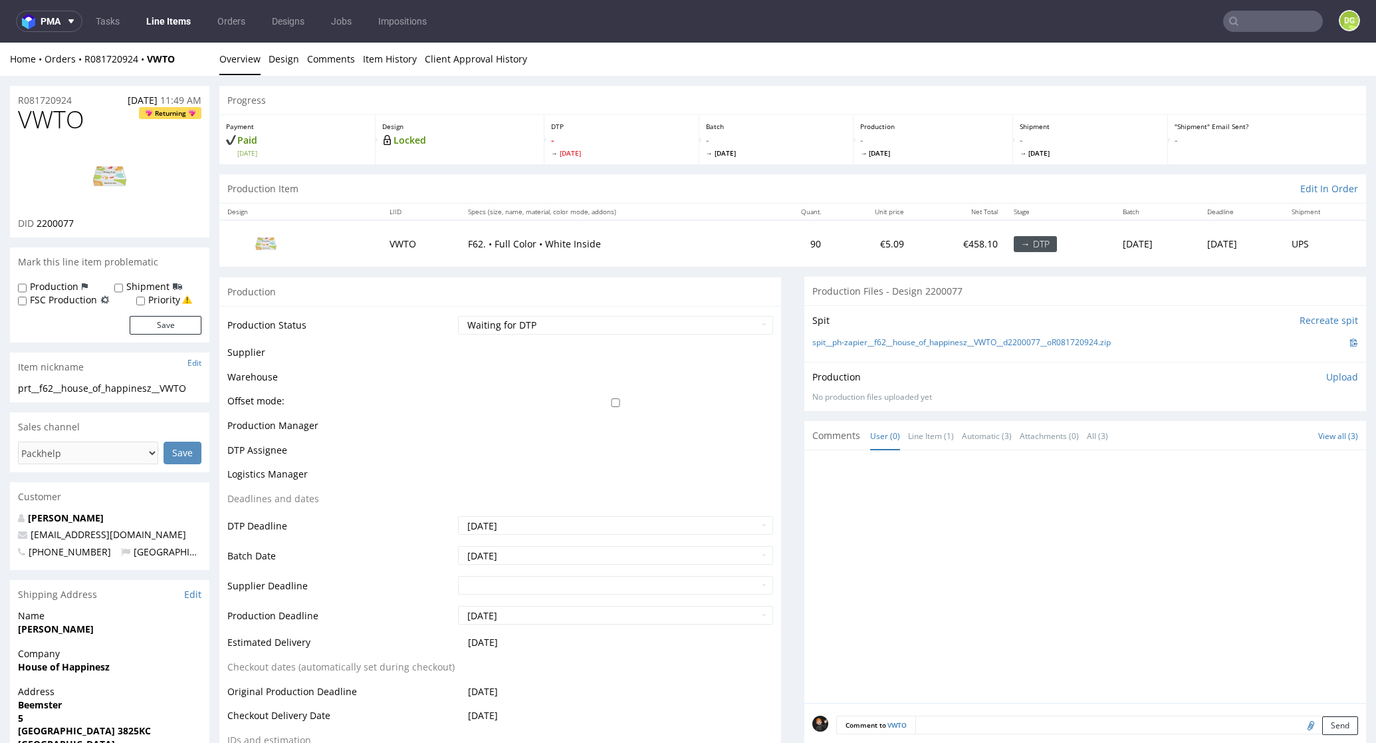
click at [514, 314] on td "Waiting for Artwork Waiting for Diecut Waiting for Mockup Waiting for DTP Waiti…" at bounding box center [614, 329] width 318 height 30
select select "dtp_in_process"
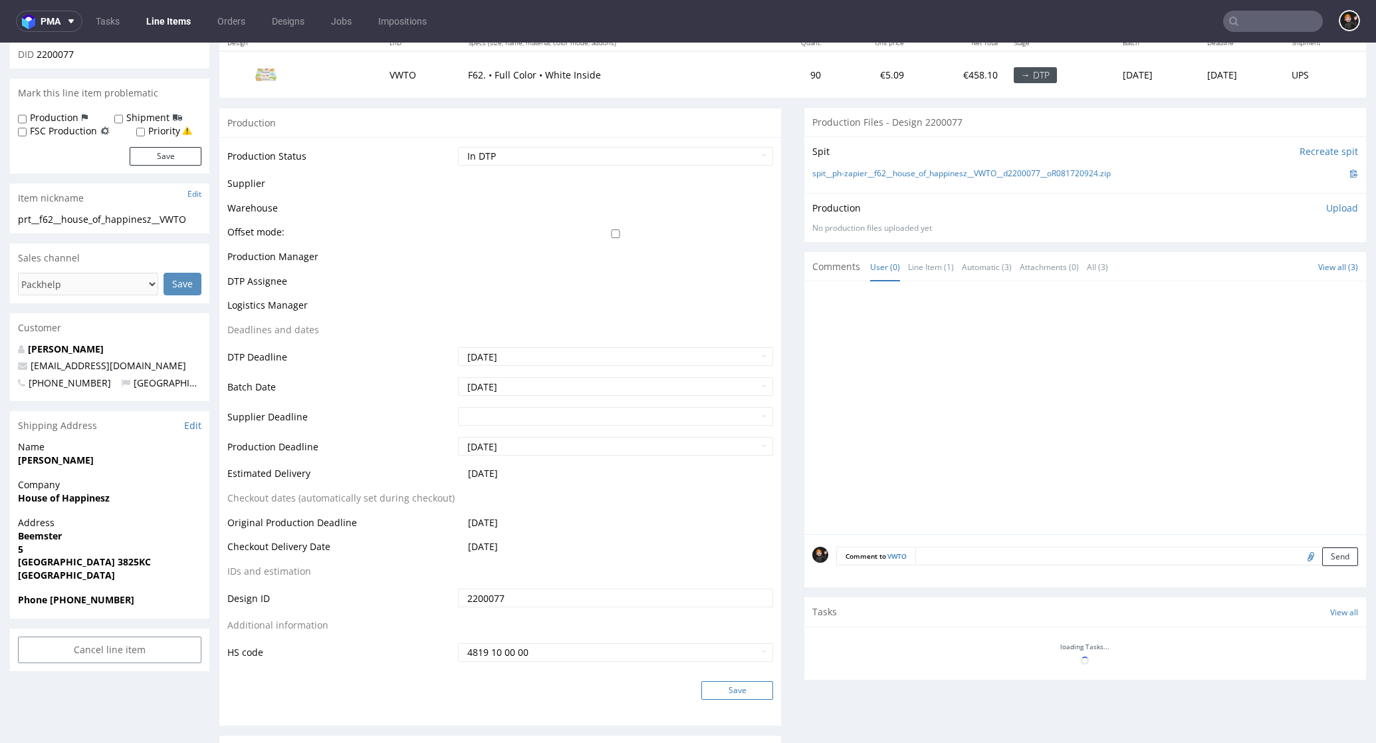
click at [747, 681] on button "Save" at bounding box center [737, 690] width 72 height 19
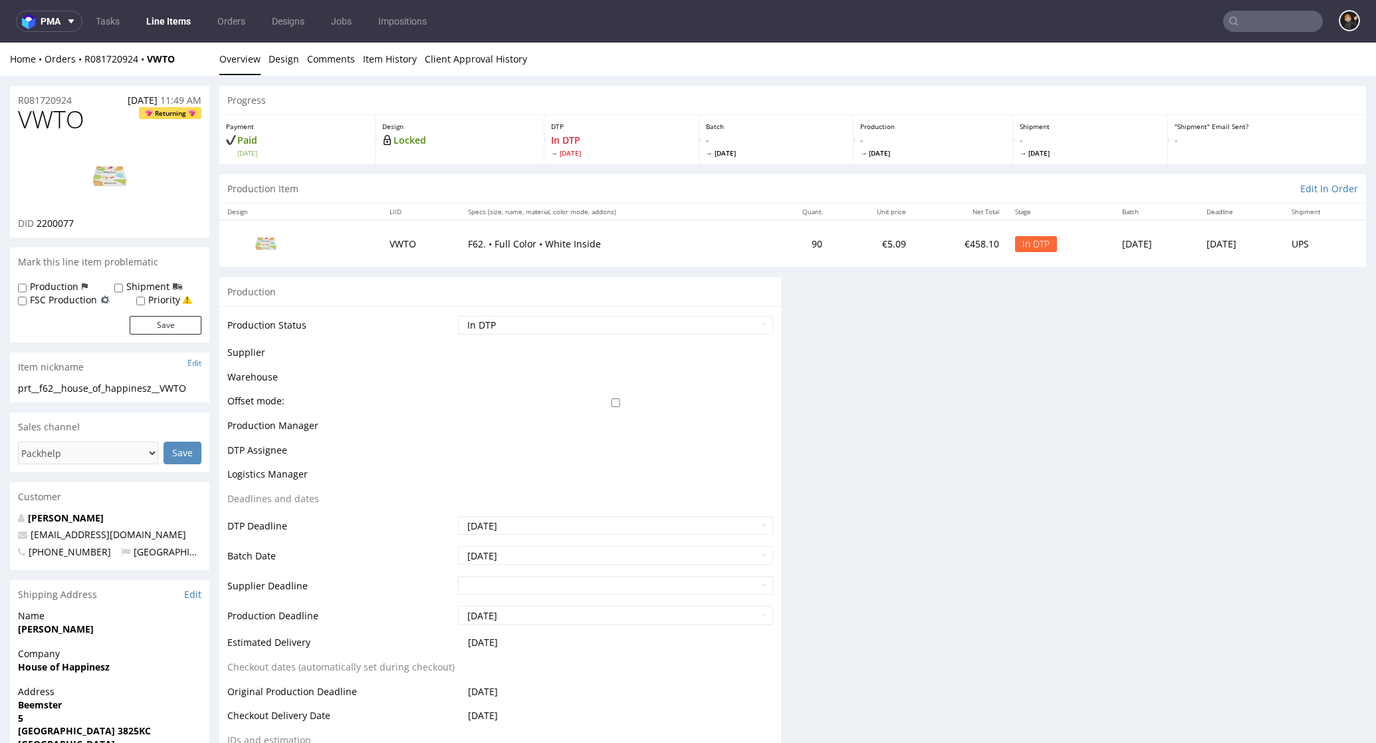
scroll to position [0, 0]
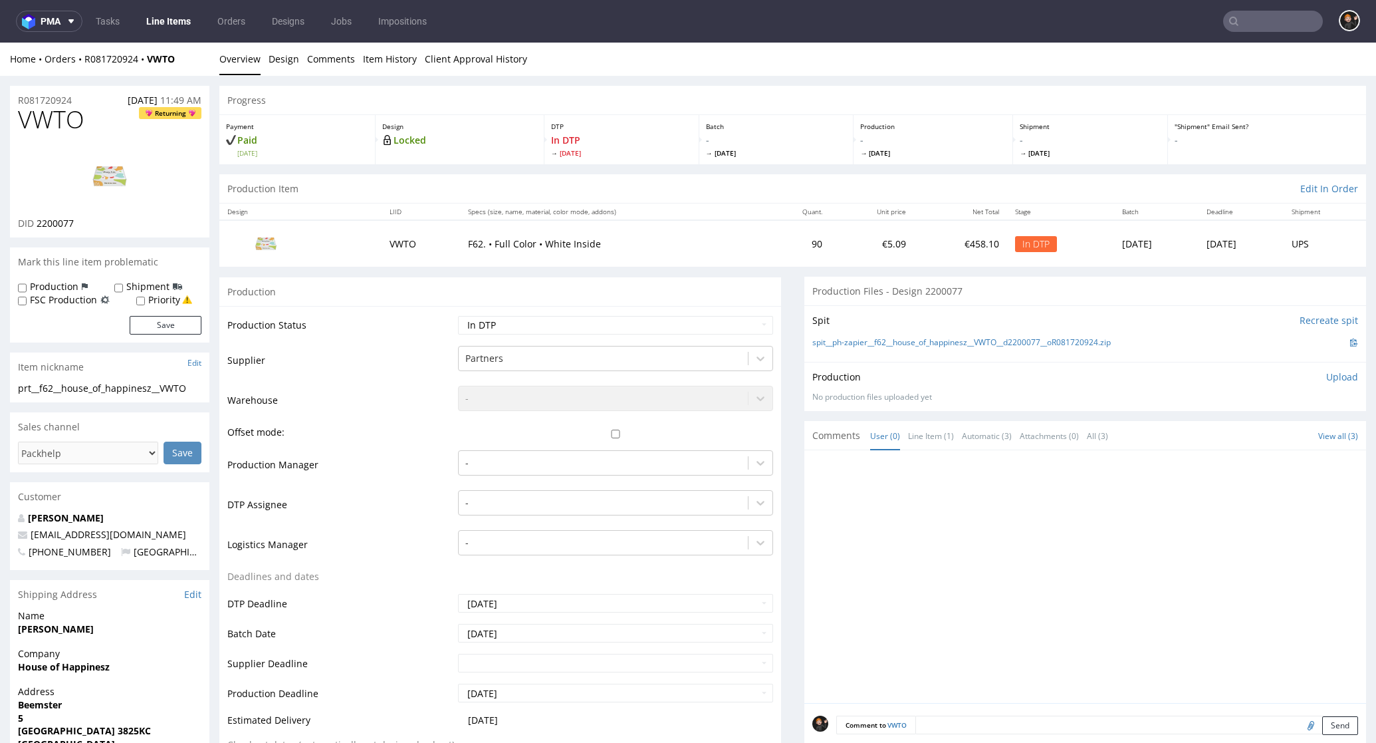
click at [124, 174] on img at bounding box center [110, 176] width 106 height 60
click at [1237, 21] on input "text" at bounding box center [1192, 21] width 261 height 21
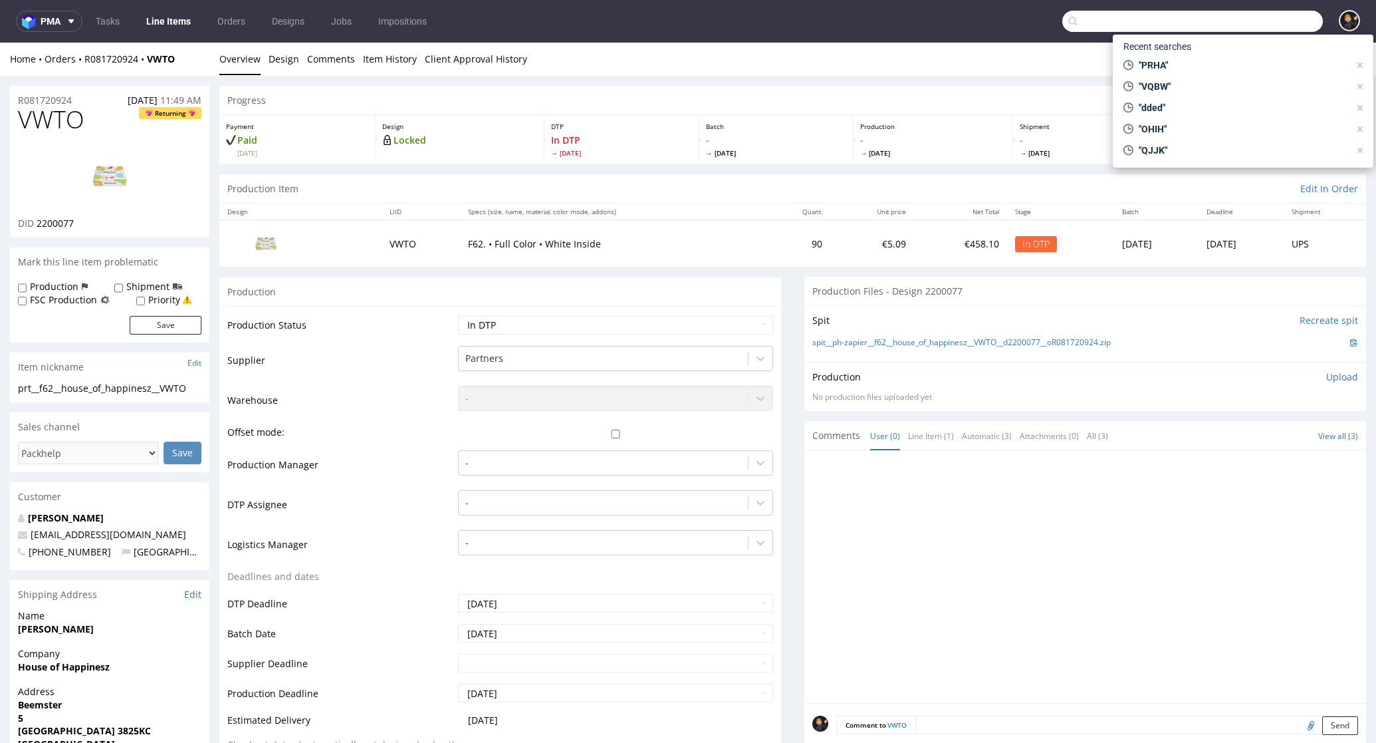
paste input "RBXN"
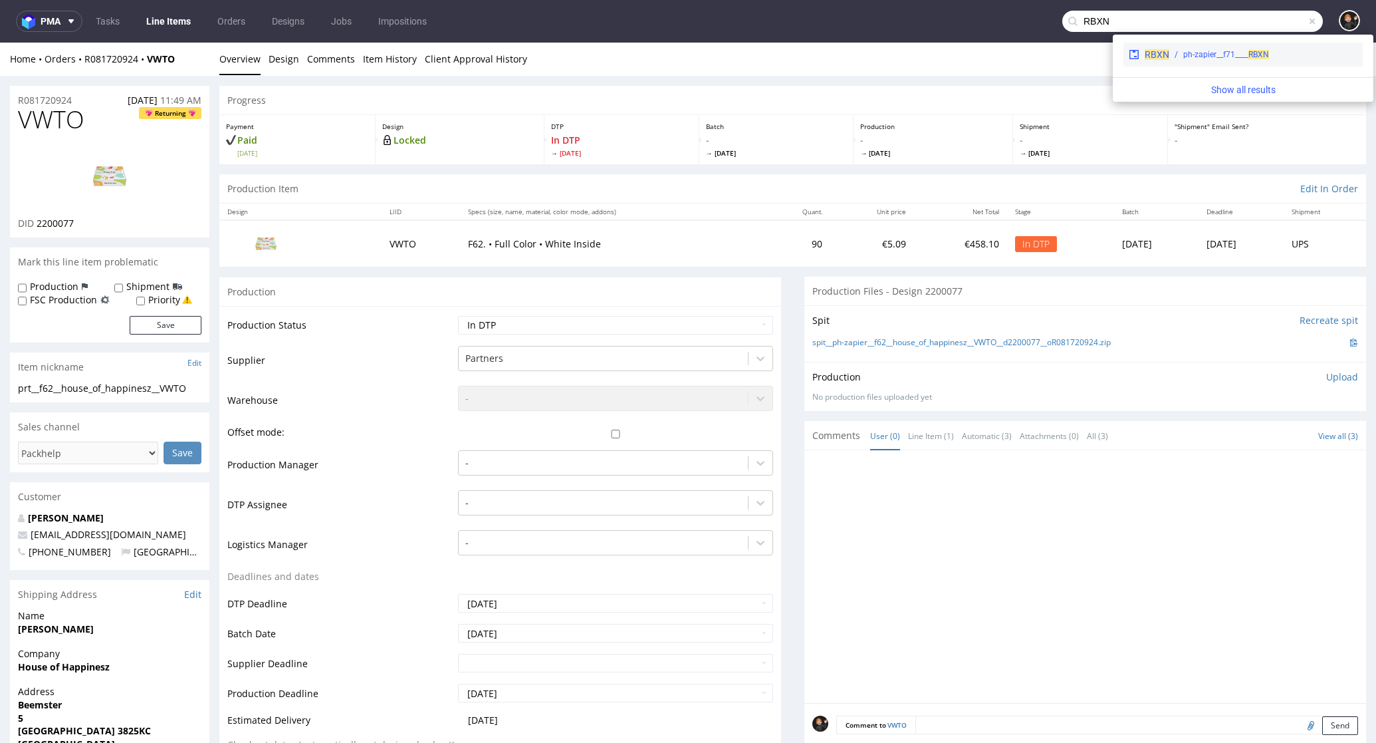
type input "RBXN"
click at [1159, 57] on span "RBXN" at bounding box center [1157, 54] width 25 height 11
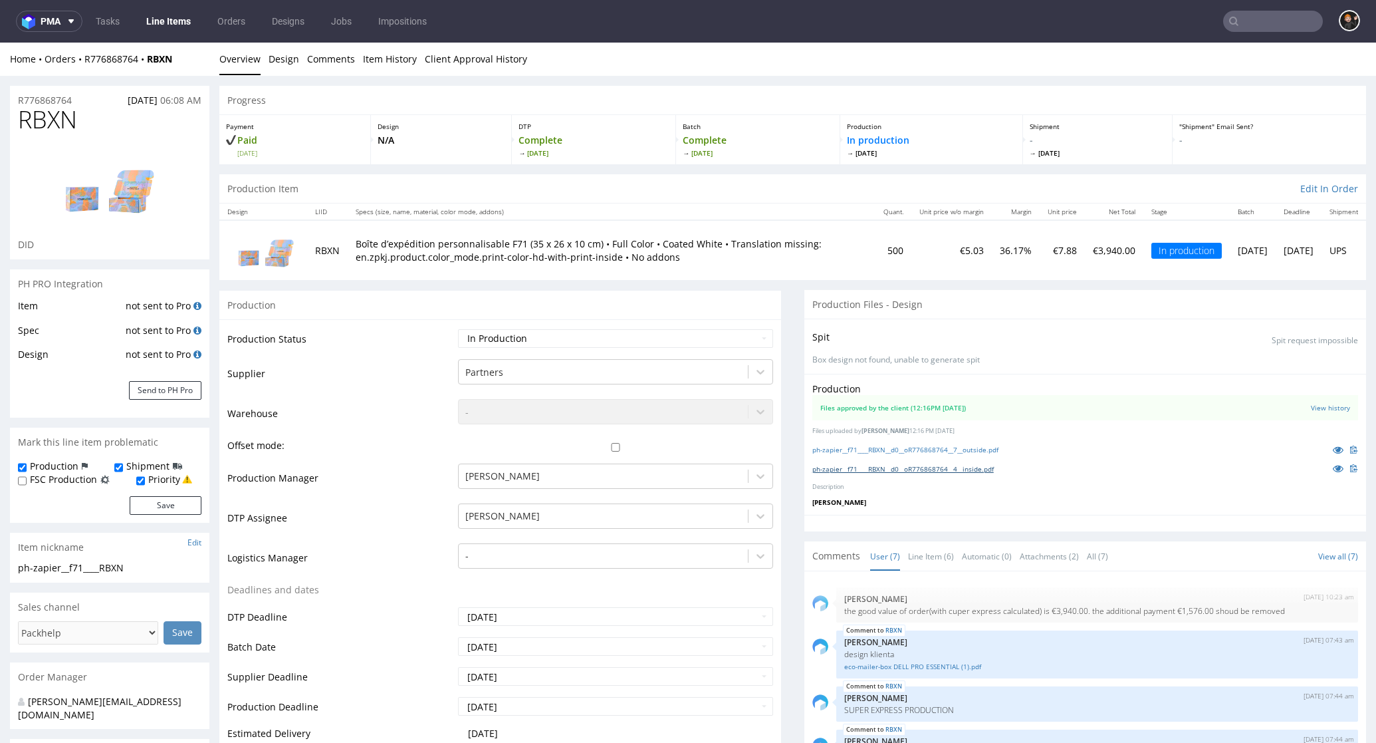
click at [953, 464] on link "ph-zapier__f71____RBXN__d0__oR776868764__4__inside.pdf" at bounding box center [902, 468] width 181 height 9
click at [96, 196] on img at bounding box center [110, 186] width 106 height 81
click at [944, 467] on link "ph-zapier__f71____RBXN__d0__oR776868764__4__inside.pdf" at bounding box center [902, 468] width 181 height 9
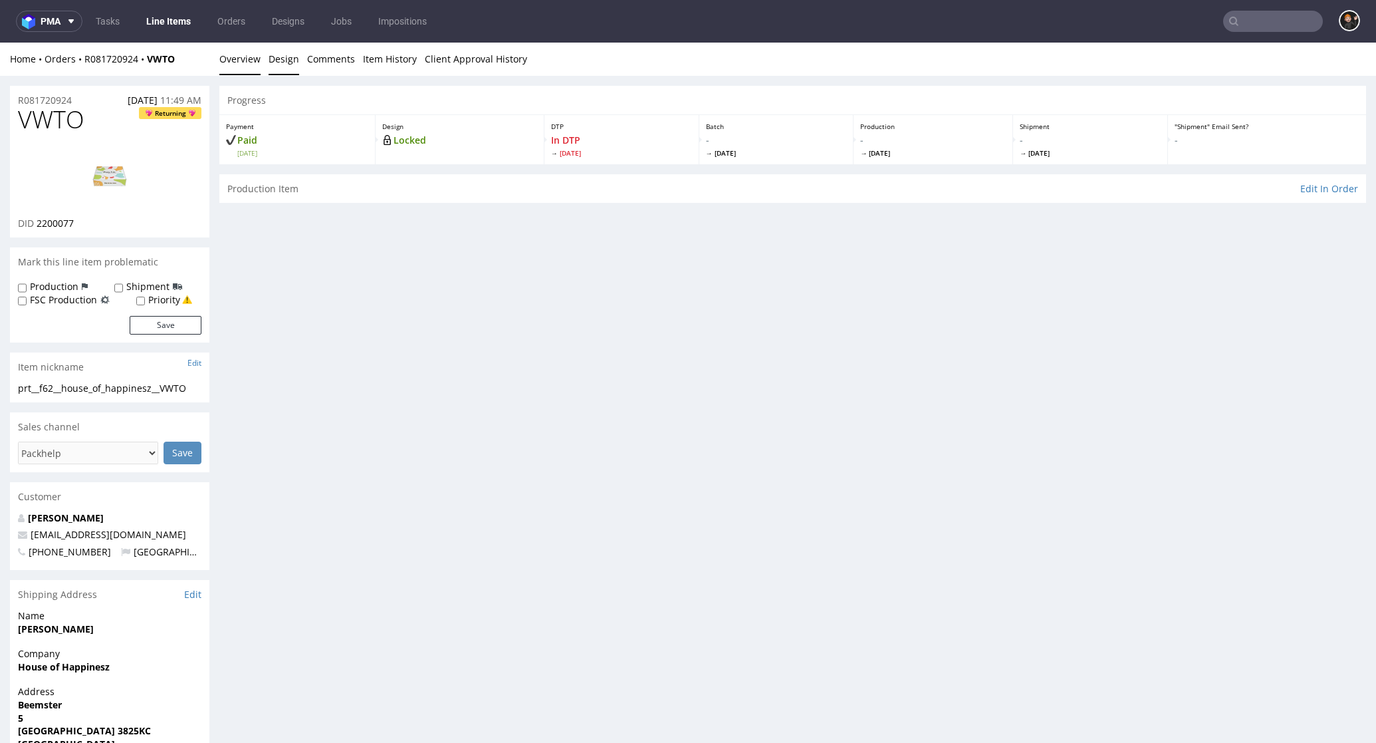
click at [285, 54] on link "Design" at bounding box center [284, 59] width 31 height 33
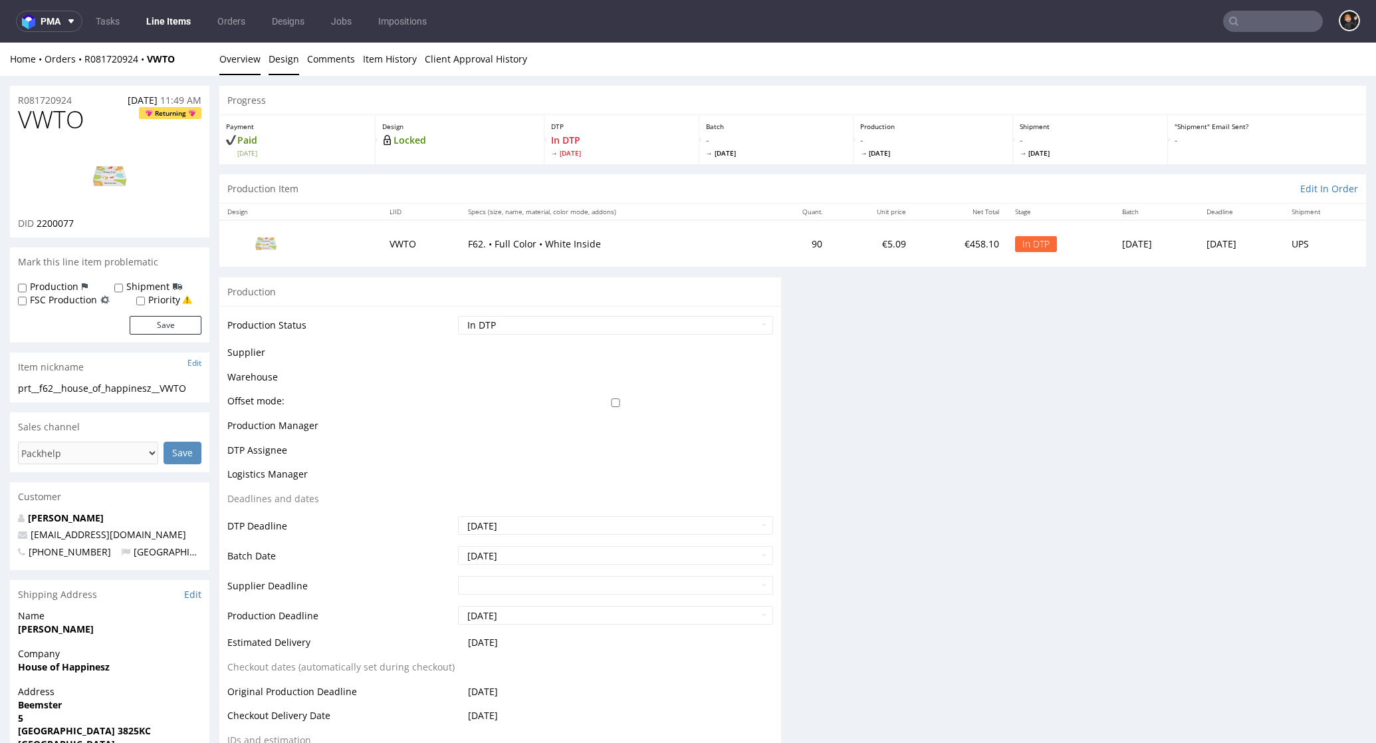
click at [290, 63] on link "Design" at bounding box center [284, 59] width 31 height 33
click at [292, 55] on link "Design" at bounding box center [284, 59] width 31 height 33
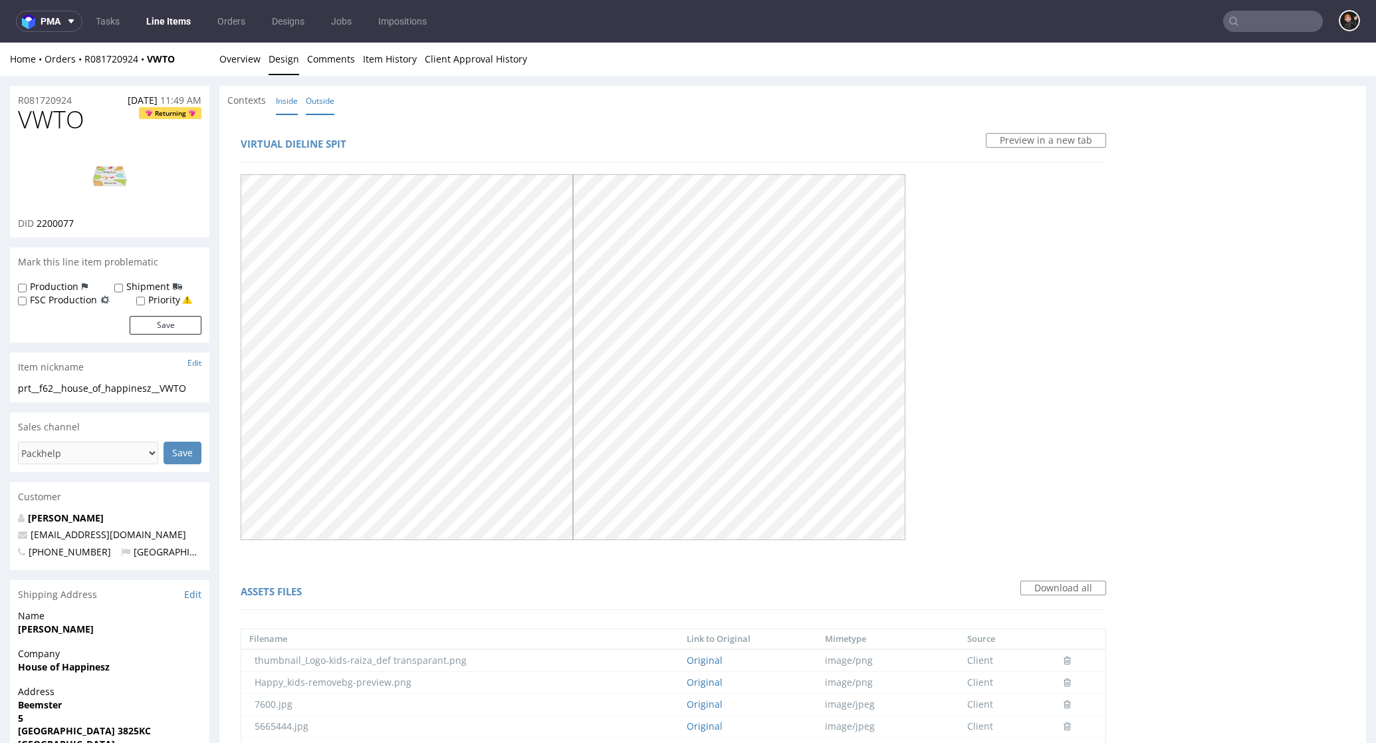
click at [288, 86] on link "Inside" at bounding box center [287, 100] width 22 height 29
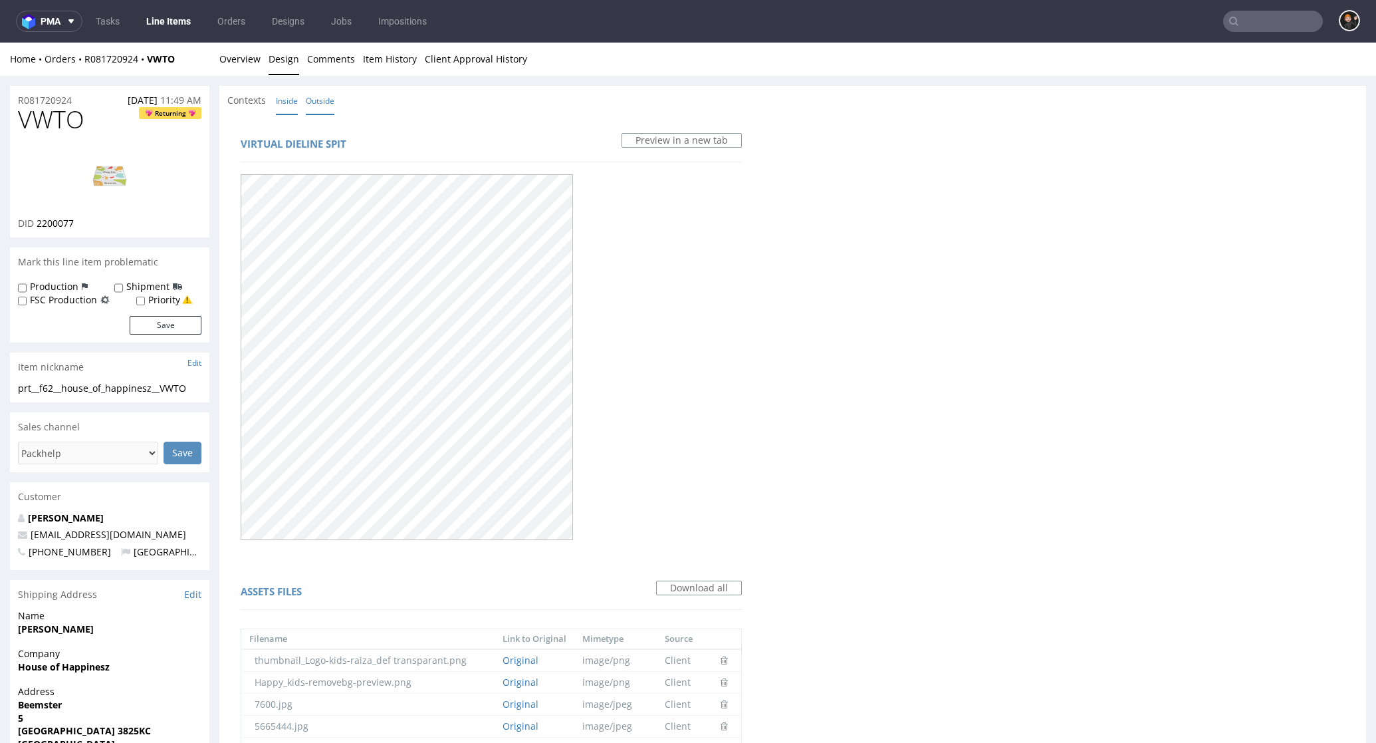
click at [332, 106] on link "Outside" at bounding box center [320, 100] width 29 height 29
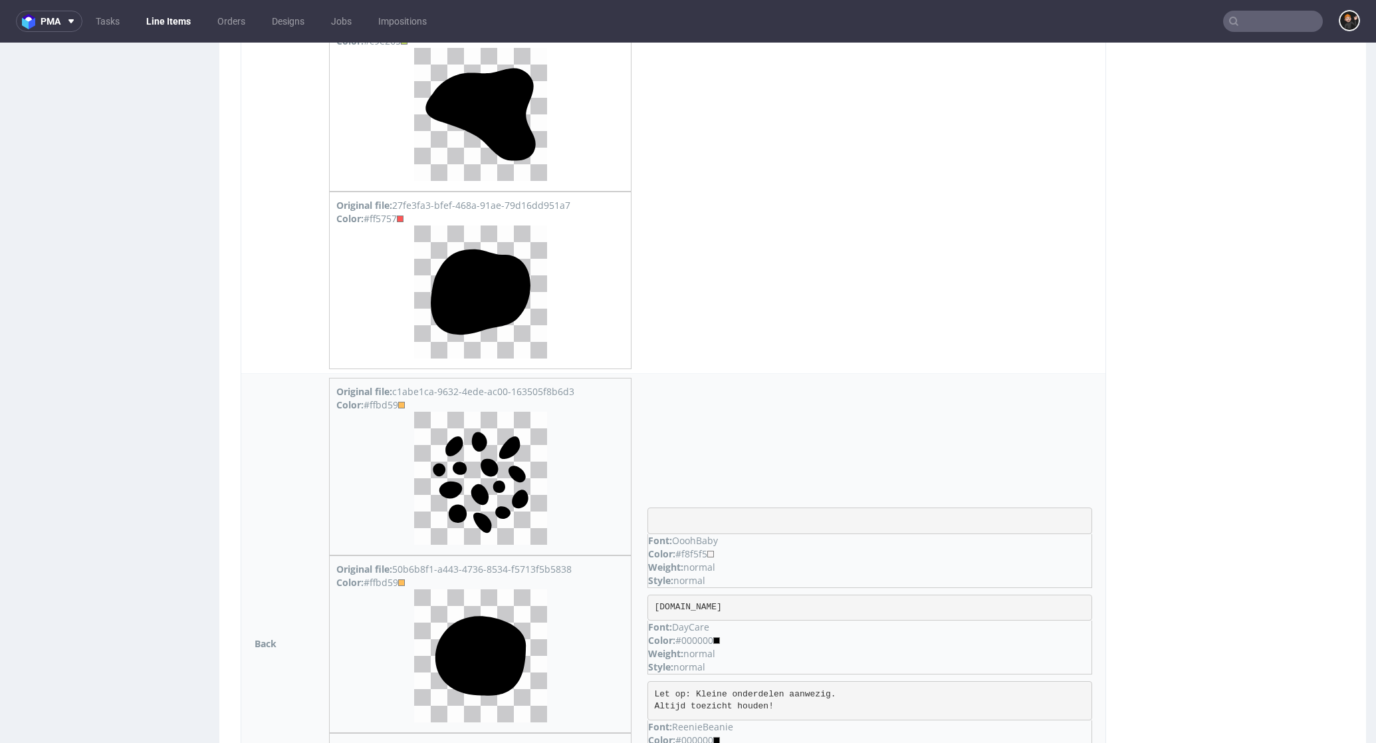
scroll to position [4581, 0]
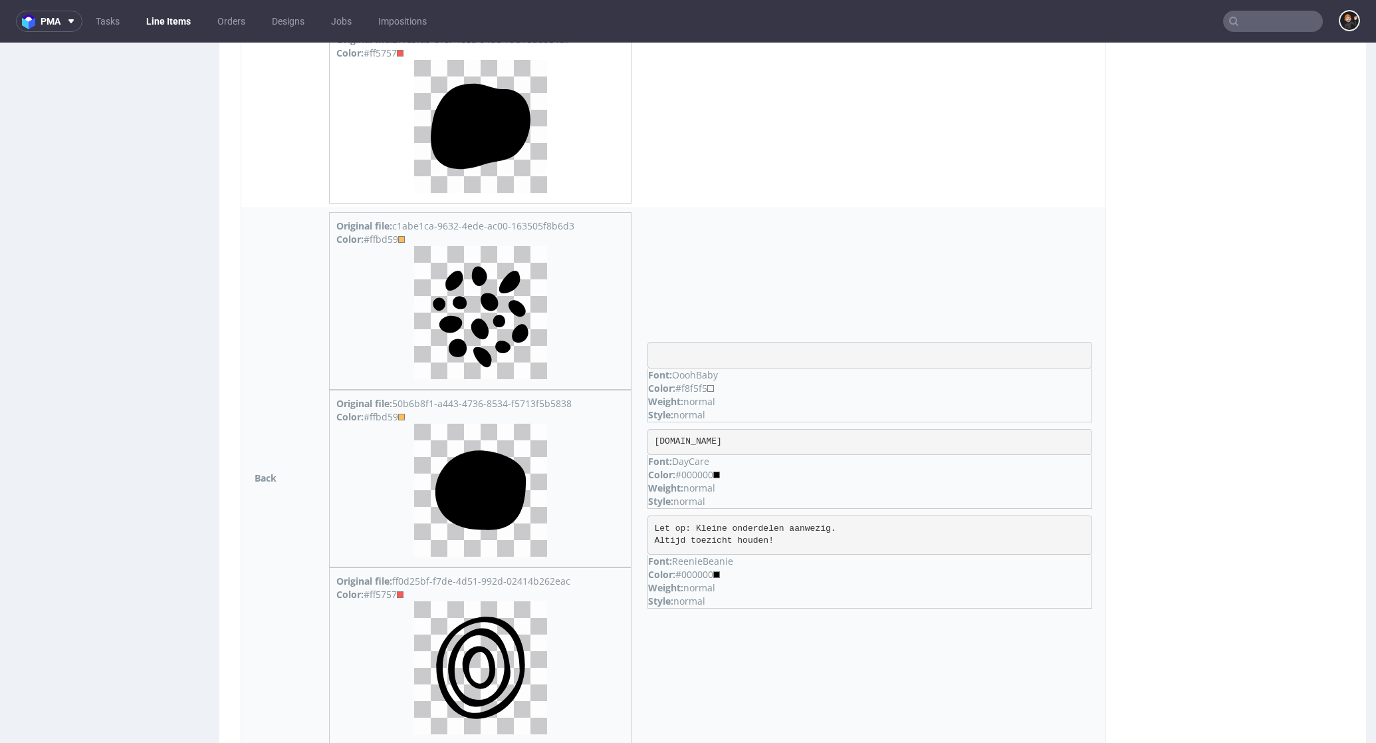
click at [801, 542] on pre "Let op: Kleine onderdelen aanwezig. Altijd toezicht houden!" at bounding box center [870, 534] width 445 height 39
drag, startPoint x: 787, startPoint y: 544, endPoint x: 652, endPoint y: 524, distance: 137.1
click at [652, 524] on pre "Let op: Kleine onderdelen aanwezig. Altijd toezicht houden!" at bounding box center [870, 534] width 445 height 39
copy pre "Let op: Kleine onderdelen aanwezig. Altijd toezicht houden!"
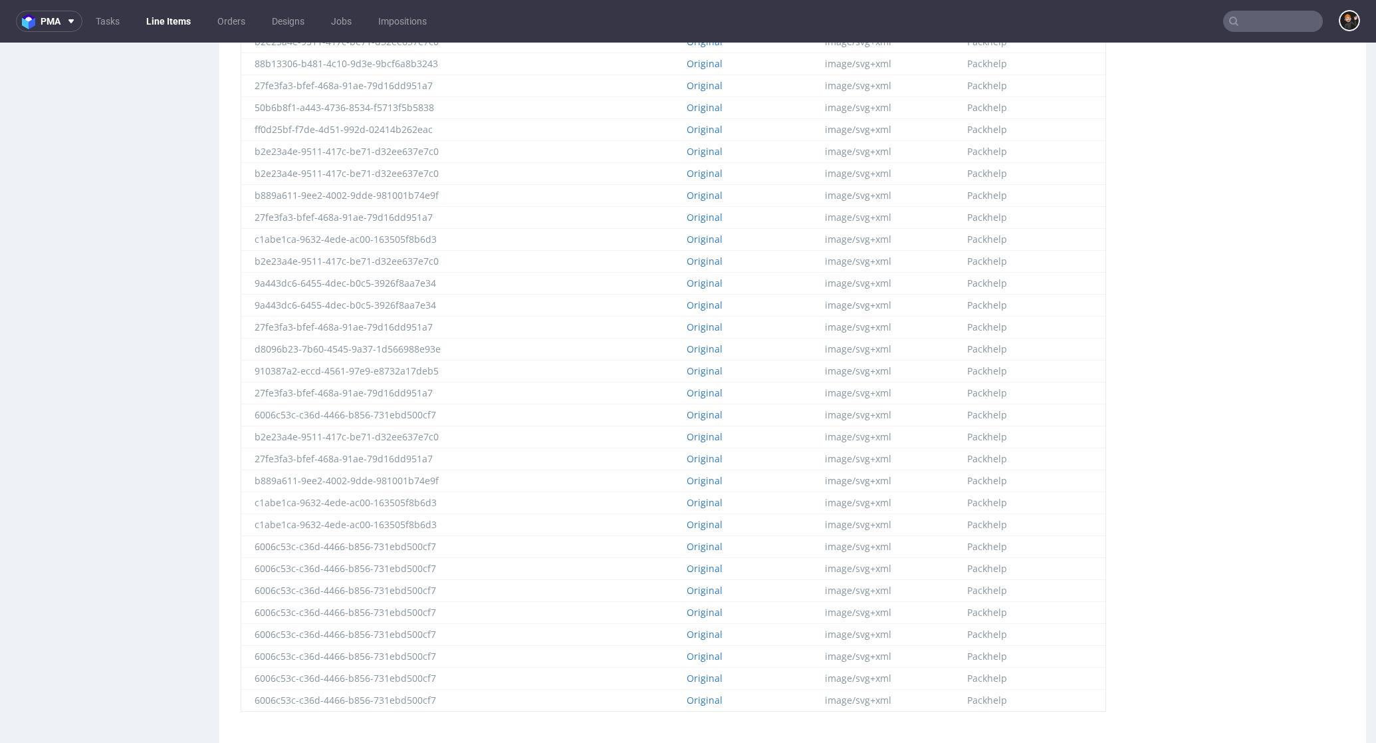
scroll to position [0, 0]
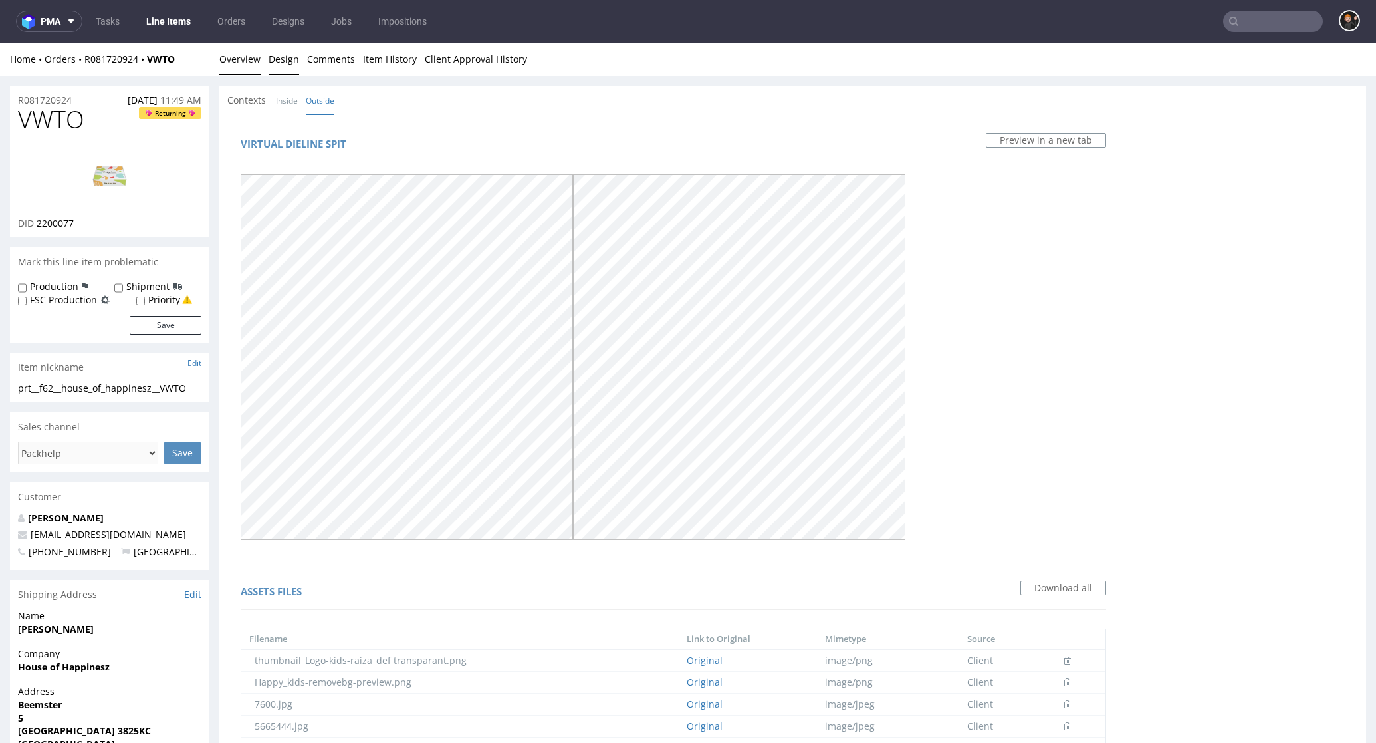
click at [242, 52] on link "Overview" at bounding box center [239, 59] width 41 height 33
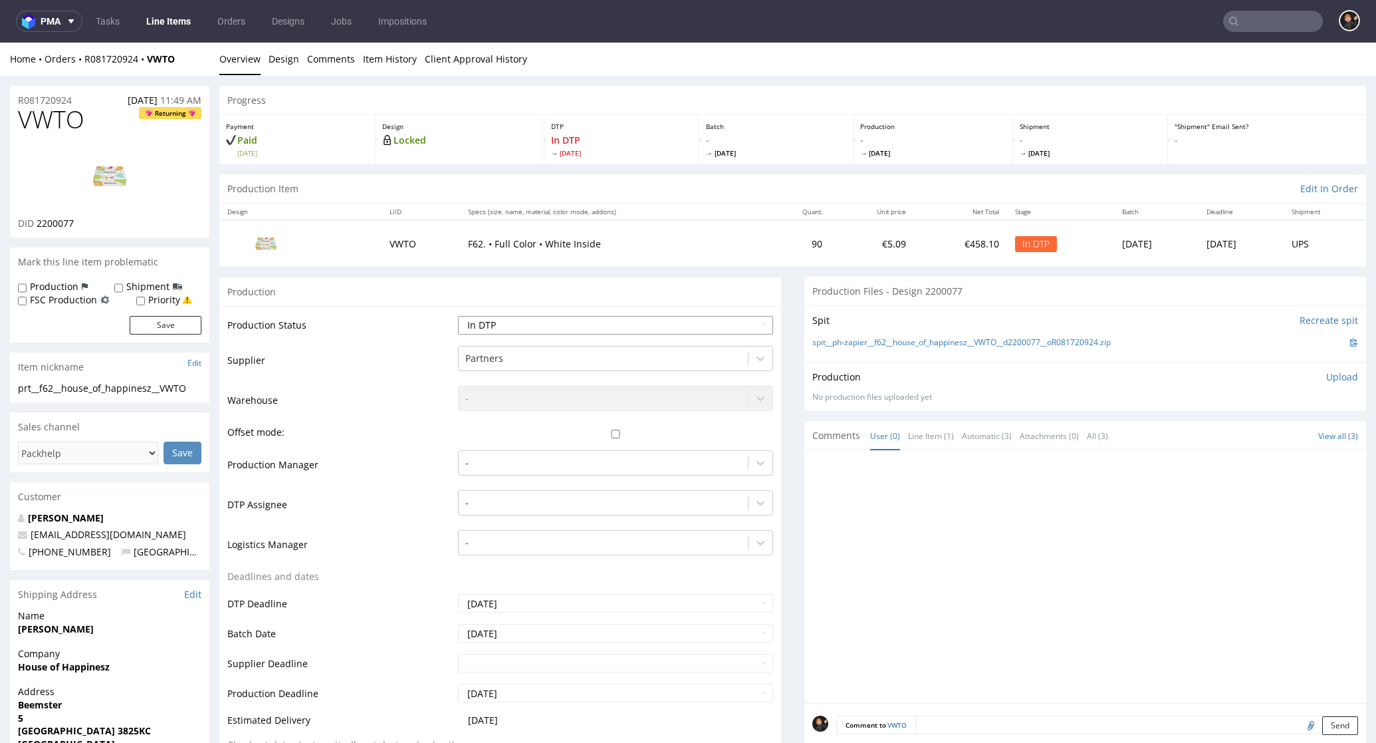
select select "dtp_ca_needed"
click at [500, 498] on div at bounding box center [603, 503] width 276 height 16
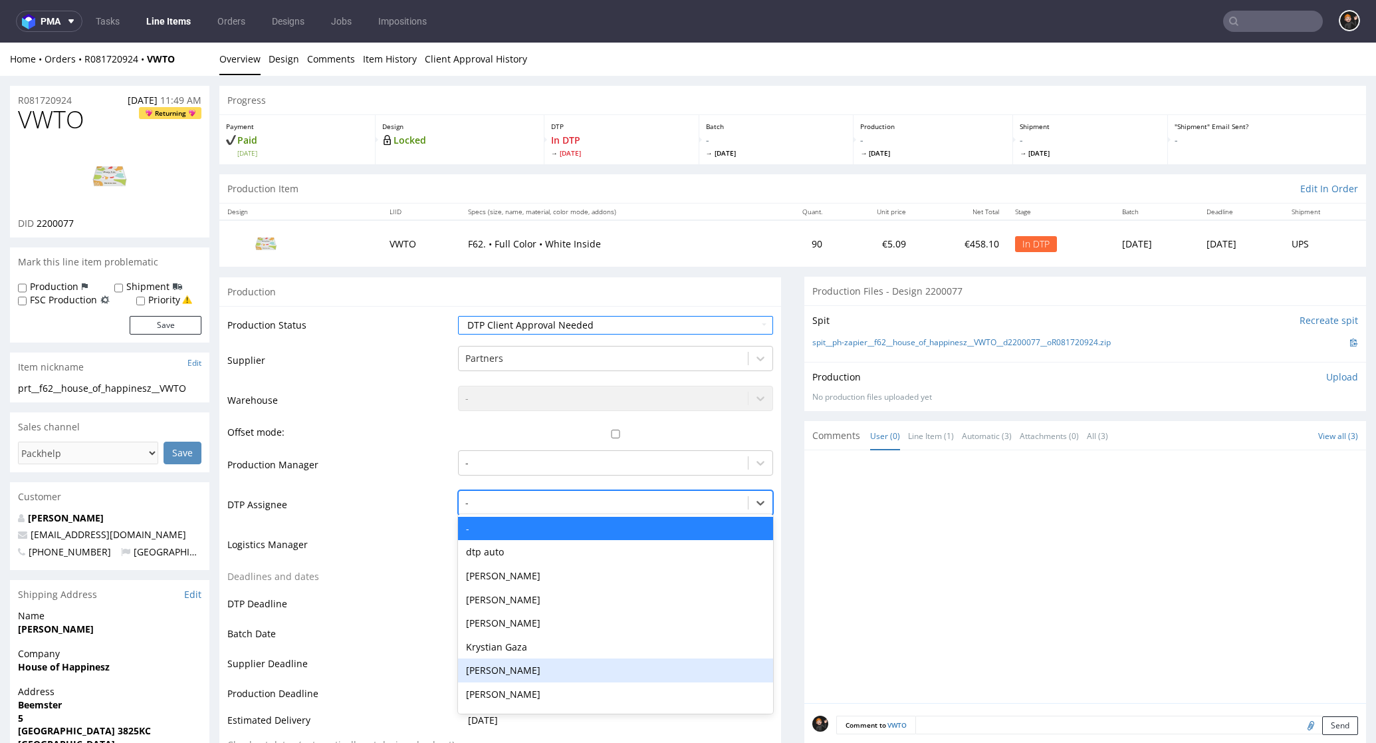
click at [535, 664] on div "[PERSON_NAME]" at bounding box center [615, 670] width 315 height 24
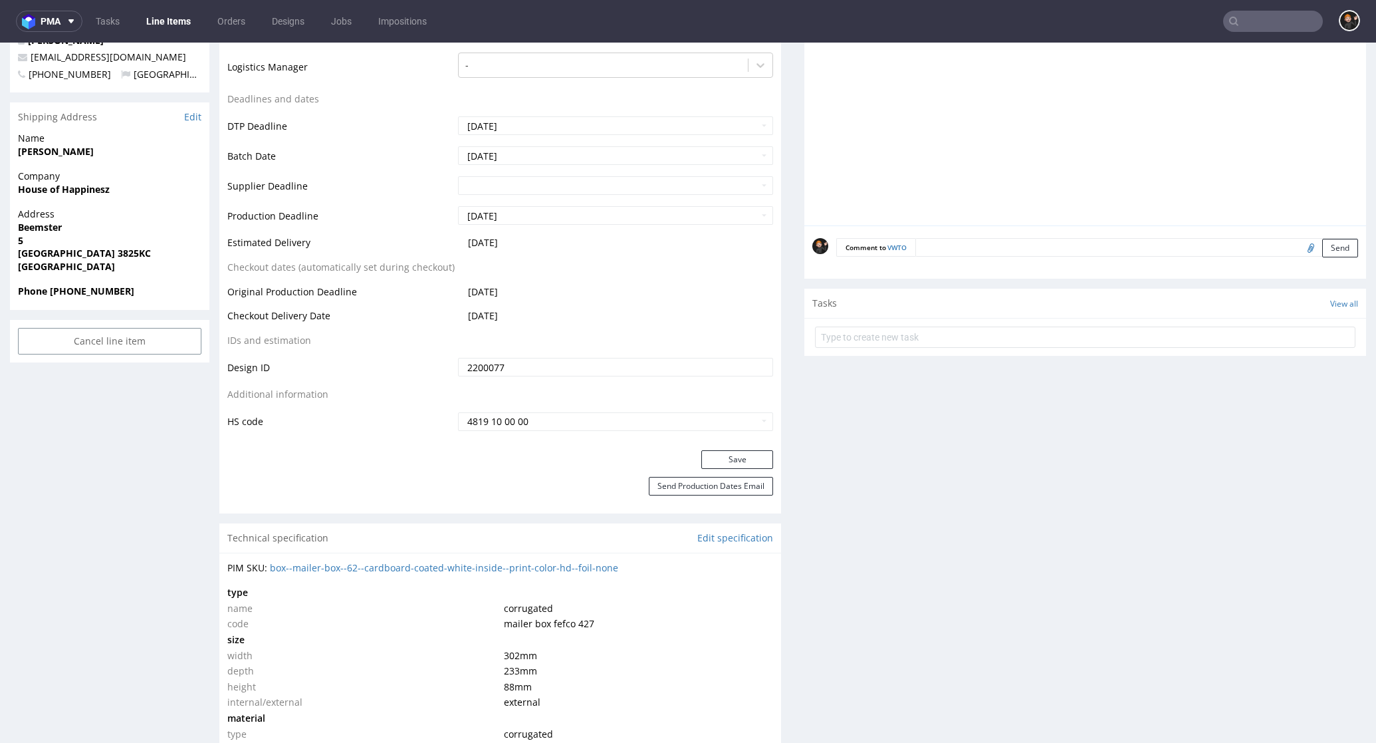
scroll to position [480, 0]
click at [709, 448] on button "Save" at bounding box center [737, 456] width 72 height 19
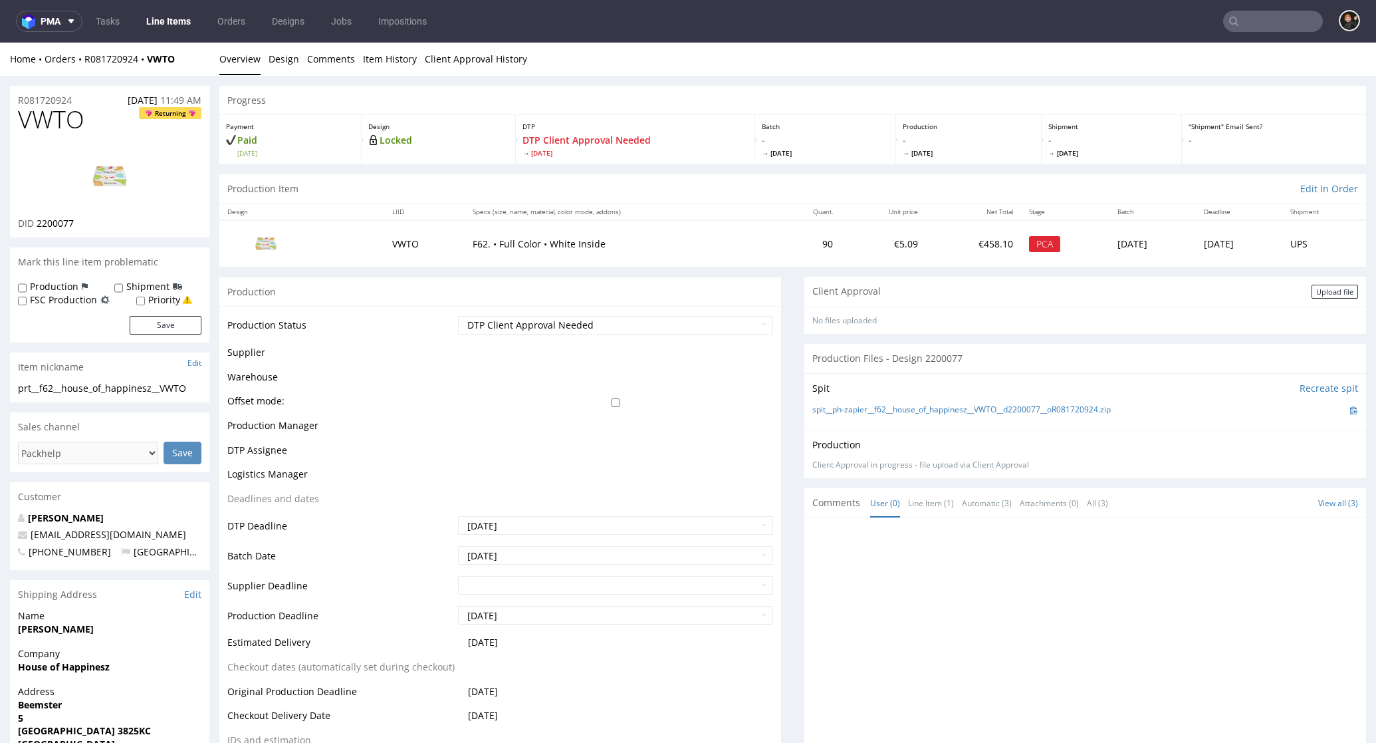
scroll to position [43, 0]
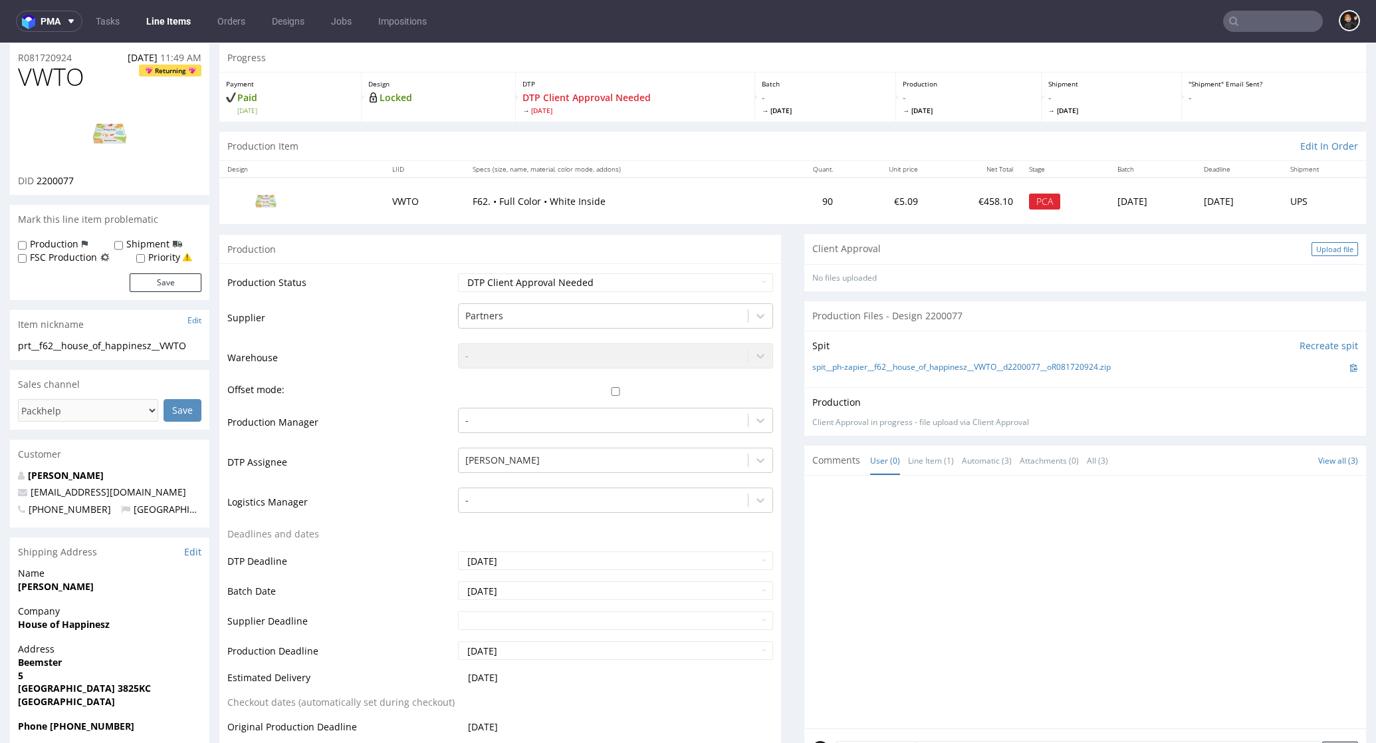
click at [1312, 249] on div "Upload file" at bounding box center [1335, 249] width 47 height 14
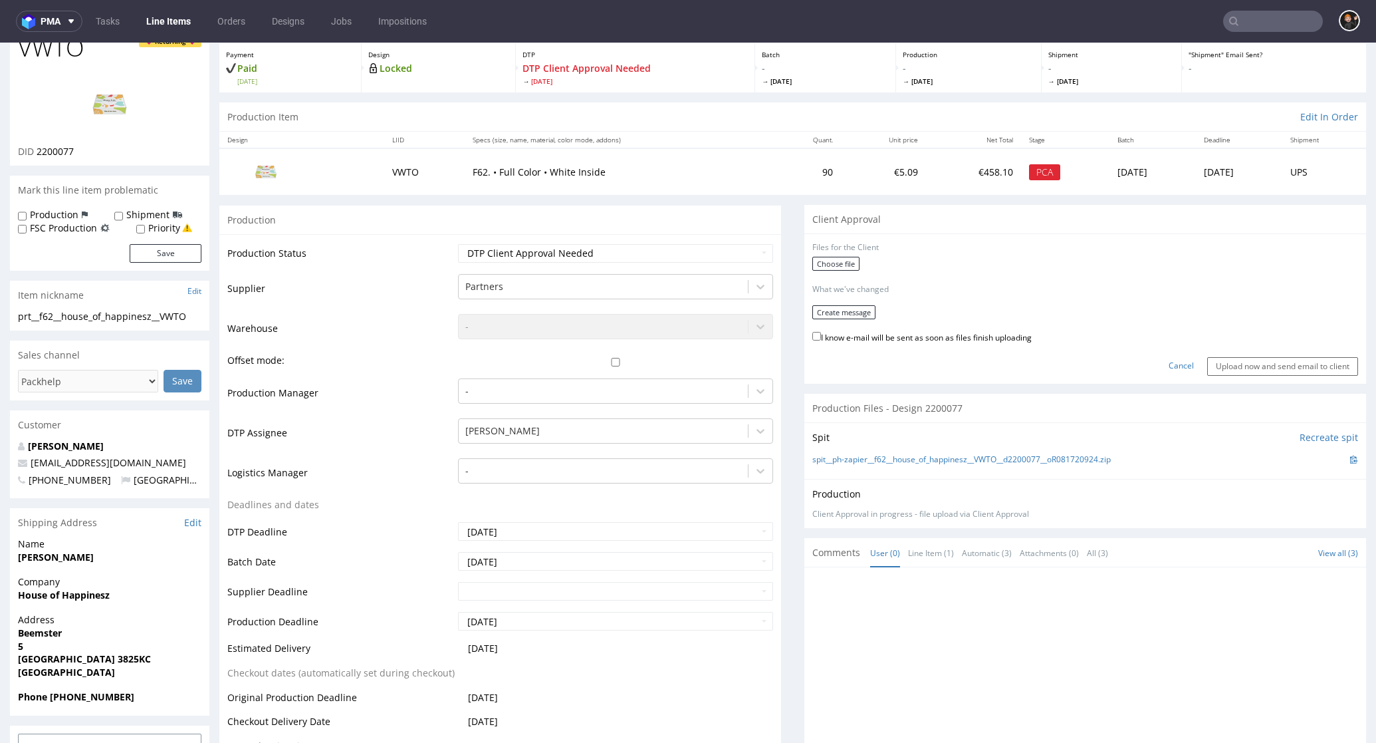
scroll to position [485, 0]
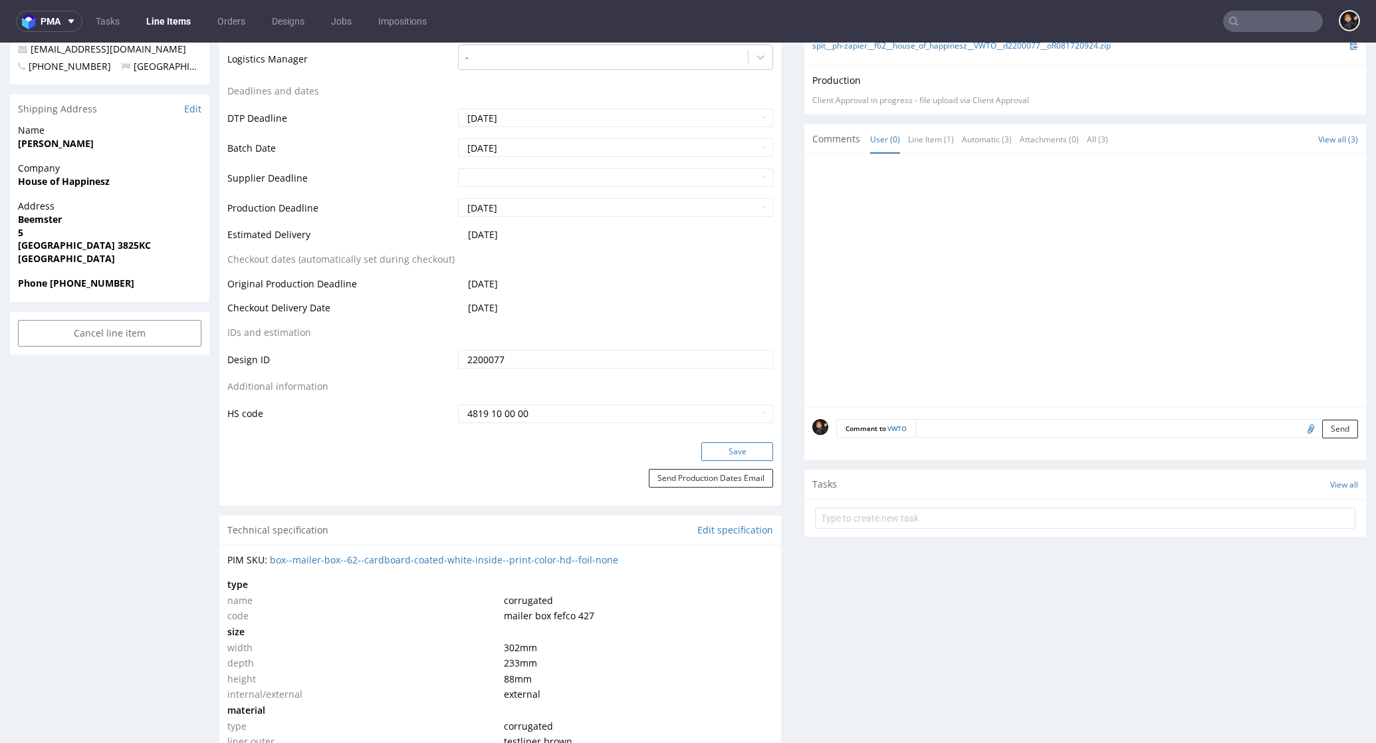
click at [753, 451] on button "Save" at bounding box center [737, 451] width 72 height 19
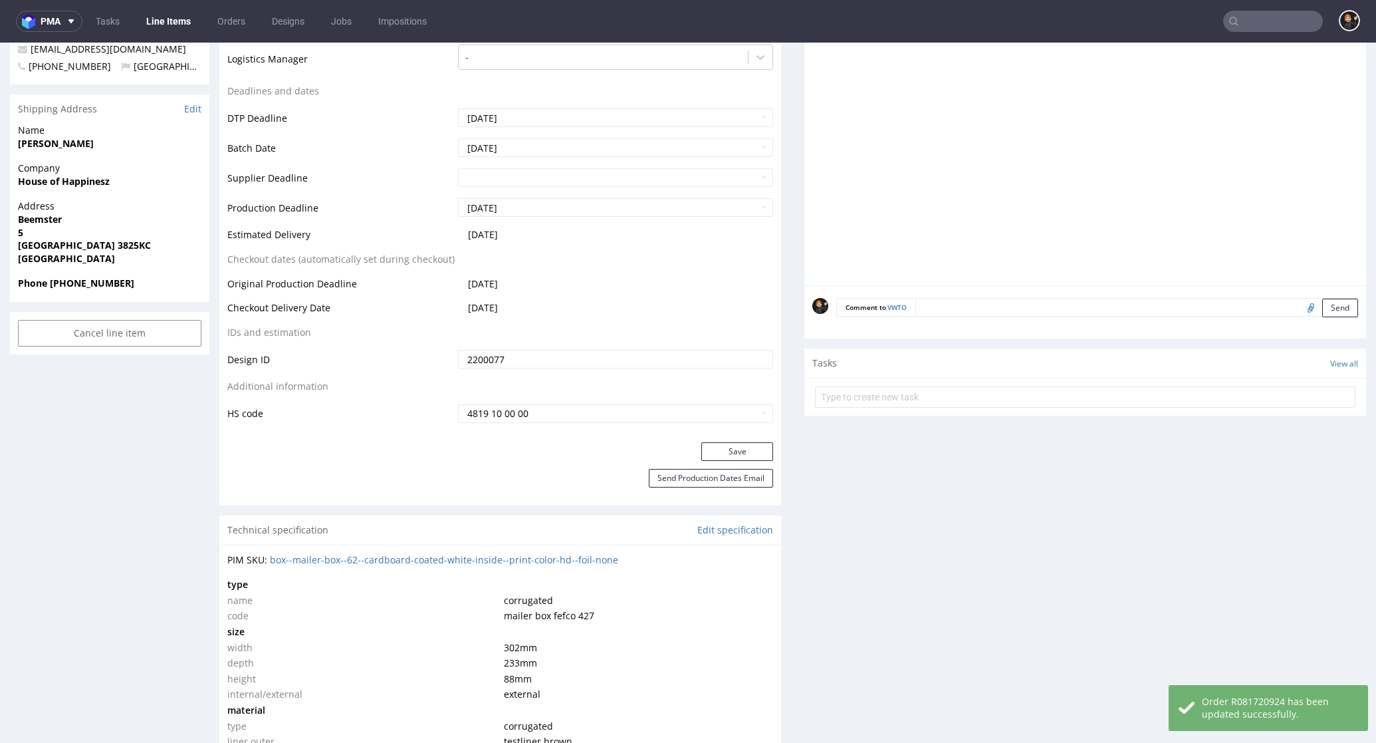
scroll to position [86, 0]
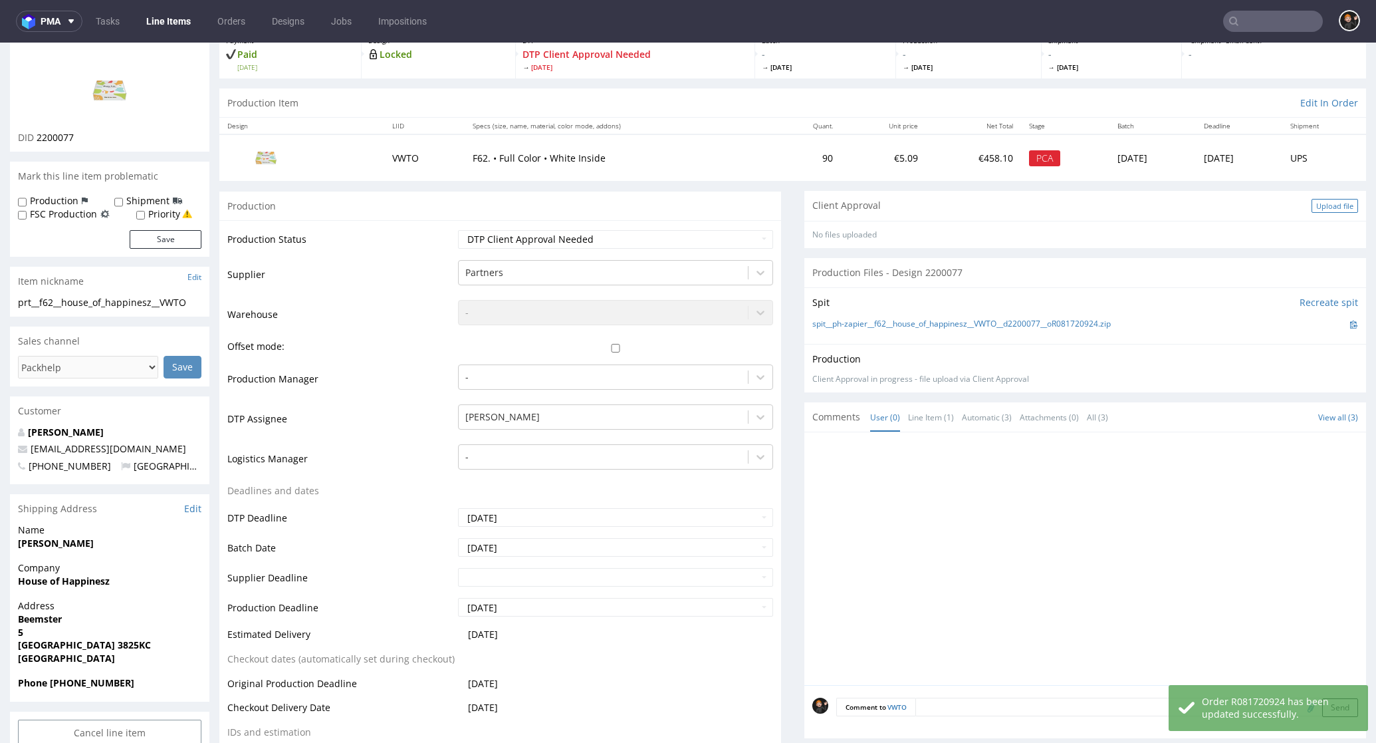
click at [1329, 205] on div "Upload file" at bounding box center [1335, 206] width 47 height 14
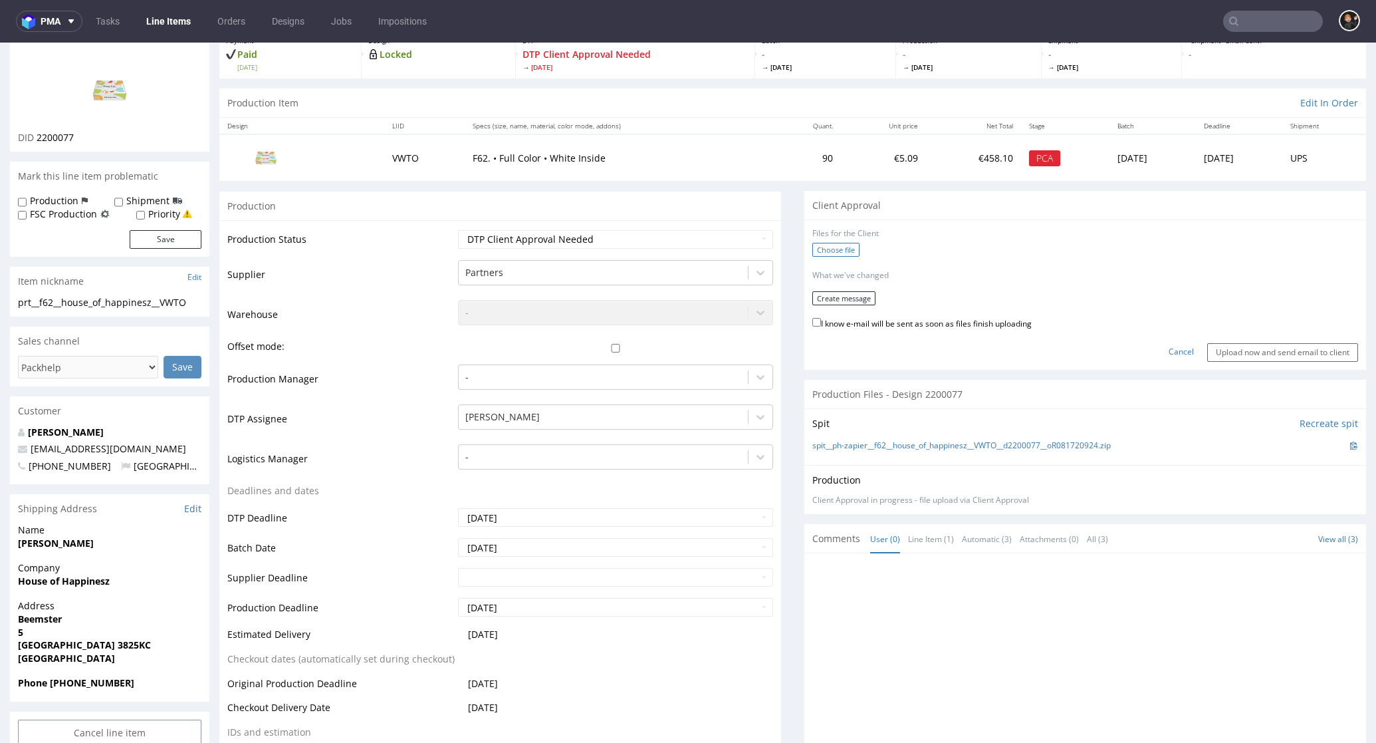
click at [826, 250] on label "Choose file" at bounding box center [835, 250] width 47 height 14
click at [0, 43] on input "Choose file" at bounding box center [0, 43] width 0 height 0
click at [854, 317] on label "I know e-mail will be sent as soon as files finish uploading" at bounding box center [921, 317] width 219 height 15
click at [821, 317] on input "I know e-mail will be sent as soon as files finish uploading" at bounding box center [816, 317] width 9 height 9
checkbox input "true"
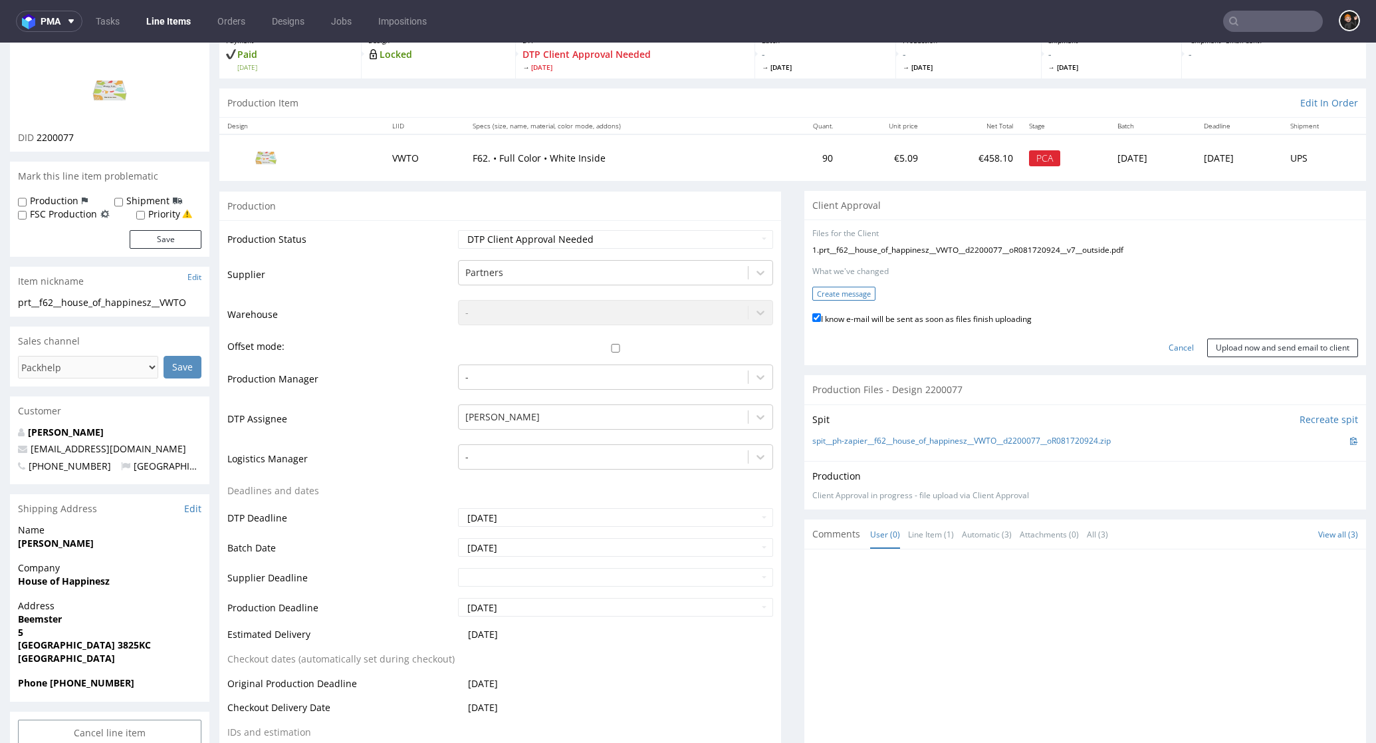
click at [848, 293] on button "Create message" at bounding box center [843, 294] width 63 height 14
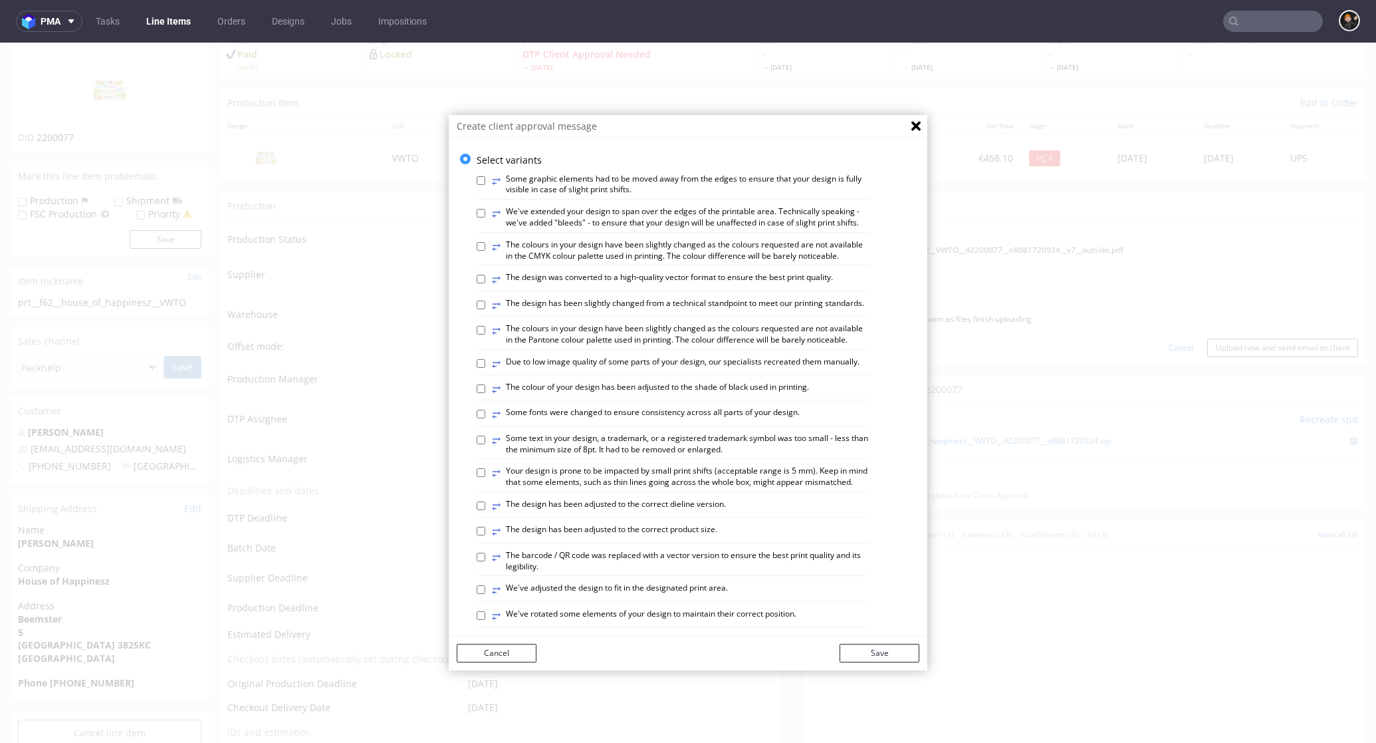
click at [744, 304] on label "⥂ The design has been slightly changed from a technical standpoint to meet our …" at bounding box center [678, 305] width 372 height 15
click at [485, 304] on input "⥂ The design has been slightly changed from a technical standpoint to meet our …" at bounding box center [481, 305] width 9 height 9
checkbox input "true"
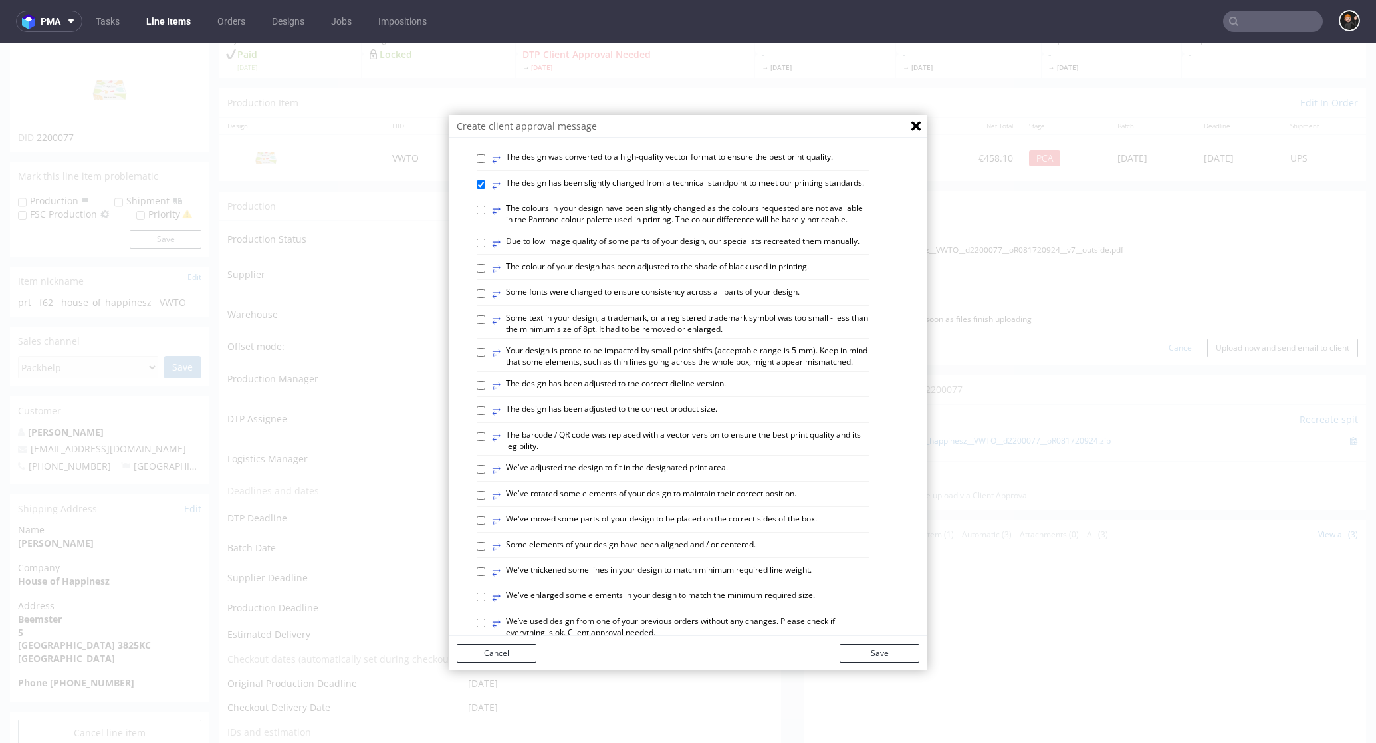
scroll to position [245, 0]
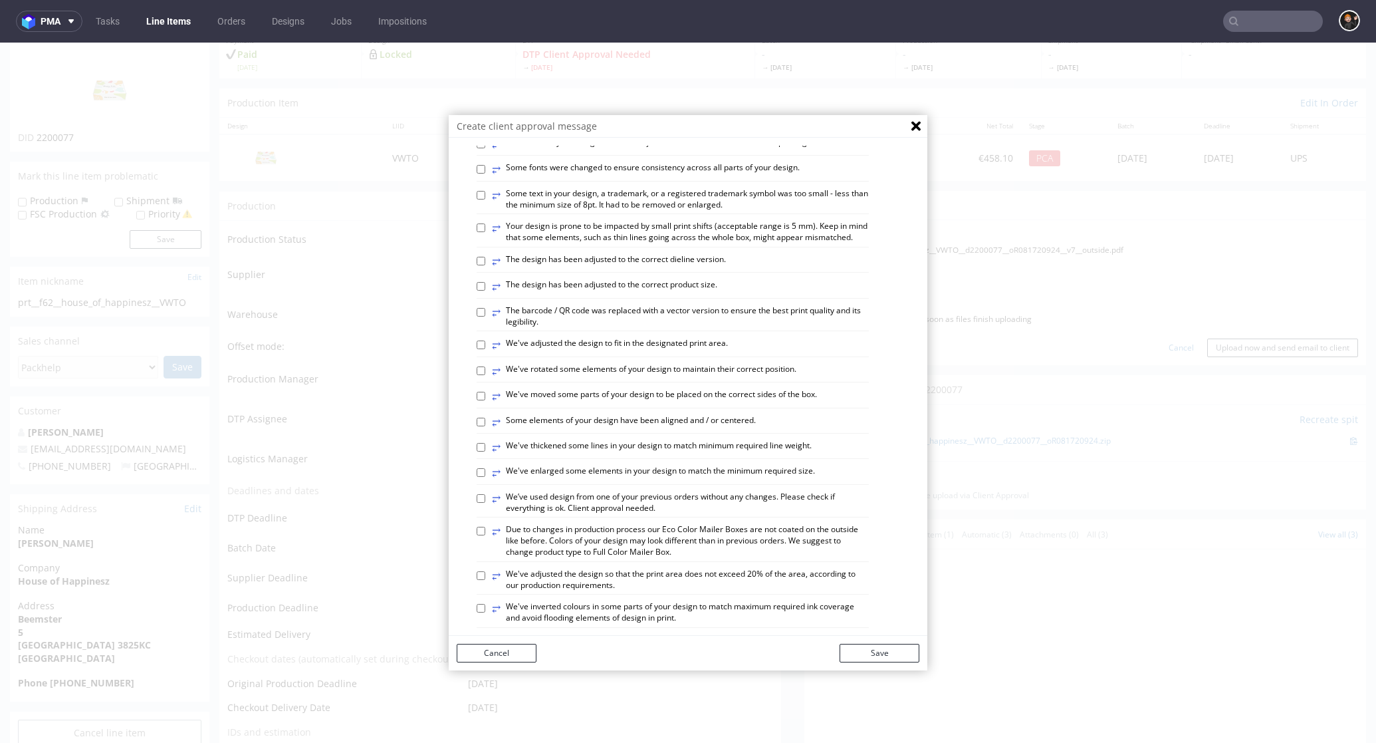
click at [711, 429] on label "⥂ Some elements of your design have been aligned and / or centered." at bounding box center [624, 422] width 264 height 15
click at [485, 426] on input "⥂ Some elements of your design have been aligned and / or centered." at bounding box center [481, 422] width 9 height 9
checkbox input "true"
click at [872, 646] on button "Save" at bounding box center [880, 653] width 80 height 19
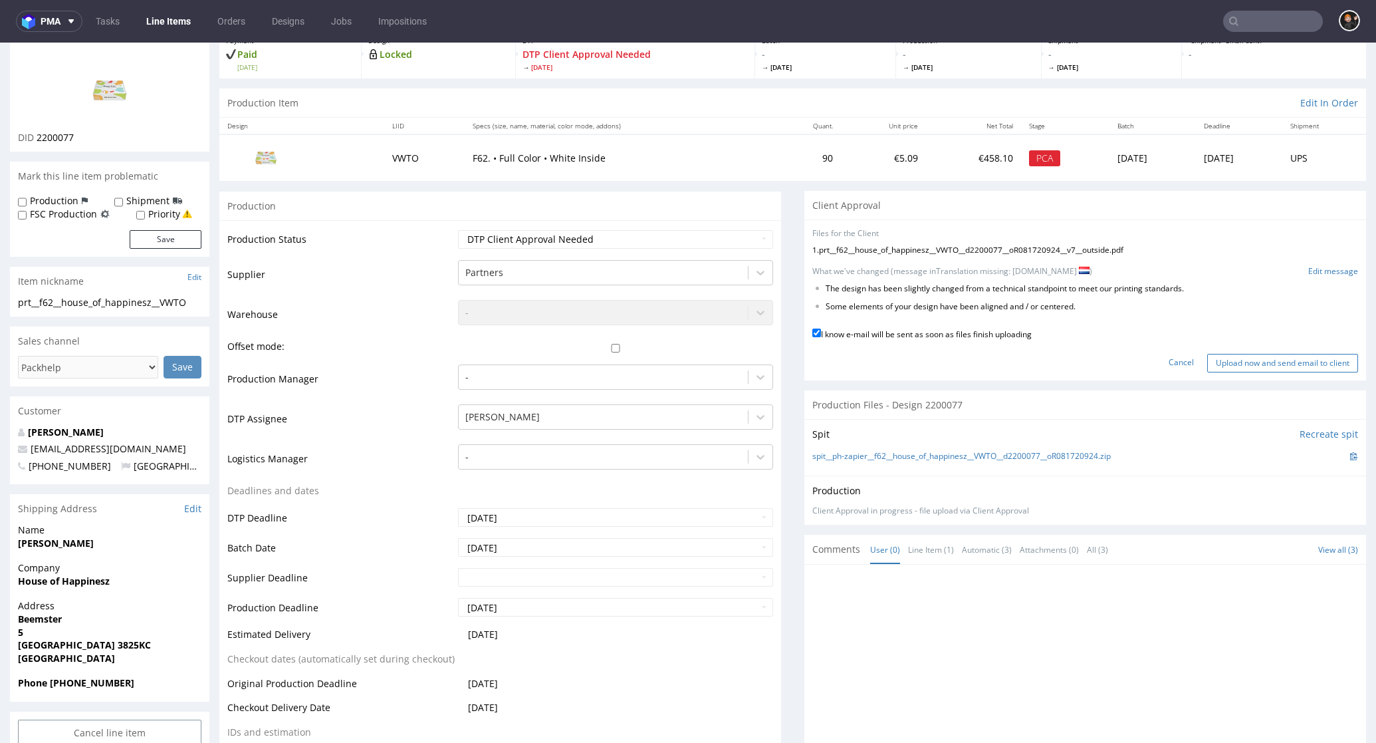
click at [1243, 354] on input "Upload now and send email to client" at bounding box center [1282, 363] width 151 height 19
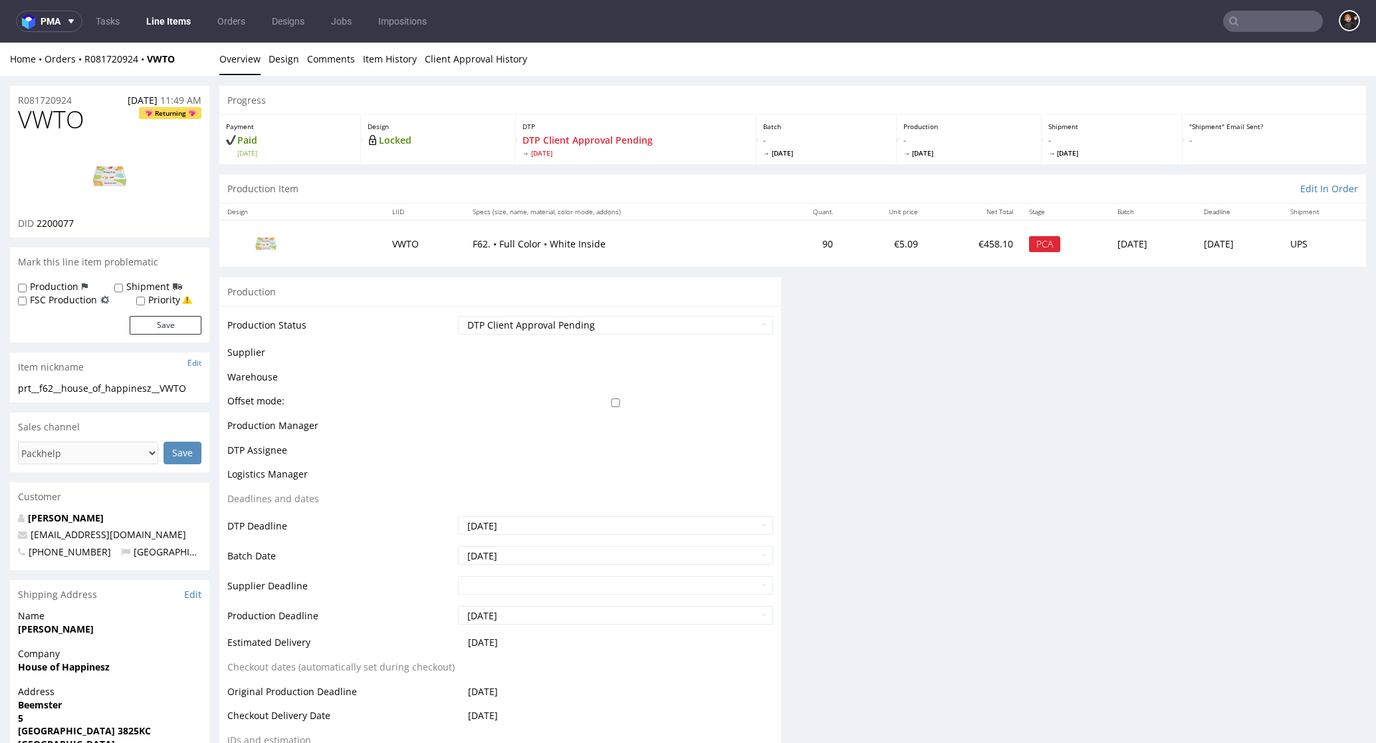
scroll to position [0, 0]
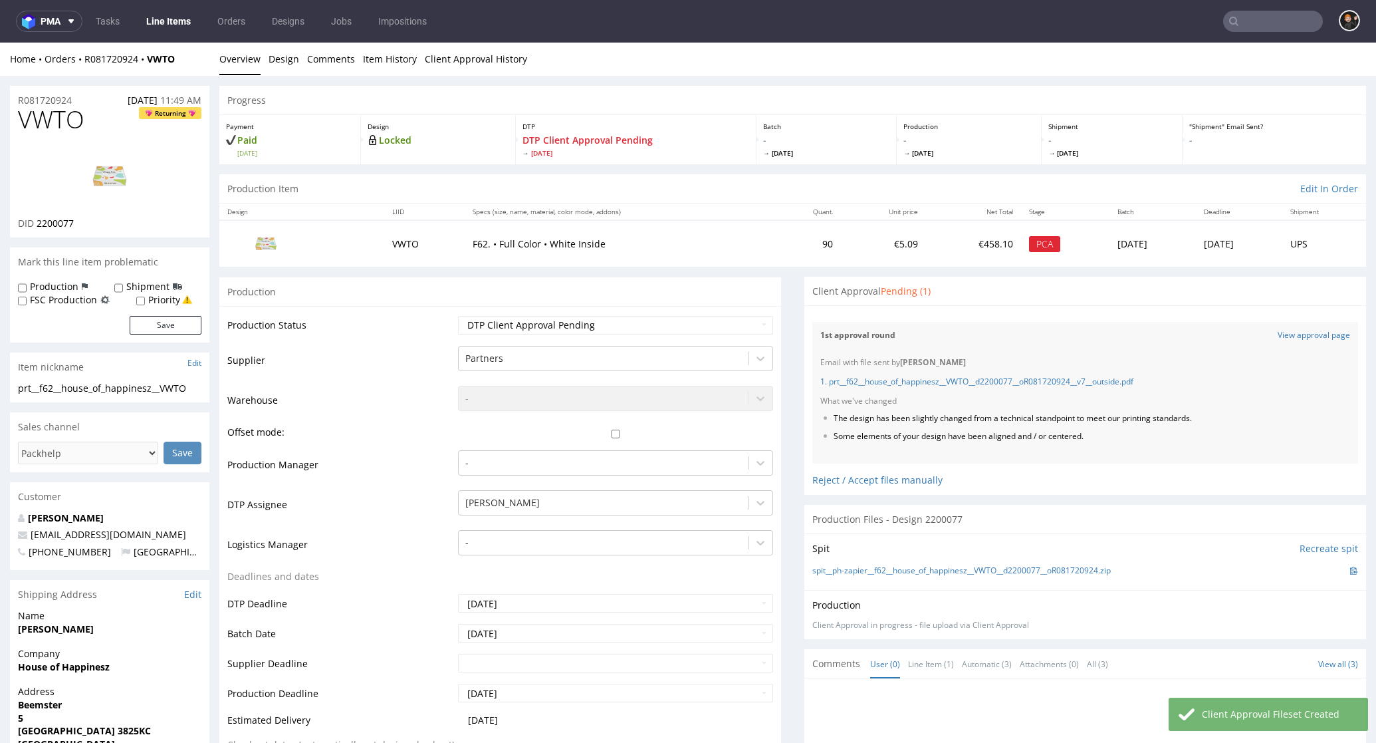
click at [159, 22] on link "Line Items" at bounding box center [168, 21] width 60 height 21
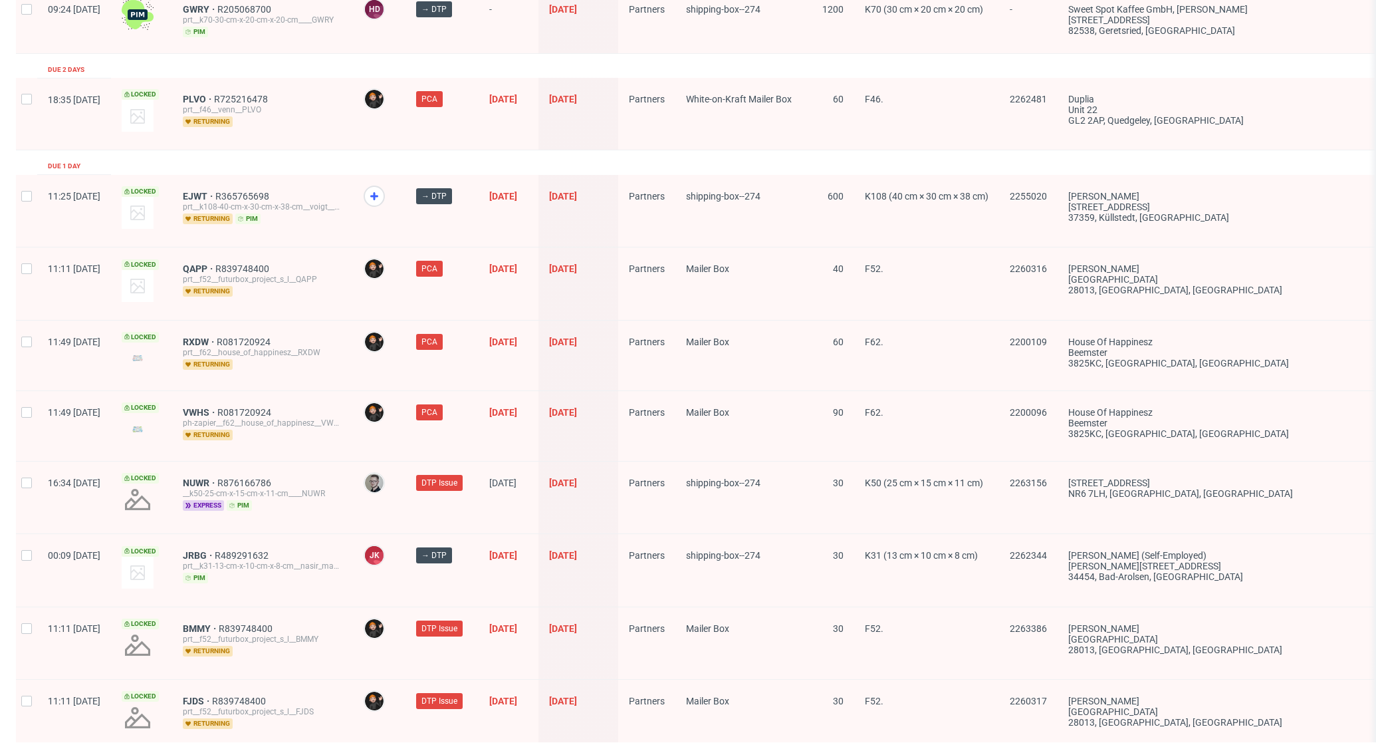
scroll to position [1913, 0]
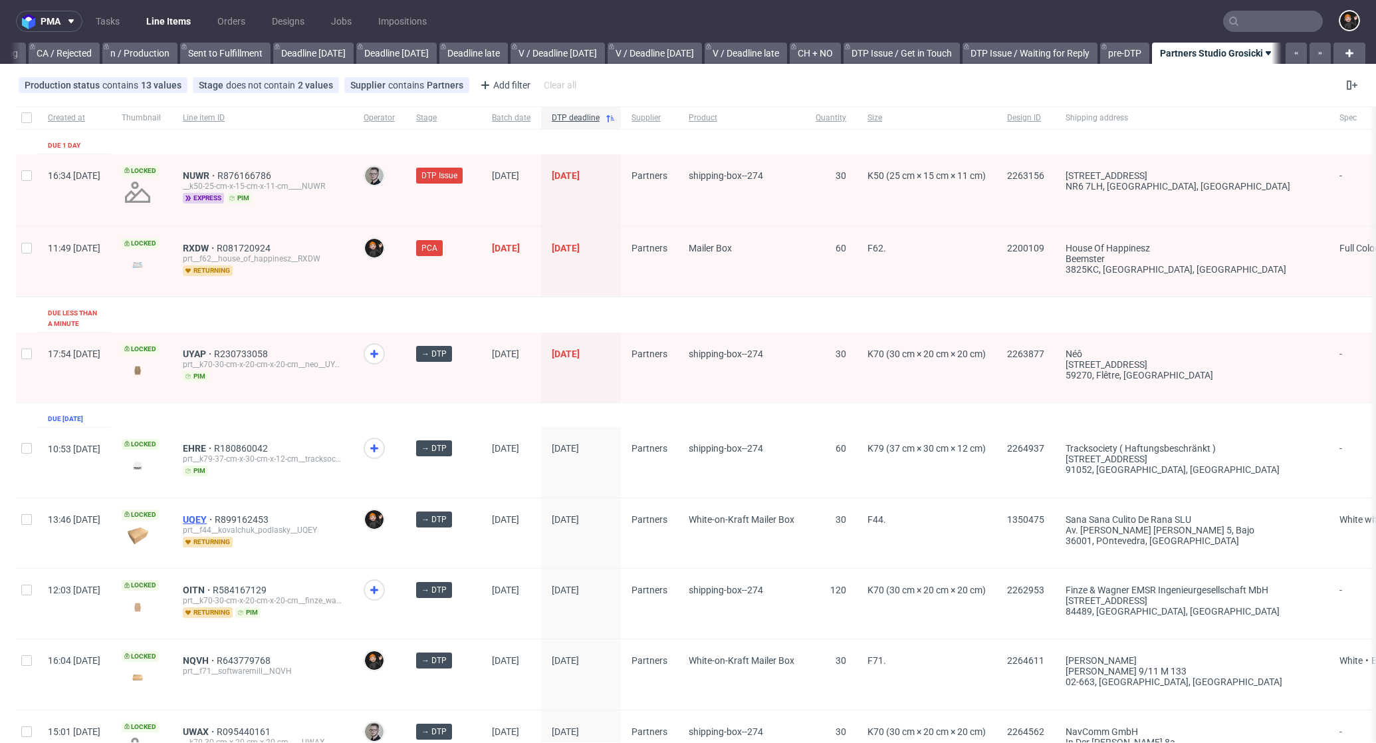
click at [215, 514] on span "UQEY" at bounding box center [199, 519] width 32 height 11
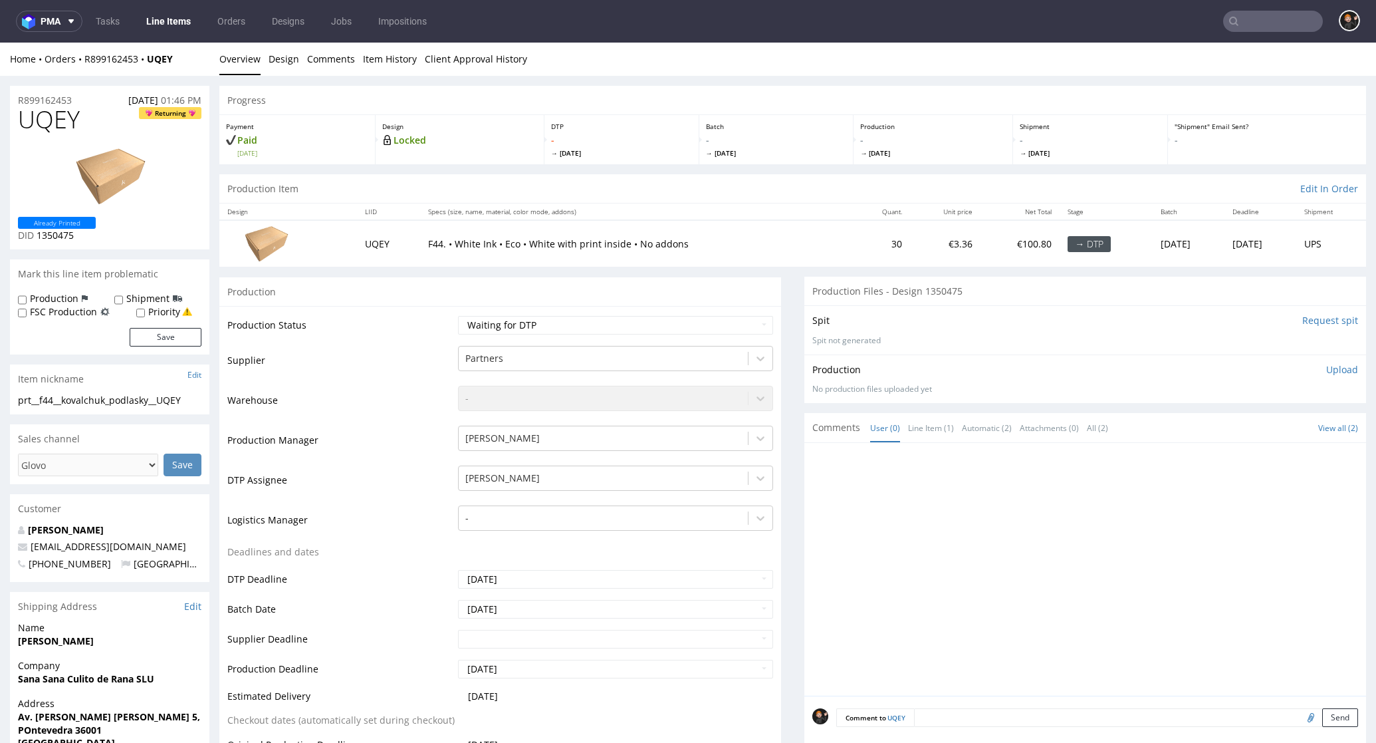
click at [46, 118] on span "UQEY" at bounding box center [49, 119] width 62 height 27
click at [524, 29] on nav "pma Tasks Line Items Orders Designs Jobs Impositions" at bounding box center [688, 21] width 1376 height 43
click at [1255, 29] on input "text" at bounding box center [1273, 21] width 100 height 21
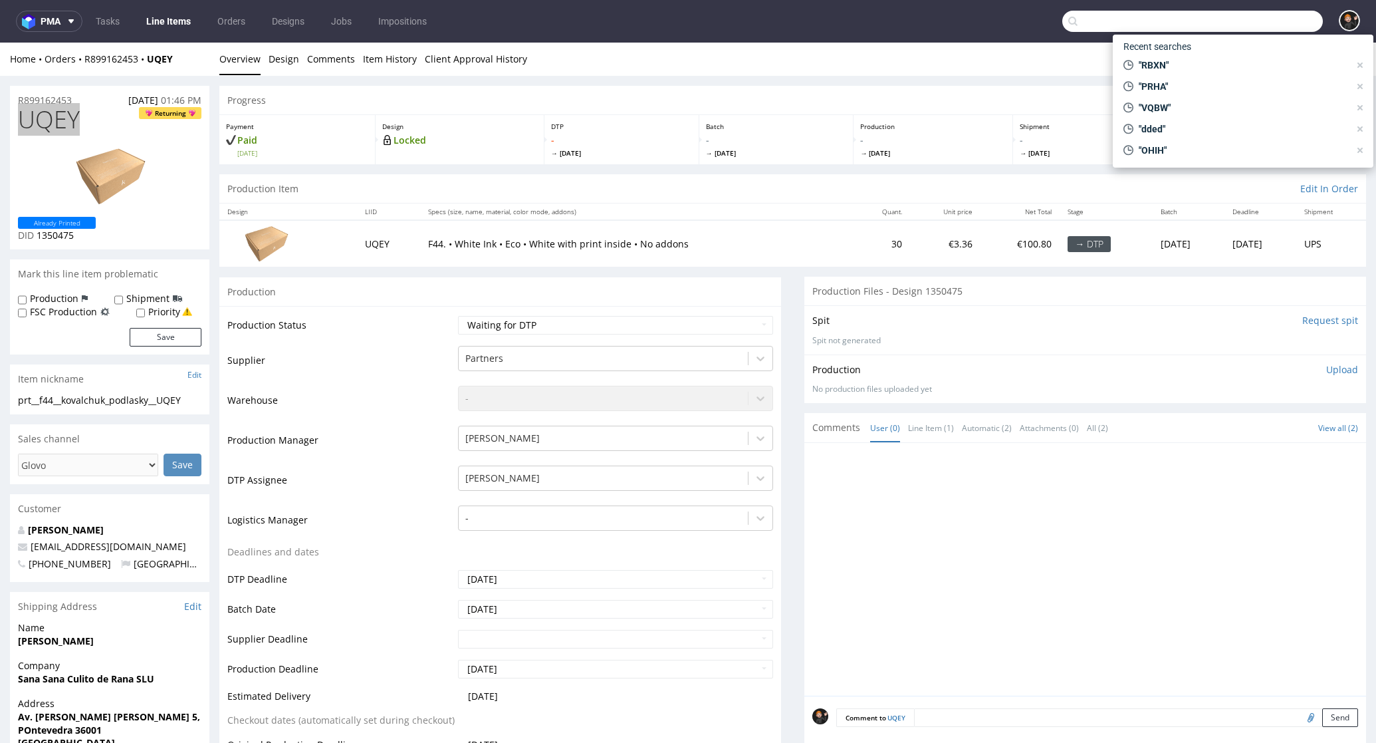
paste input "RBXN"
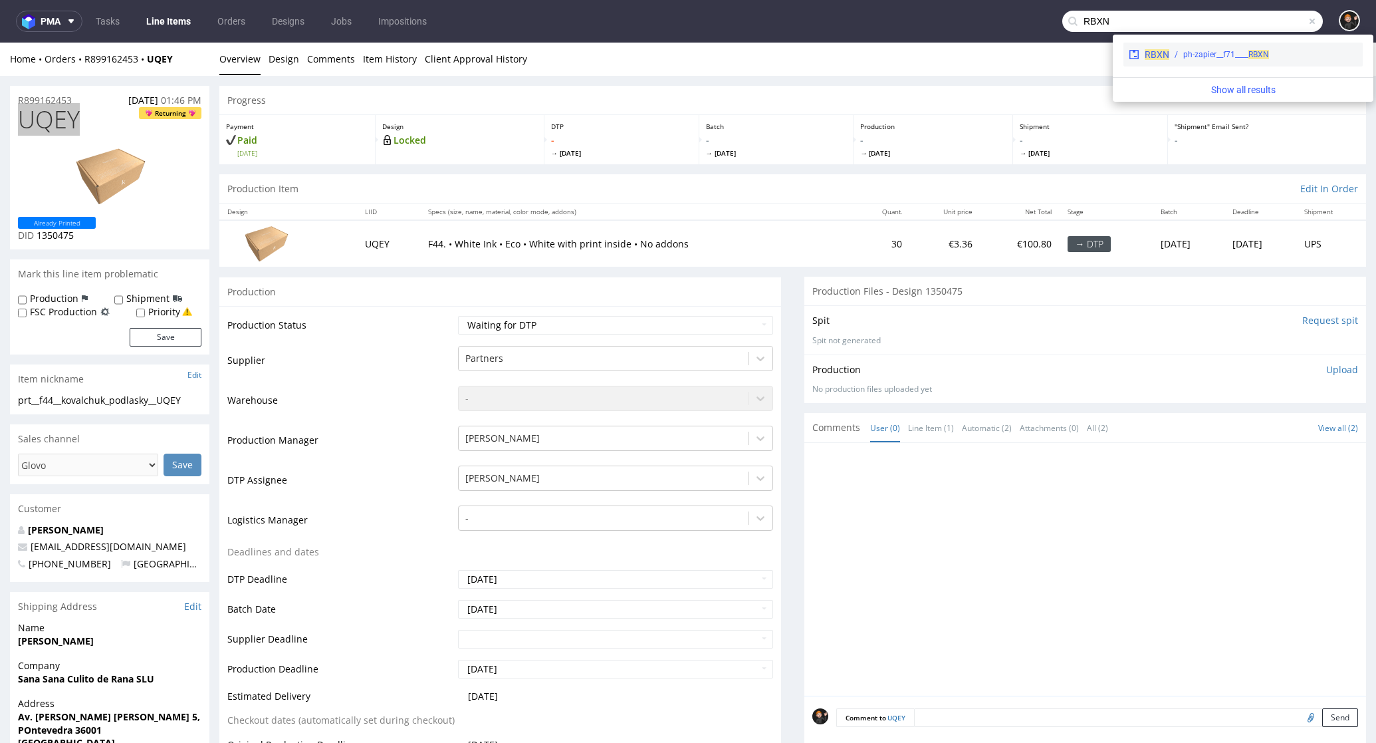
type input "RBXN"
click at [1161, 58] on span "RBXN" at bounding box center [1157, 54] width 25 height 11
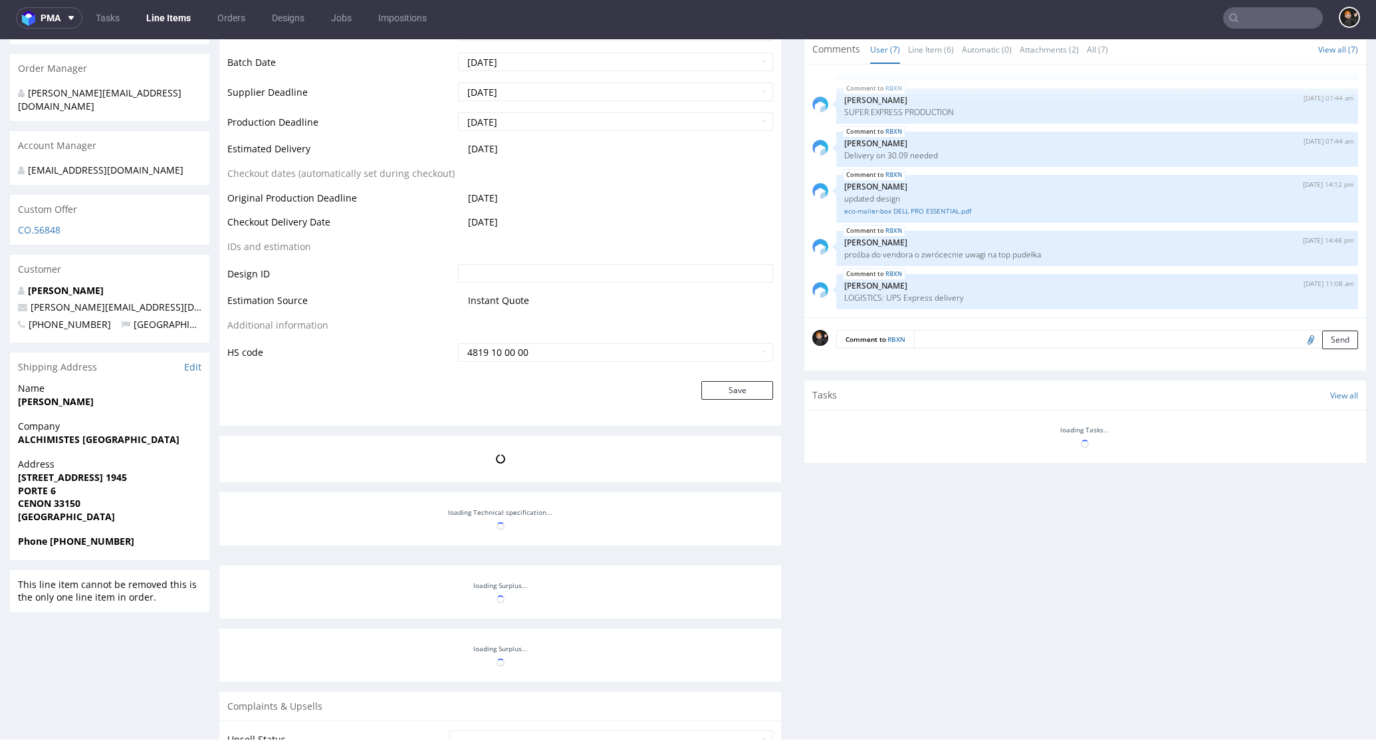
scroll to position [767, 0]
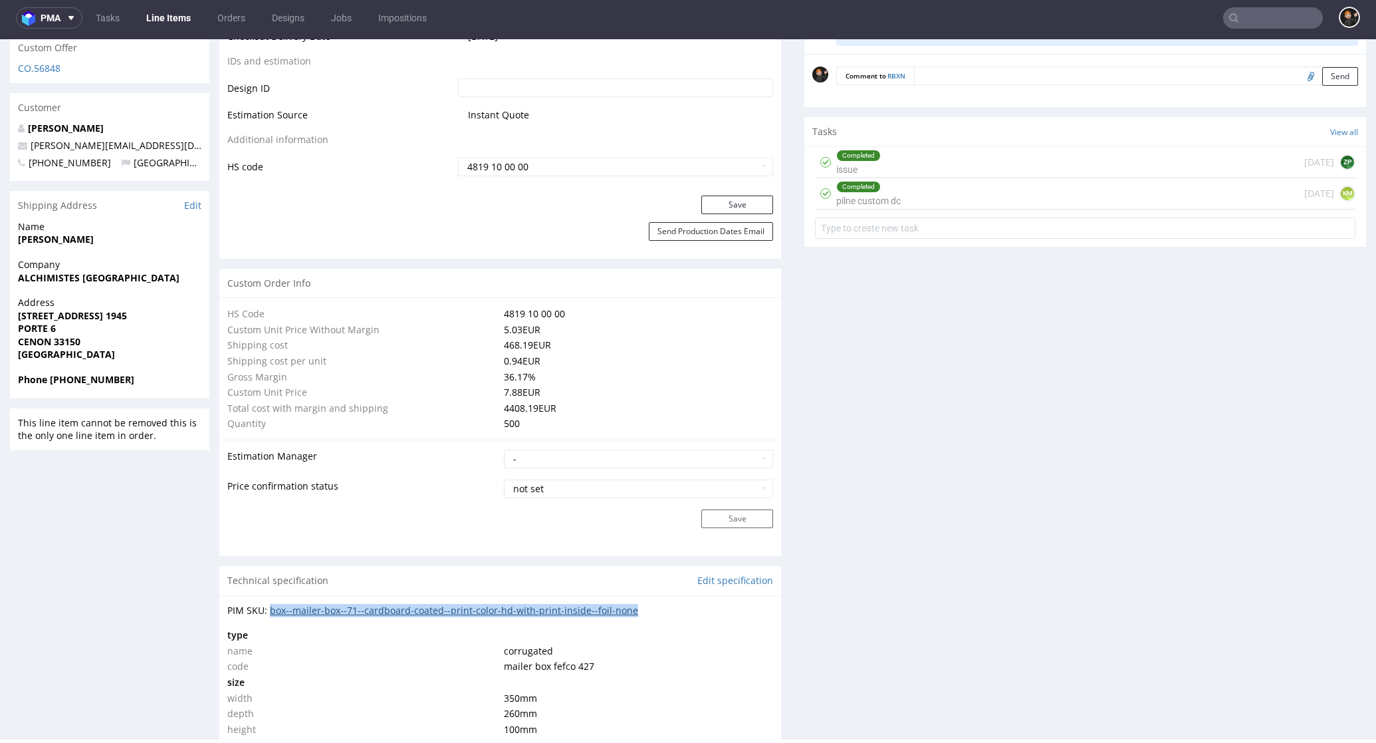
drag, startPoint x: 628, startPoint y: 602, endPoint x: 269, endPoint y: 604, distance: 358.4
click at [269, 604] on div "PIM SKU: box--mailer-box--71--cardboard-coated--print-color-hd-with-print-insid…" at bounding box center [500, 610] width 546 height 13
copy div "box--mailer-box--71--cardboard-coated--print-color-hd-with-print-inside--foil-n…"
